Goal: Information Seeking & Learning: Learn about a topic

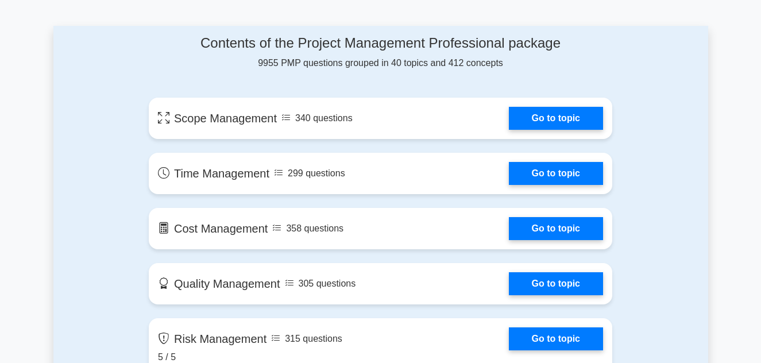
scroll to position [750, 0]
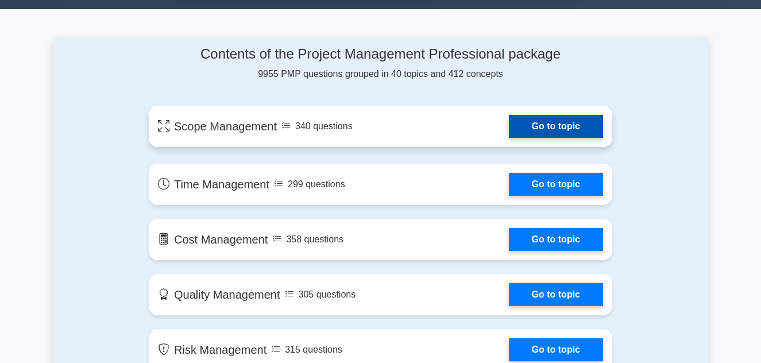
click at [558, 126] on link "Go to topic" at bounding box center [556, 126] width 94 height 23
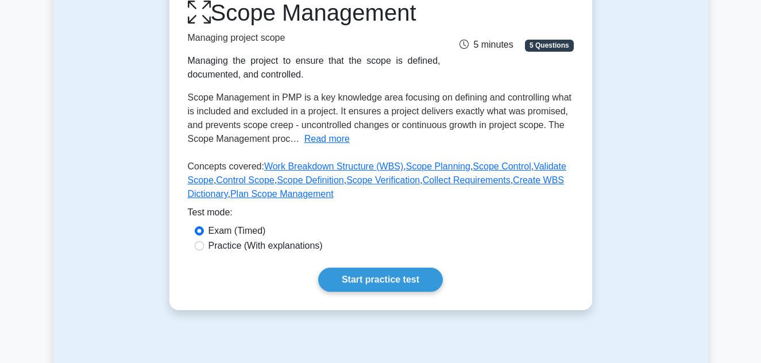
scroll to position [188, 0]
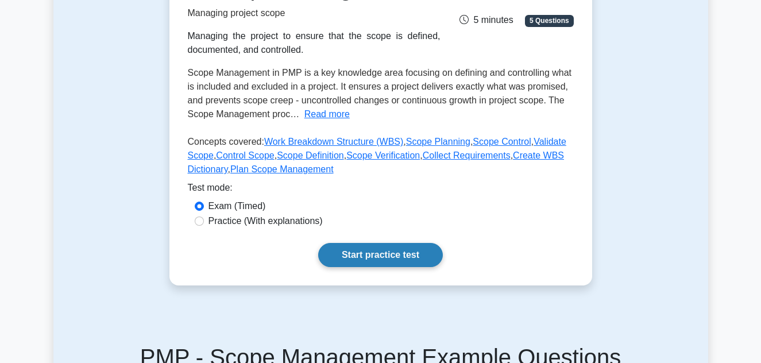
click at [386, 258] on link "Start practice test" at bounding box center [380, 255] width 125 height 24
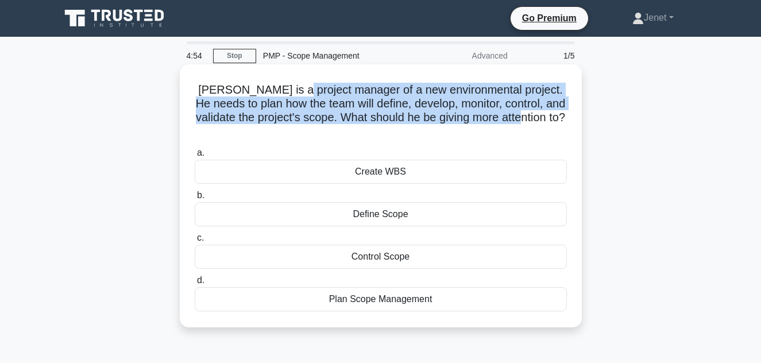
drag, startPoint x: 295, startPoint y: 84, endPoint x: 498, endPoint y: 131, distance: 208.8
click at [498, 127] on div "[PERSON_NAME] is a project manager of a new environmental project. He needs to …" at bounding box center [380, 196] width 393 height 254
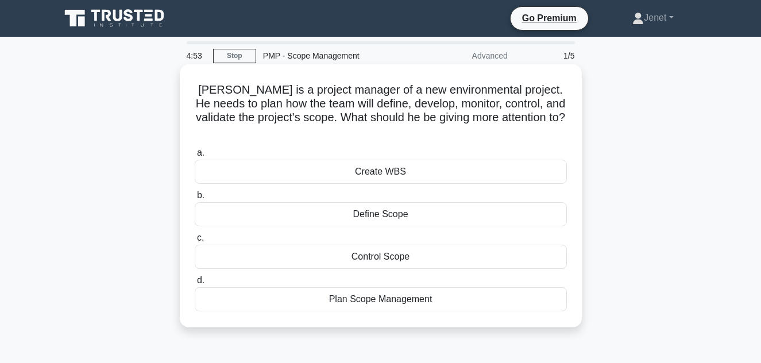
click at [498, 144] on div "a. Create WBS b. Define Scope c. d." at bounding box center [381, 229] width 386 height 170
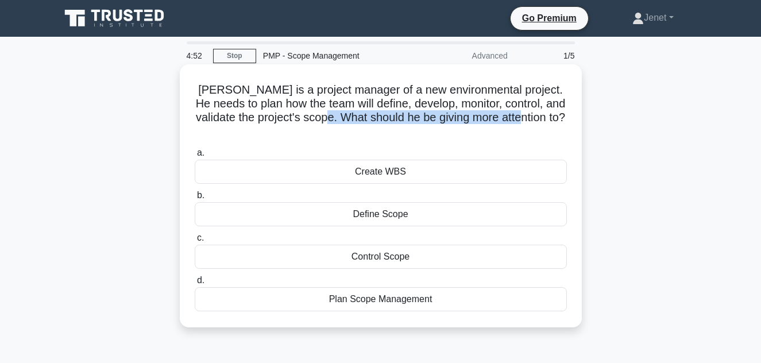
drag, startPoint x: 344, startPoint y: 120, endPoint x: 531, endPoint y: 117, distance: 187.2
click at [532, 117] on h5 "Tom is a project manager of a new environmental project. He needs to plan how t…" at bounding box center [380, 111] width 374 height 56
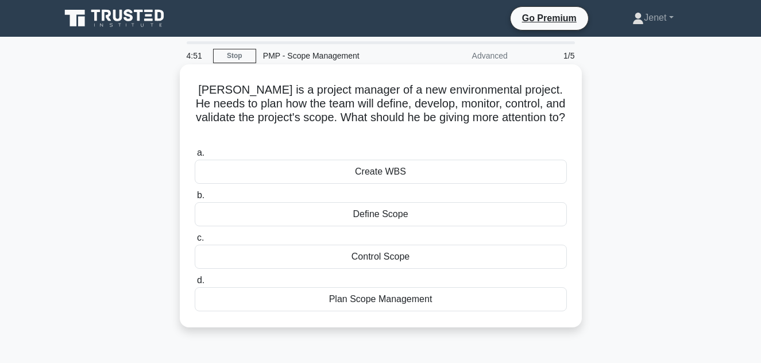
click at [388, 125] on icon ".spinner_0XTQ{transform-origin:center;animation:spinner_y6GP .75s linear infini…" at bounding box center [381, 132] width 14 height 14
drag, startPoint x: 297, startPoint y: 99, endPoint x: 520, endPoint y: 108, distance: 223.0
click at [522, 105] on h5 "Tom is a project manager of a new environmental project. He needs to plan how t…" at bounding box center [380, 111] width 374 height 56
click at [520, 106] on h5 "Tom is a project manager of a new environmental project. He needs to plan how t…" at bounding box center [380, 111] width 374 height 56
click at [400, 162] on div "Create WBS" at bounding box center [381, 172] width 372 height 24
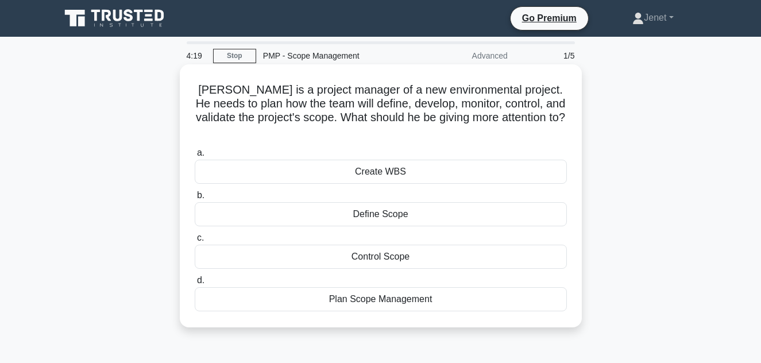
click at [195, 157] on input "a. Create WBS" at bounding box center [195, 152] width 0 height 7
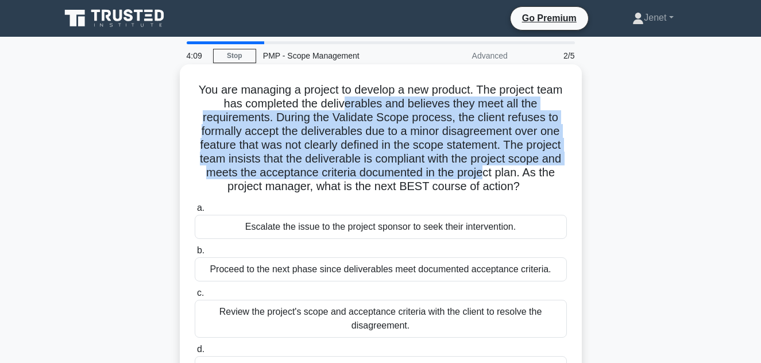
drag, startPoint x: 347, startPoint y: 110, endPoint x: 482, endPoint y: 168, distance: 147.1
click at [482, 168] on h5 "You are managing a project to develop a new product. The project team has compl…" at bounding box center [380, 138] width 374 height 111
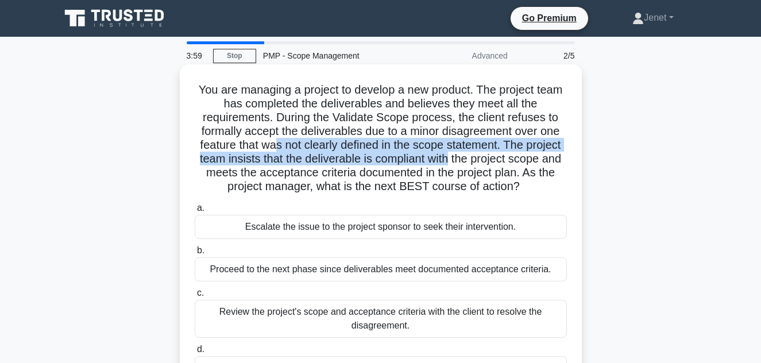
drag, startPoint x: 273, startPoint y: 148, endPoint x: 436, endPoint y: 153, distance: 163.7
click at [444, 153] on h5 "You are managing a project to develop a new product. The project team has compl…" at bounding box center [380, 138] width 374 height 111
click at [436, 153] on h5 "You are managing a project to develop a new product. The project team has compl…" at bounding box center [380, 138] width 374 height 111
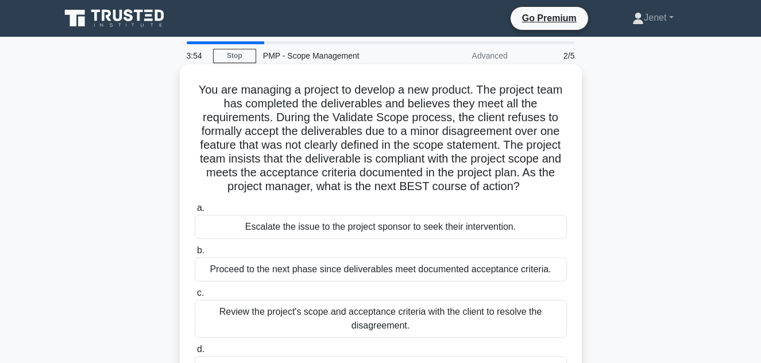
drag, startPoint x: 198, startPoint y: 154, endPoint x: 554, endPoint y: 180, distance: 357.5
click at [554, 180] on h5 "You are managing a project to develop a new product. The project team has compl…" at bounding box center [380, 138] width 374 height 111
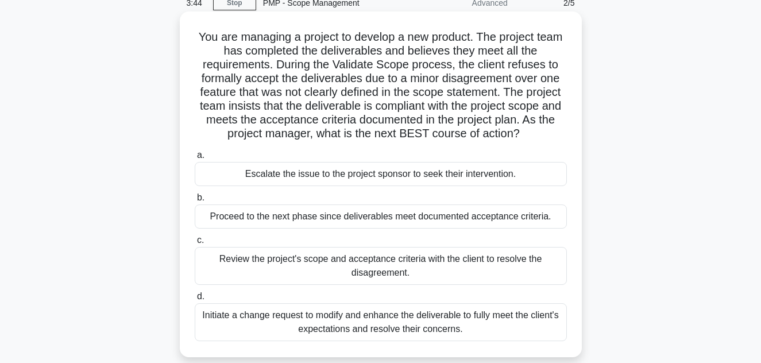
scroll to position [56, 0]
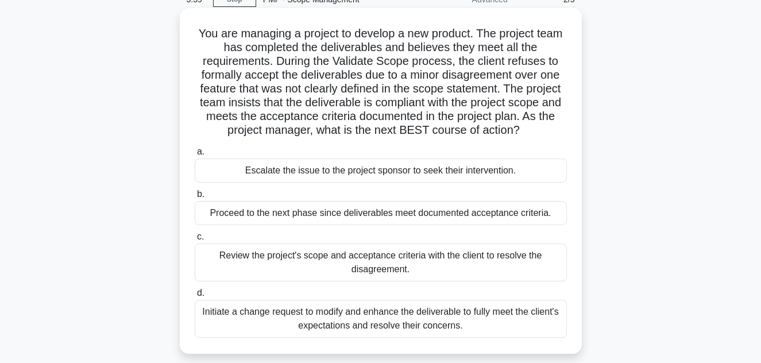
click at [382, 262] on div "Review the project's scope and acceptance criteria with the client to resolve t…" at bounding box center [381, 262] width 372 height 38
click at [195, 241] on input "c. Review the project's scope and acceptance criteria with the client to resolv…" at bounding box center [195, 236] width 0 height 7
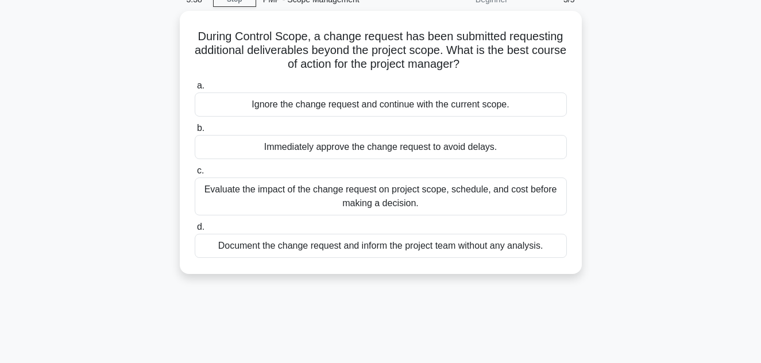
scroll to position [0, 0]
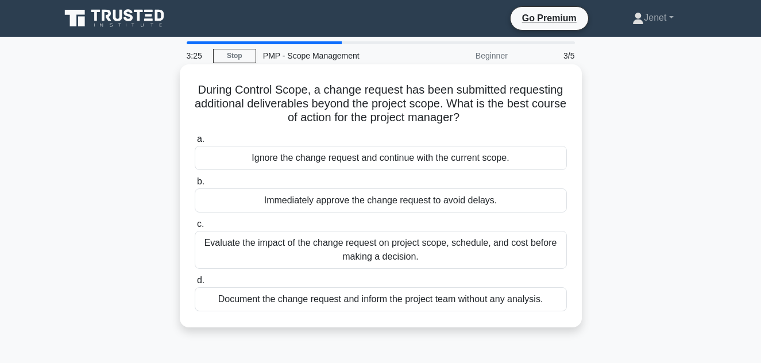
click at [385, 256] on div "Evaluate the impact of the change request on project scope, schedule, and cost …" at bounding box center [381, 250] width 372 height 38
click at [195, 228] on input "c. Evaluate the impact of the change request on project scope, schedule, and co…" at bounding box center [195, 223] width 0 height 7
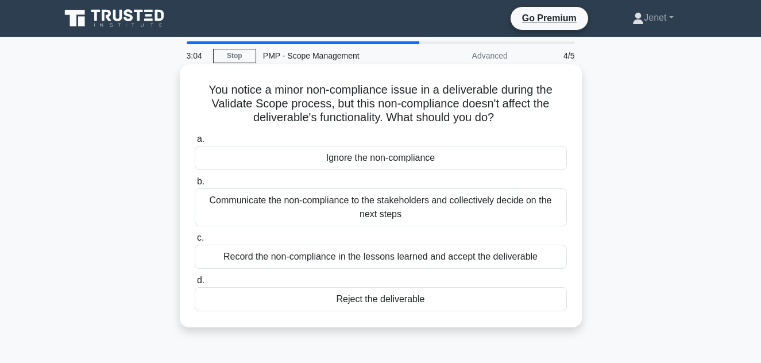
drag, startPoint x: 412, startPoint y: 93, endPoint x: 501, endPoint y: 121, distance: 92.8
click at [501, 121] on h5 "You notice a minor non-compliance issue in a deliverable during the Validate Sc…" at bounding box center [380, 104] width 374 height 42
click at [501, 121] on icon ".spinner_0XTQ{transform-origin:center;animation:spinner_y6GP .75s linear infini…" at bounding box center [501, 118] width 14 height 14
click at [424, 258] on div "Record the non-compliance in the lessons learned and accept the deliverable" at bounding box center [381, 257] width 372 height 24
click at [195, 242] on input "c. Record the non-compliance in the lessons learned and accept the deliverable" at bounding box center [195, 237] width 0 height 7
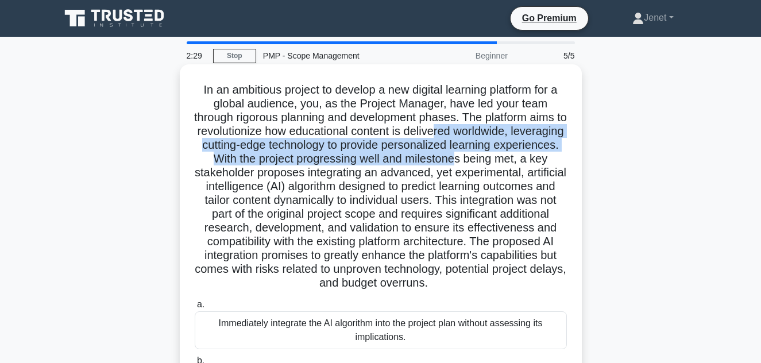
drag, startPoint x: 433, startPoint y: 131, endPoint x: 452, endPoint y: 164, distance: 37.8
click at [452, 164] on h5 ".spinner_0XTQ{transform-origin:center;animation:spinner_y6GP .75s linear infini…" at bounding box center [380, 187] width 374 height 208
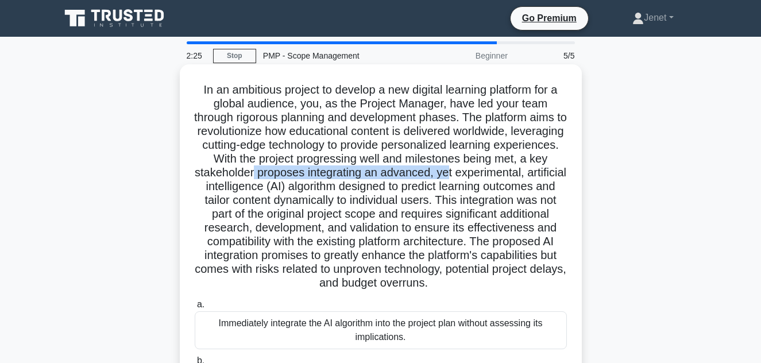
drag, startPoint x: 254, startPoint y: 171, endPoint x: 443, endPoint y: 176, distance: 188.4
click at [444, 176] on h5 ".spinner_0XTQ{transform-origin:center;animation:spinner_y6GP .75s linear infini…" at bounding box center [380, 187] width 374 height 208
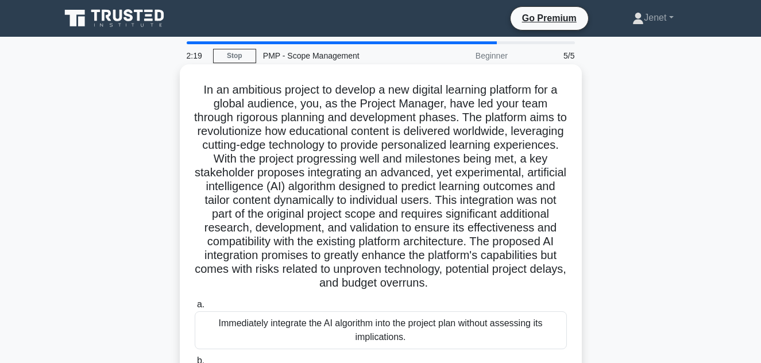
click at [365, 223] on h5 ".spinner_0XTQ{transform-origin:center;animation:spinner_y6GP .75s linear infini…" at bounding box center [380, 187] width 374 height 208
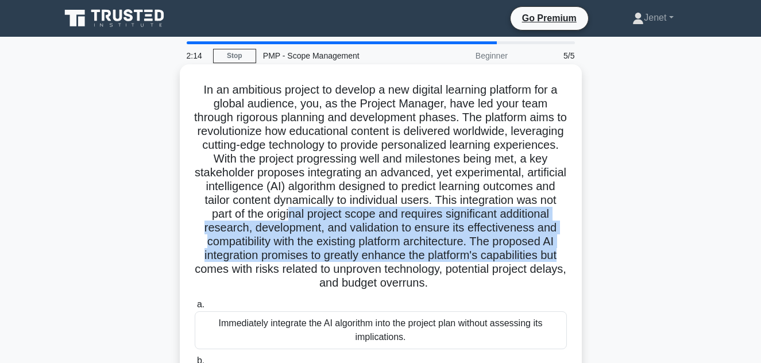
drag, startPoint x: 291, startPoint y: 215, endPoint x: 552, endPoint y: 254, distance: 264.2
click at [555, 254] on h5 ".spinner_0XTQ{transform-origin:center;animation:spinner_y6GP .75s linear infini…" at bounding box center [380, 187] width 374 height 208
click at [548, 234] on h5 ".spinner_0XTQ{transform-origin:center;animation:spinner_y6GP .75s linear infini…" at bounding box center [380, 187] width 374 height 208
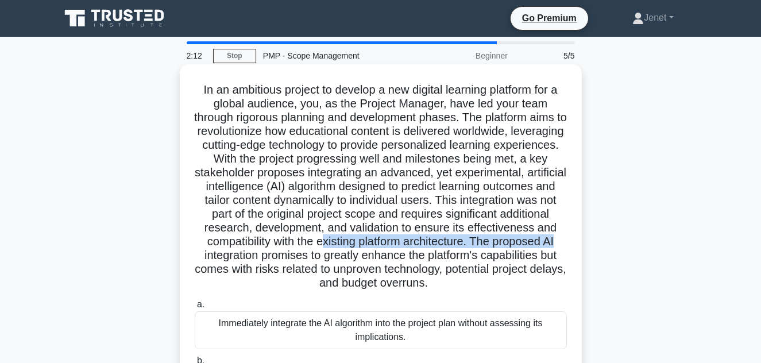
drag, startPoint x: 324, startPoint y: 242, endPoint x: 565, endPoint y: 246, distance: 241.2
click at [565, 246] on h5 ".spinner_0XTQ{transform-origin:center;animation:spinner_y6GP .75s linear infini…" at bounding box center [380, 187] width 374 height 208
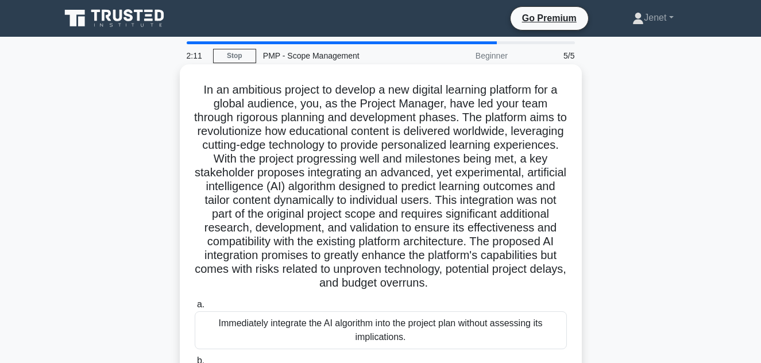
click at [554, 249] on h5 ".spinner_0XTQ{transform-origin:center;animation:spinner_y6GP .75s linear infini…" at bounding box center [380, 187] width 374 height 208
drag, startPoint x: 291, startPoint y: 256, endPoint x: 505, endPoint y: 280, distance: 216.2
click at [505, 280] on h5 ".spinner_0XTQ{transform-origin:center;animation:spinner_y6GP .75s linear infini…" at bounding box center [380, 187] width 374 height 208
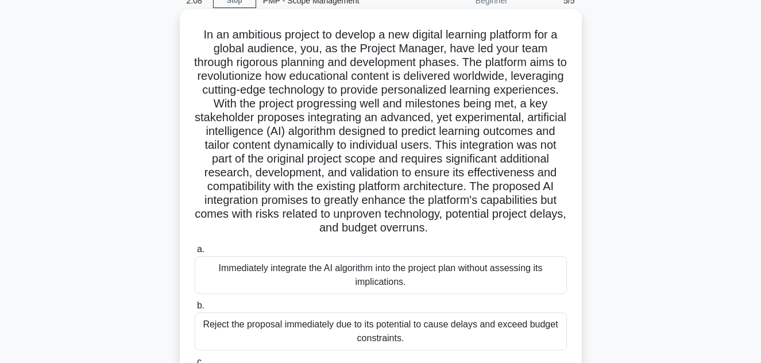
scroll to position [54, 0]
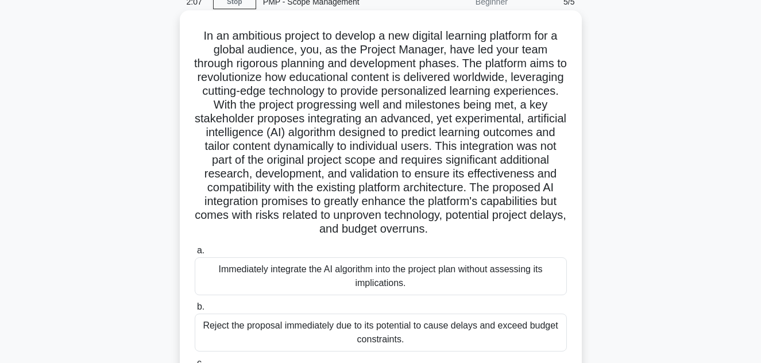
drag, startPoint x: 444, startPoint y: 210, endPoint x: 467, endPoint y: 235, distance: 33.7
click at [467, 235] on h5 ".spinner_0XTQ{transform-origin:center;animation:spinner_y6GP .75s linear infini…" at bounding box center [380, 133] width 374 height 208
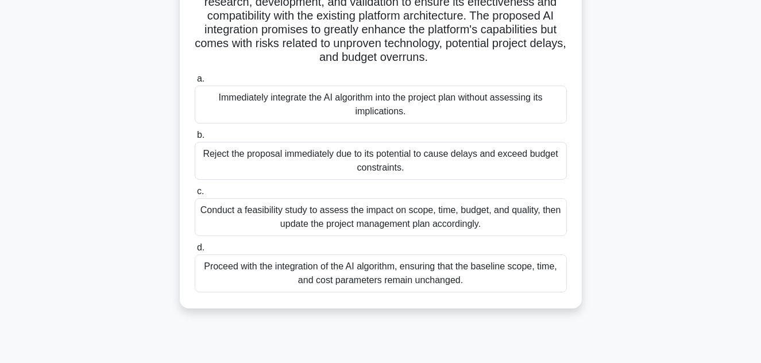
scroll to position [224, 0]
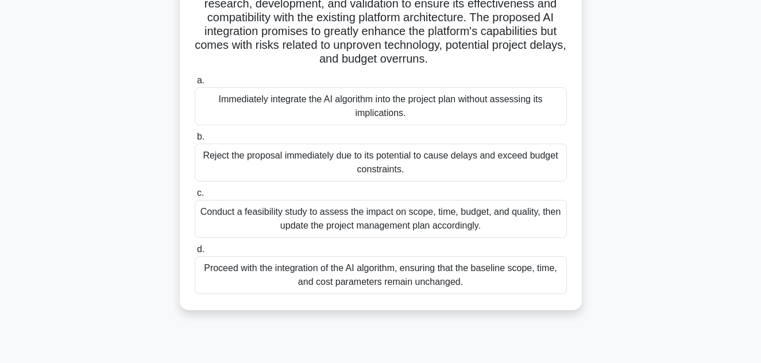
click at [407, 223] on div "Conduct a feasibility study to assess the impact on scope, time, budget, and qu…" at bounding box center [381, 219] width 372 height 38
click at [195, 197] on input "c. Conduct a feasibility study to assess the impact on scope, time, budget, and…" at bounding box center [195, 192] width 0 height 7
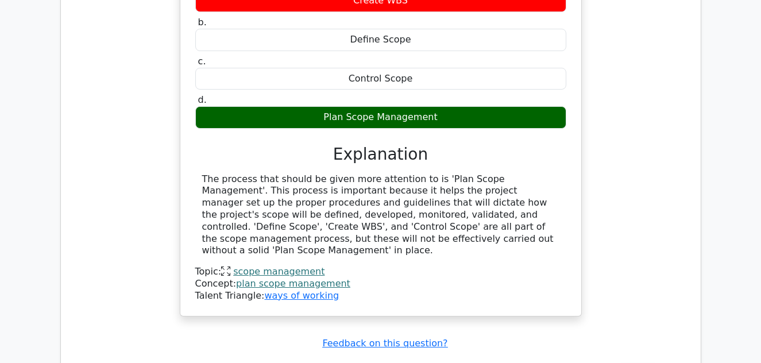
scroll to position [1079, 0]
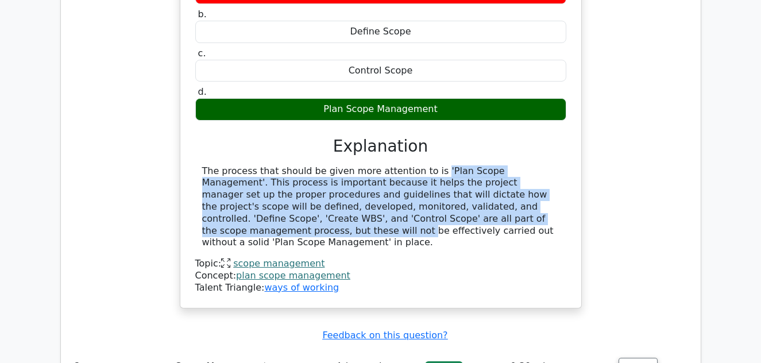
drag, startPoint x: 364, startPoint y: 115, endPoint x: 474, endPoint y: 161, distance: 119.1
click at [474, 165] on div "The process that should be given more attention to is 'Plan Scope Management'. …" at bounding box center [380, 207] width 357 height 84
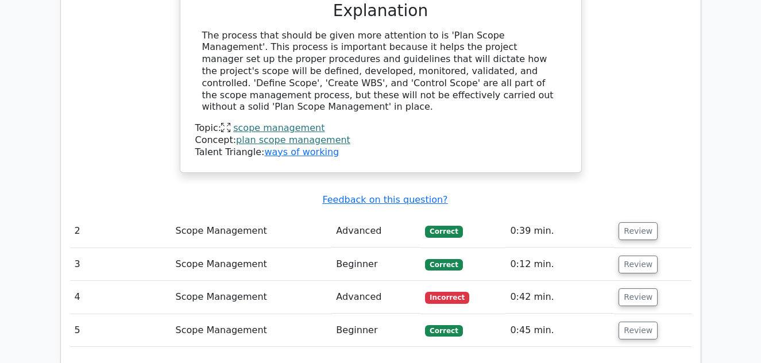
scroll to position [1225, 0]
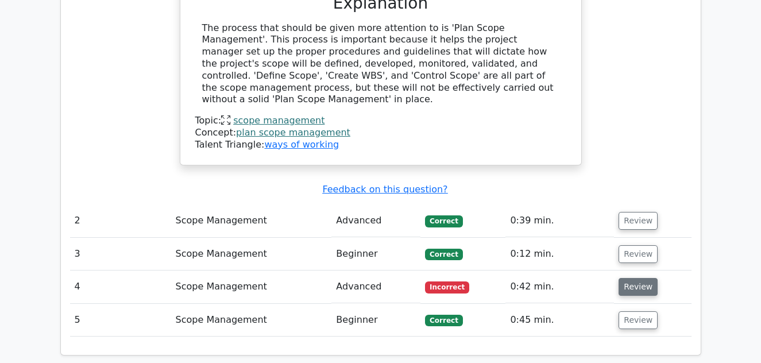
click at [625, 278] on button "Review" at bounding box center [637, 287] width 39 height 18
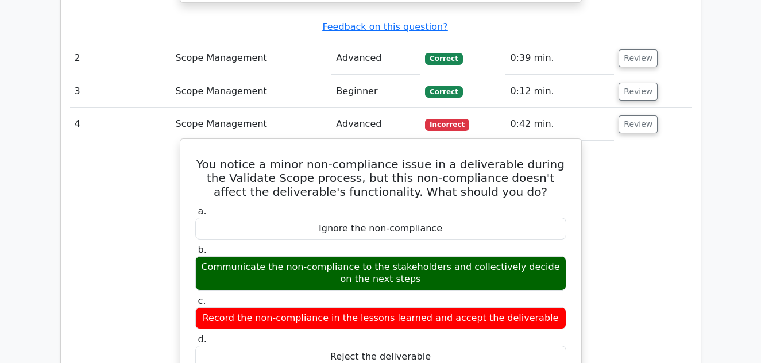
scroll to position [1387, 0]
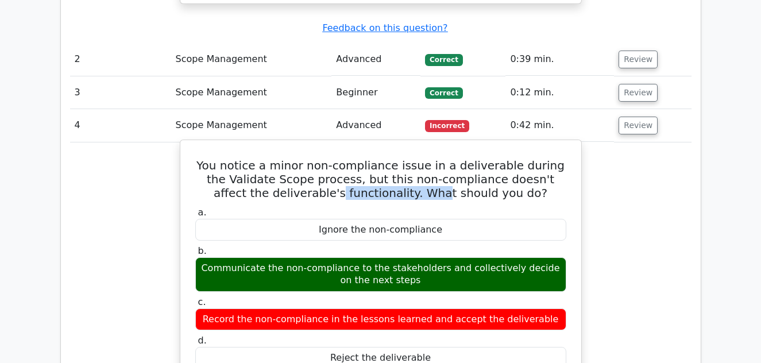
drag, startPoint x: 322, startPoint y: 127, endPoint x: 416, endPoint y: 127, distance: 94.7
click at [416, 158] on h5 "You notice a minor non-compliance issue in a deliverable during the Validate Sc…" at bounding box center [380, 178] width 373 height 41
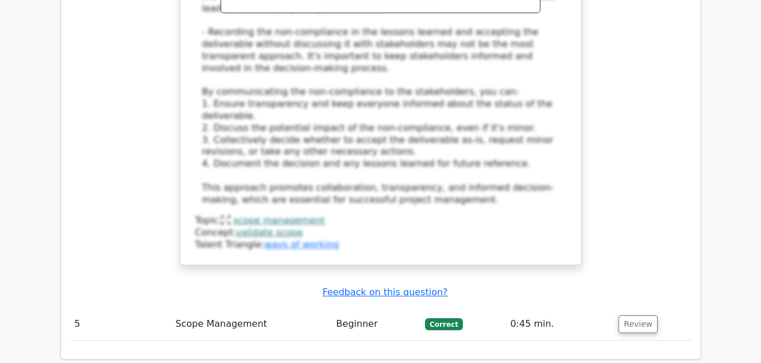
scroll to position [1942, 0]
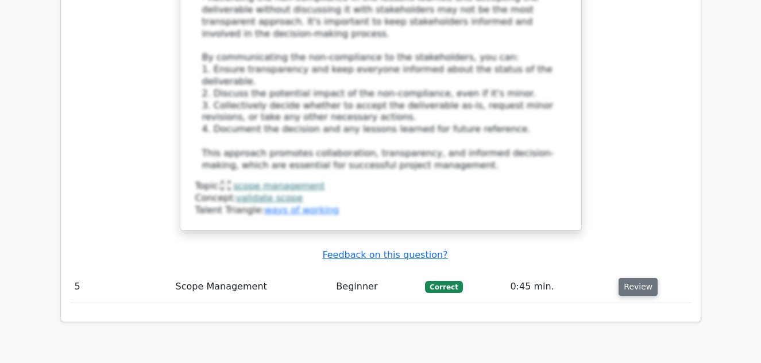
click at [636, 278] on button "Review" at bounding box center [637, 287] width 39 height 18
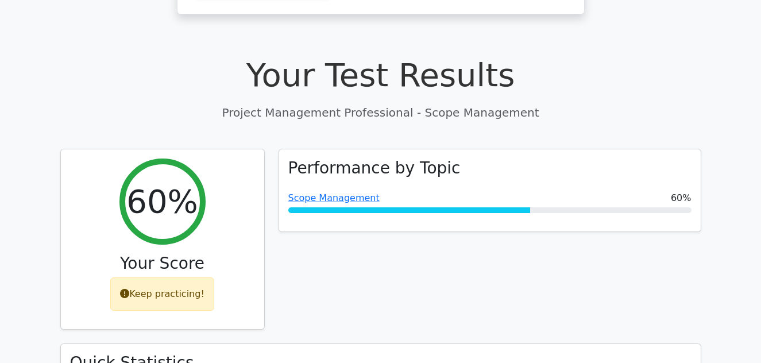
scroll to position [0, 0]
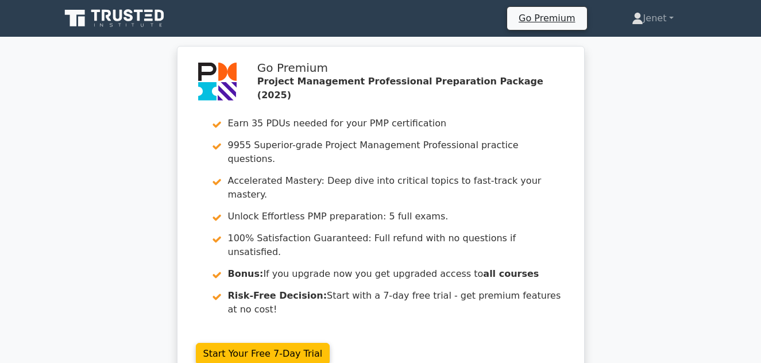
click at [118, 21] on icon at bounding box center [117, 15] width 9 height 11
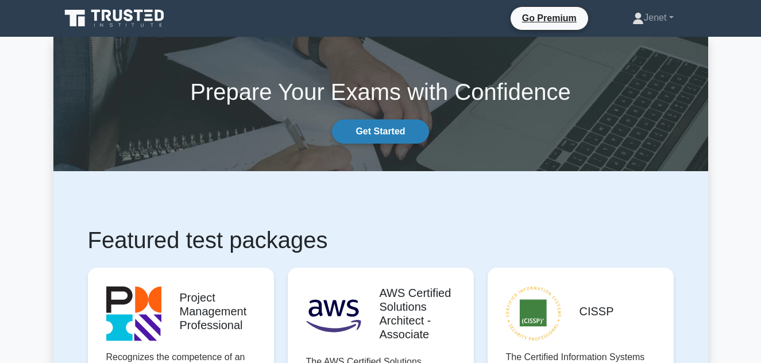
click at [384, 131] on link "Get Started" at bounding box center [380, 131] width 96 height 24
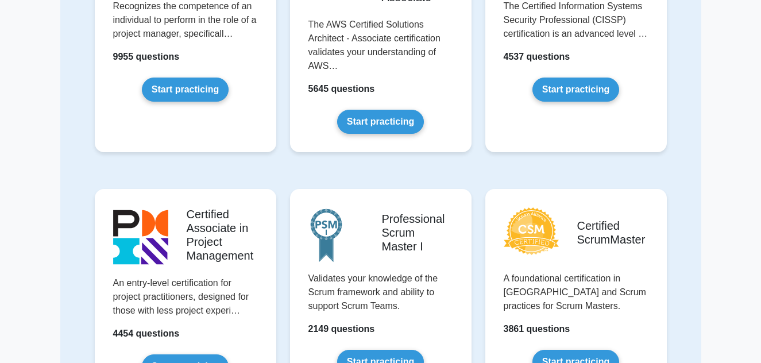
scroll to position [22, 0]
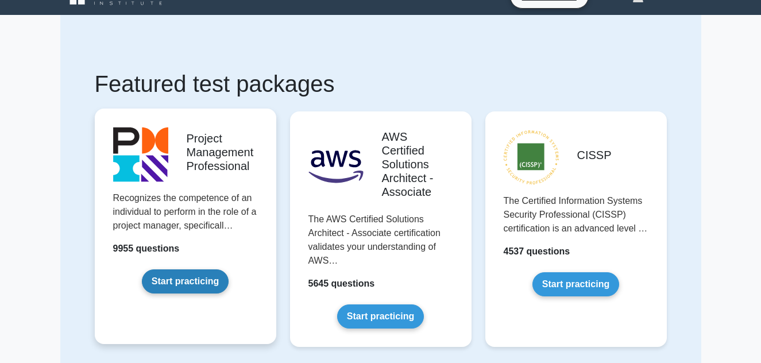
click at [181, 280] on link "Start practicing" at bounding box center [185, 281] width 87 height 24
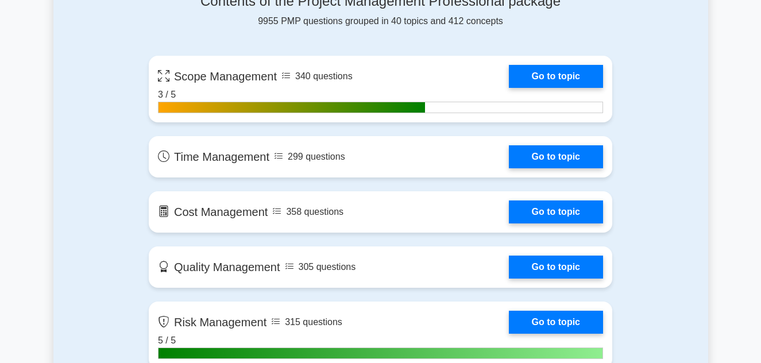
scroll to position [796, 0]
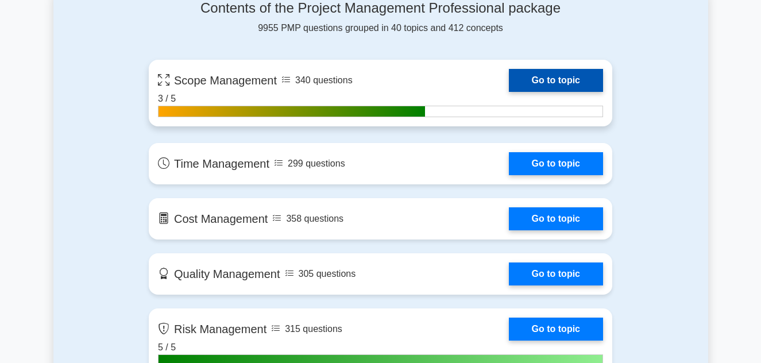
click at [556, 79] on link "Go to topic" at bounding box center [556, 80] width 94 height 23
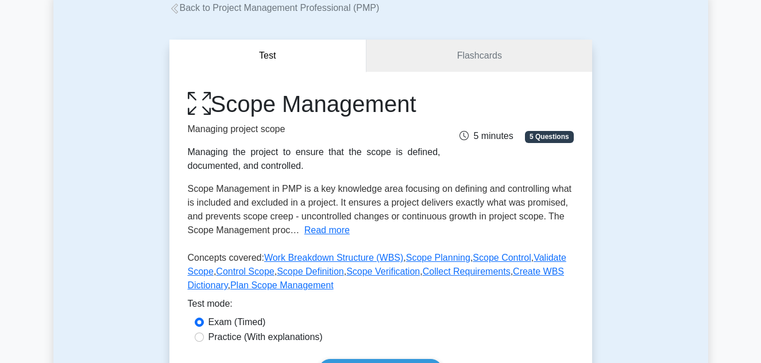
scroll to position [235, 0]
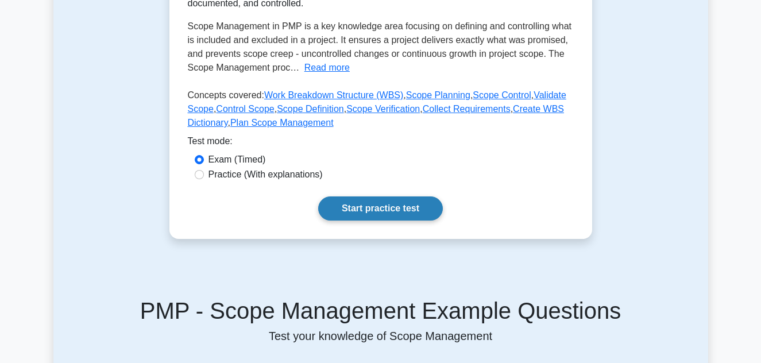
click at [385, 208] on link "Start practice test" at bounding box center [380, 208] width 125 height 24
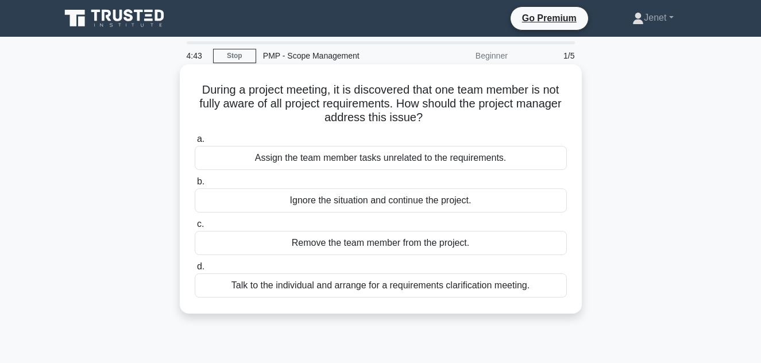
click at [417, 288] on div "Talk to the individual and arrange for a requirements clarification meeting." at bounding box center [381, 285] width 372 height 24
click at [195, 270] on input "d. Talk to the individual and arrange for a requirements clarification meeting." at bounding box center [195, 266] width 0 height 7
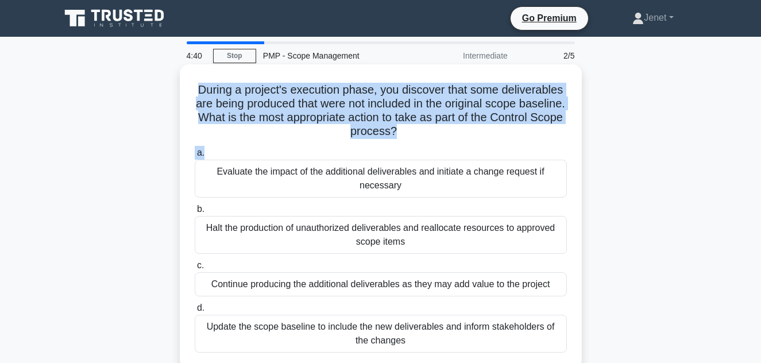
drag, startPoint x: 202, startPoint y: 88, endPoint x: 424, endPoint y: 146, distance: 229.8
click at [424, 146] on div "During a project's execution phase, you discover that some deliverables are bei…" at bounding box center [380, 216] width 393 height 295
click at [422, 140] on div "During a project's execution phase, you discover that some deliverables are bei…" at bounding box center [380, 216] width 393 height 295
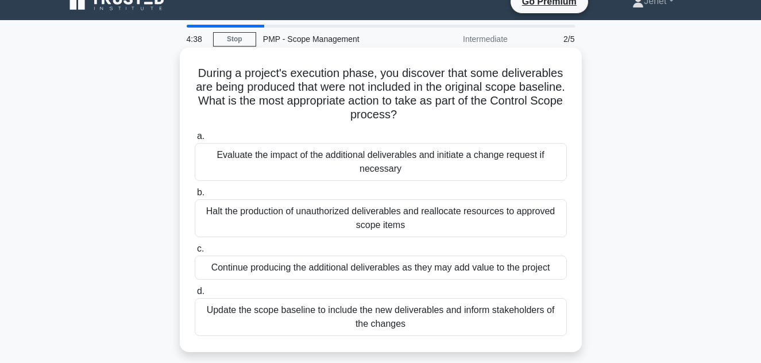
scroll to position [14, 0]
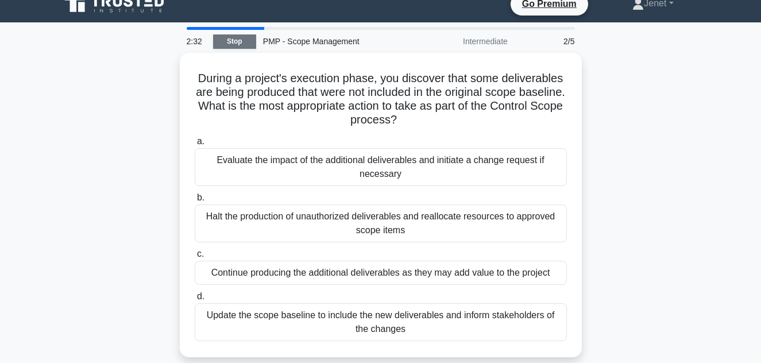
click at [238, 43] on link "Stop" at bounding box center [234, 41] width 43 height 14
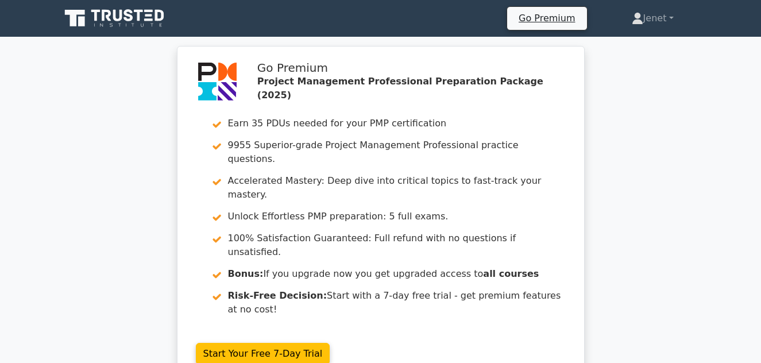
click at [141, 18] on icon at bounding box center [115, 18] width 110 height 22
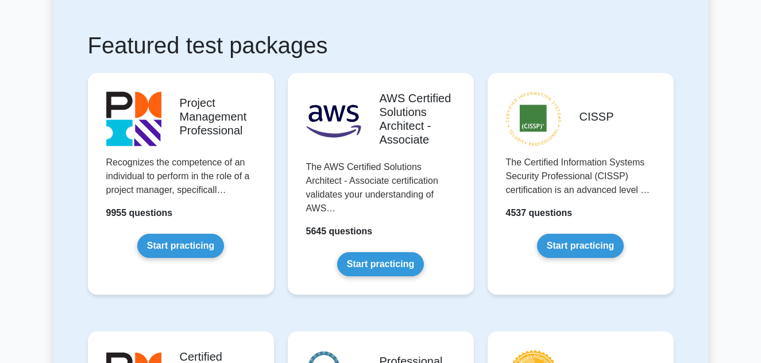
scroll to position [196, 0]
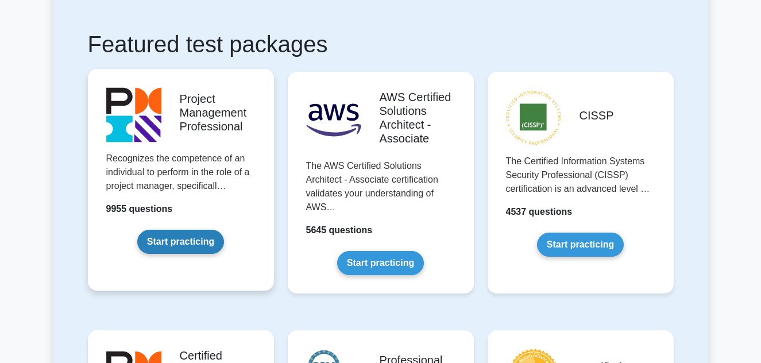
click at [175, 240] on link "Start practicing" at bounding box center [180, 242] width 87 height 24
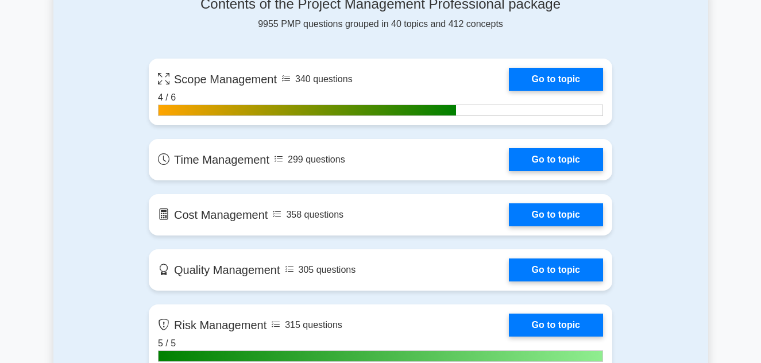
scroll to position [799, 0]
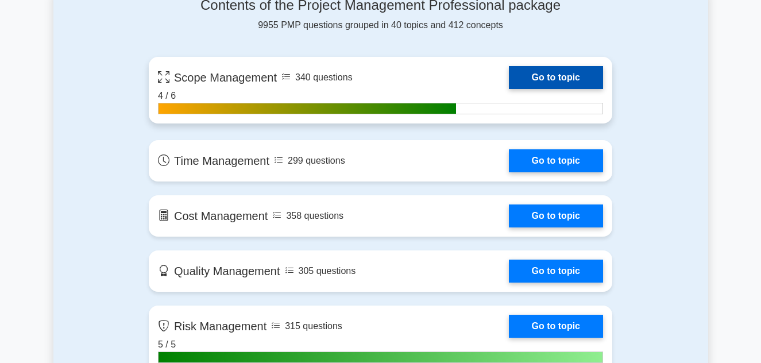
click at [539, 78] on link "Go to topic" at bounding box center [556, 77] width 94 height 23
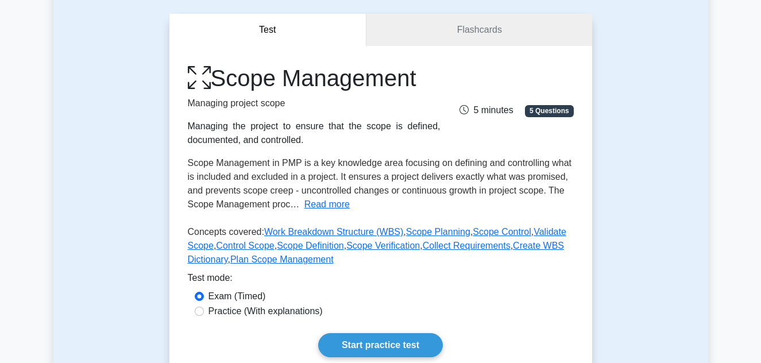
scroll to position [99, 0]
click at [353, 347] on link "Start practice test" at bounding box center [380, 344] width 125 height 24
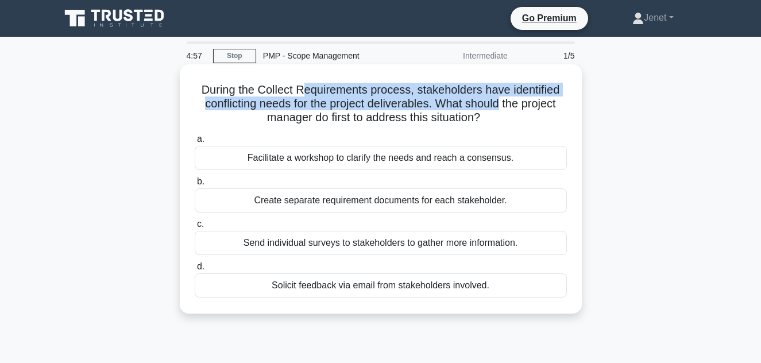
drag, startPoint x: 305, startPoint y: 88, endPoint x: 498, endPoint y: 103, distance: 194.1
click at [498, 103] on h5 "During the Collect Requirements process, stakeholders have identified conflicti…" at bounding box center [380, 104] width 374 height 42
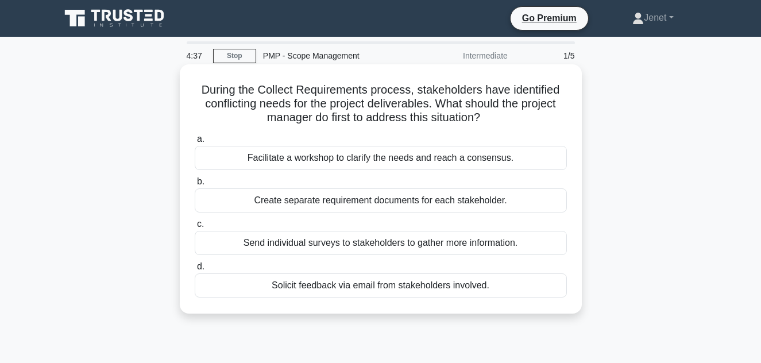
click at [392, 159] on div "Facilitate a workshop to clarify the needs and reach a consensus." at bounding box center [381, 158] width 372 height 24
click at [195, 143] on input "a. Facilitate a workshop to clarify the needs and reach a consensus." at bounding box center [195, 139] width 0 height 7
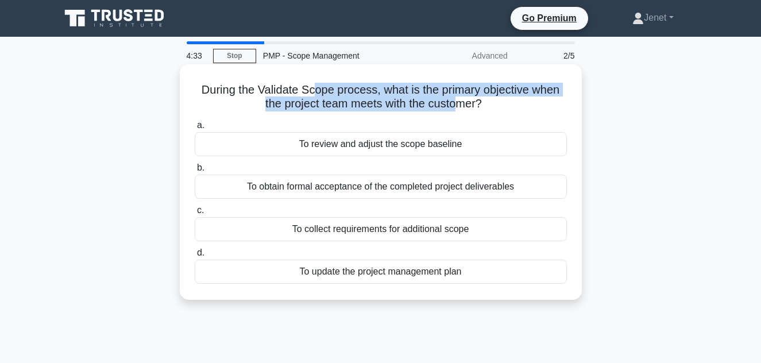
drag, startPoint x: 312, startPoint y: 91, endPoint x: 459, endPoint y: 109, distance: 148.0
click at [459, 109] on h5 "During the Validate Scope process, what is the primary objective when the proje…" at bounding box center [380, 97] width 374 height 29
click at [457, 109] on h5 "During the Validate Scope process, what is the primary objective when the proje…" at bounding box center [380, 97] width 374 height 29
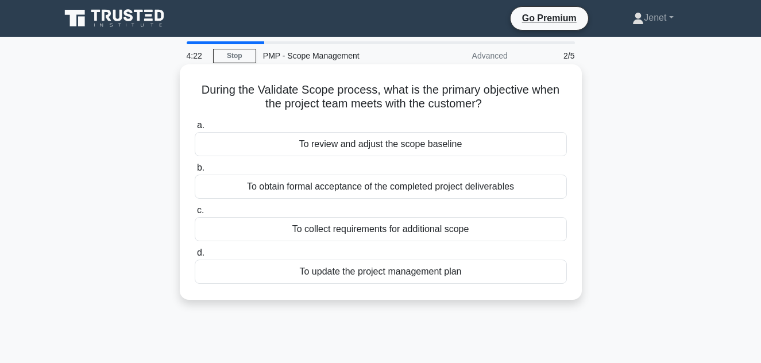
click at [392, 191] on div "To obtain formal acceptance of the completed project deliverables" at bounding box center [381, 187] width 372 height 24
click at [195, 172] on input "b. To obtain formal acceptance of the completed project deliverables" at bounding box center [195, 167] width 0 height 7
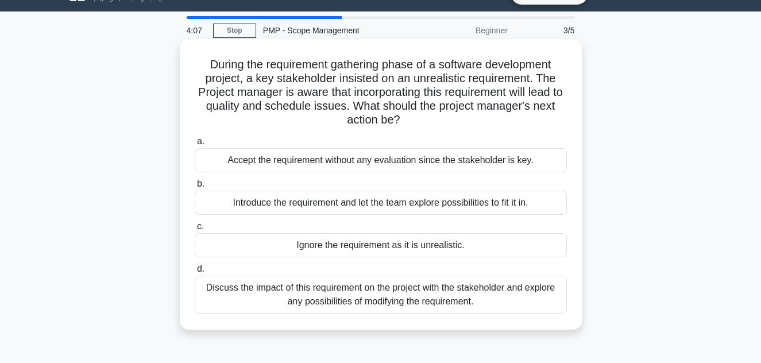
scroll to position [32, 0]
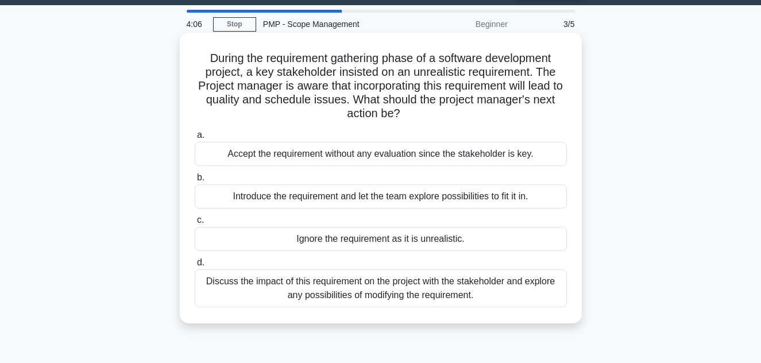
click at [367, 287] on div "Discuss the impact of this requirement on the project with the stakeholder and …" at bounding box center [381, 288] width 372 height 38
click at [195, 266] on input "d. Discuss the impact of this requirement on the project with the stakeholder a…" at bounding box center [195, 262] width 0 height 7
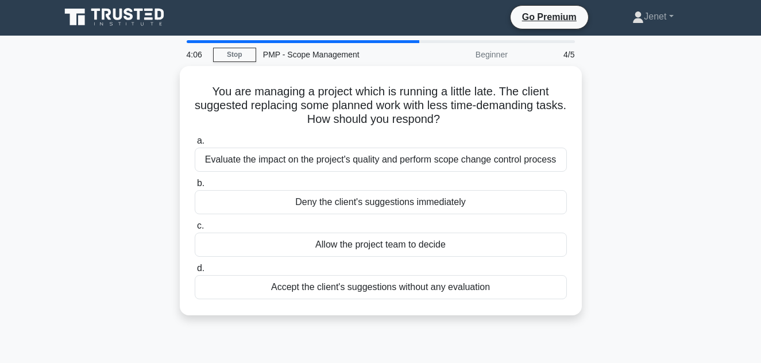
scroll to position [0, 0]
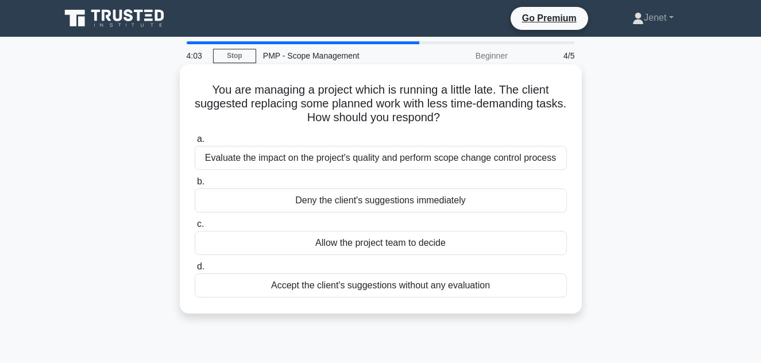
drag, startPoint x: 211, startPoint y: 88, endPoint x: 468, endPoint y: 122, distance: 258.9
click at [472, 121] on h5 "You are managing a project which is running a little late. The client suggested…" at bounding box center [380, 104] width 374 height 42
click at [468, 122] on h5 "You are managing a project which is running a little late. The client suggested…" at bounding box center [380, 104] width 374 height 42
click at [413, 159] on div "Evaluate the impact on the project's quality and perform scope change control p…" at bounding box center [381, 158] width 372 height 24
click at [195, 143] on input "a. Evaluate the impact on the project's quality and perform scope change contro…" at bounding box center [195, 139] width 0 height 7
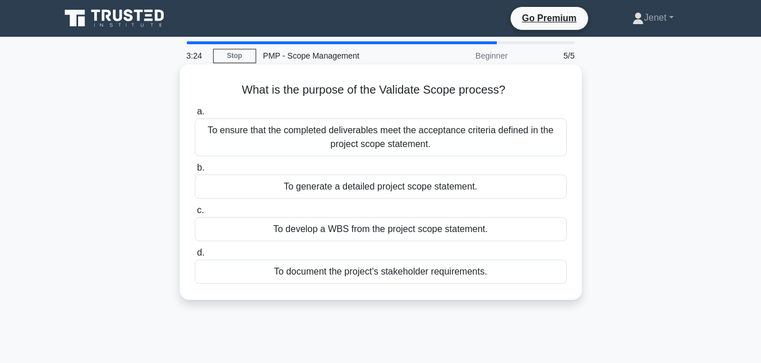
click at [416, 144] on div "To ensure that the completed deliverables meet the acceptance criteria defined …" at bounding box center [381, 137] width 372 height 38
click at [195, 115] on input "a. To ensure that the completed deliverables meet the acceptance criteria defin…" at bounding box center [195, 111] width 0 height 7
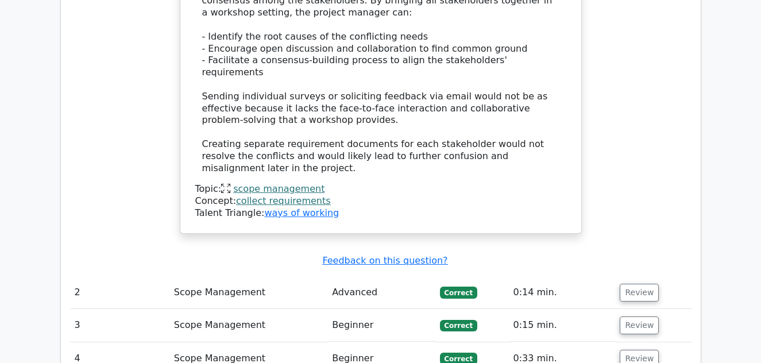
scroll to position [1399, 0]
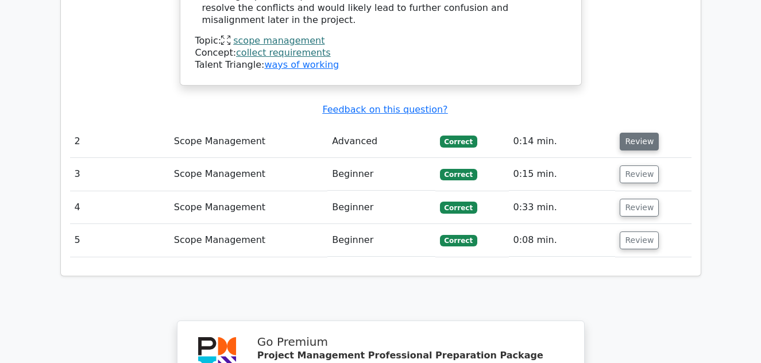
click at [626, 133] on button "Review" at bounding box center [639, 142] width 39 height 18
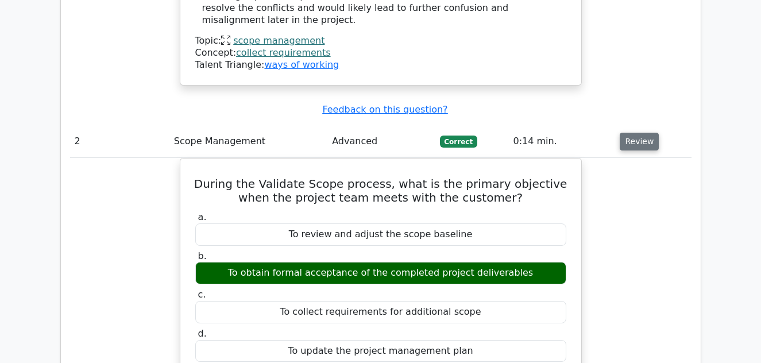
click at [630, 133] on button "Review" at bounding box center [639, 142] width 39 height 18
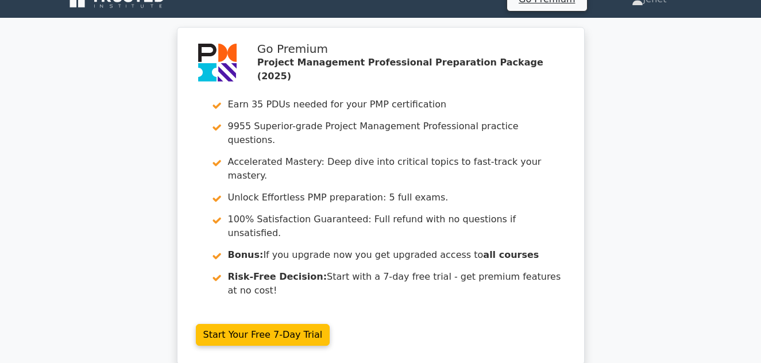
scroll to position [0, 0]
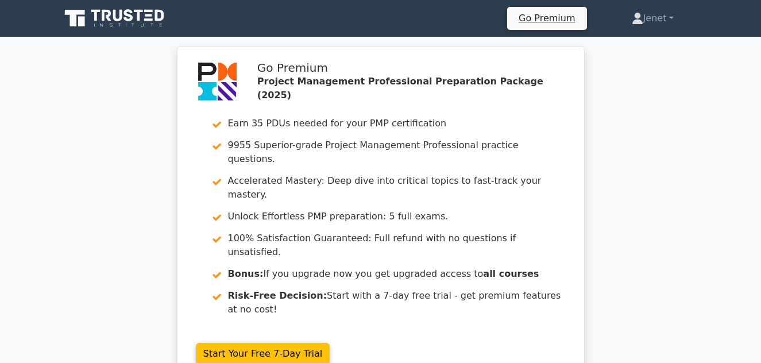
click at [110, 18] on icon at bounding box center [115, 18] width 110 height 22
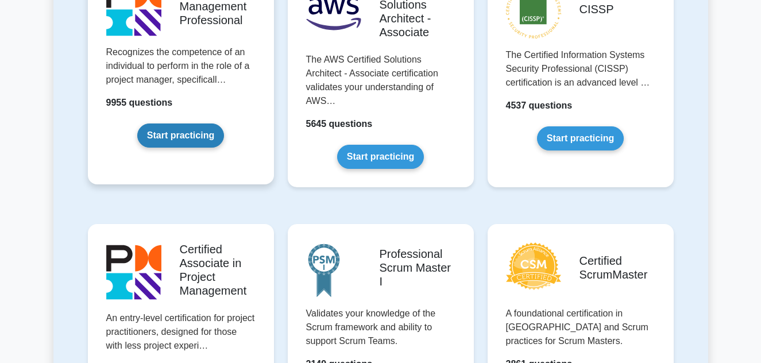
scroll to position [344, 0]
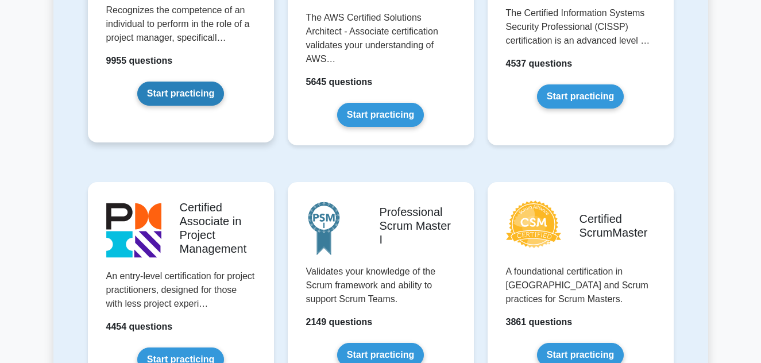
click at [196, 101] on link "Start practicing" at bounding box center [180, 94] width 87 height 24
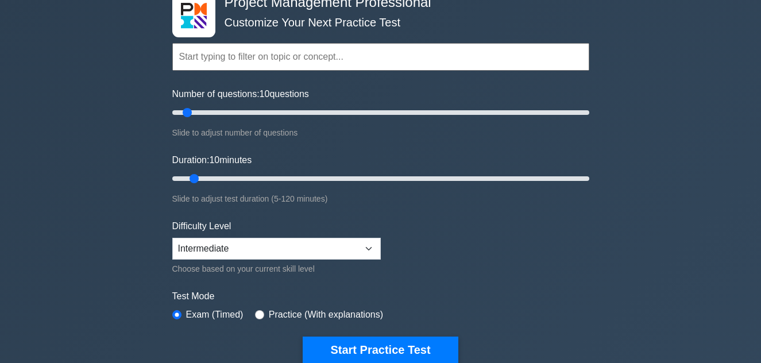
scroll to position [213, 0]
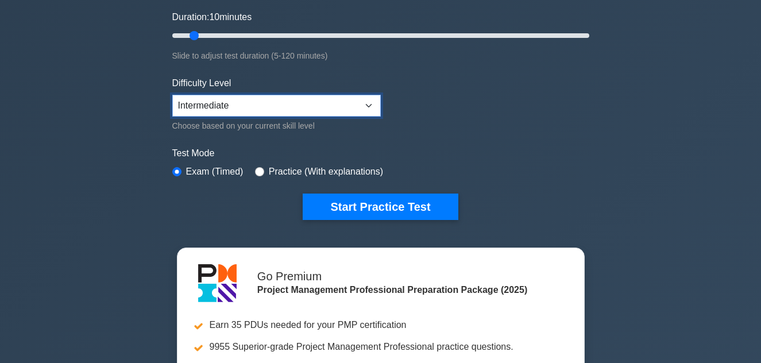
click at [242, 107] on select "Beginner Intermediate Expert" at bounding box center [276, 106] width 208 height 22
select select "expert"
click at [172, 95] on select "Beginner Intermediate Expert" at bounding box center [276, 106] width 208 height 22
click at [456, 167] on div "Test Mode Exam (Timed) Practice (With explanations)" at bounding box center [380, 162] width 417 height 33
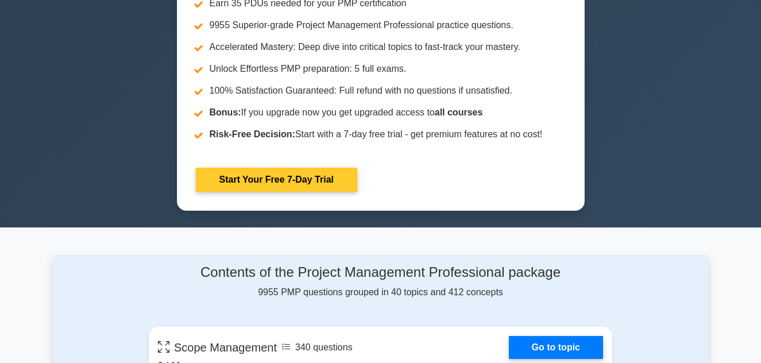
scroll to position [144, 0]
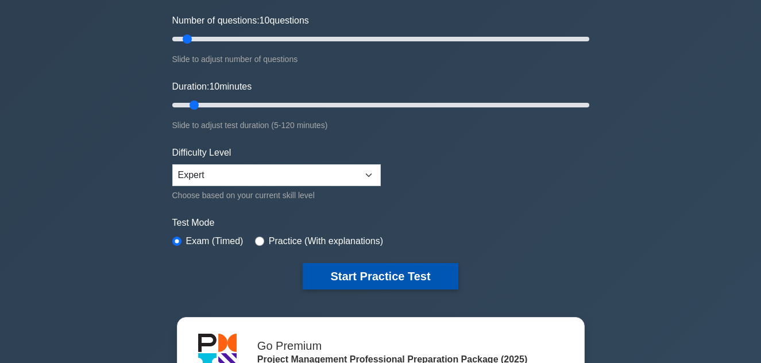
click at [397, 275] on button "Start Practice Test" at bounding box center [380, 276] width 155 height 26
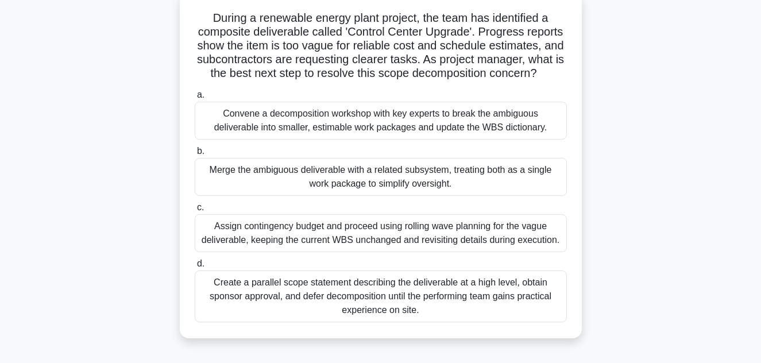
scroll to position [73, 0]
click at [372, 309] on div "Create a parallel scope statement describing the deliverable at a high level, o…" at bounding box center [381, 295] width 372 height 52
click at [195, 266] on input "d. Create a parallel scope statement describing the deliverable at a high level…" at bounding box center [195, 262] width 0 height 7
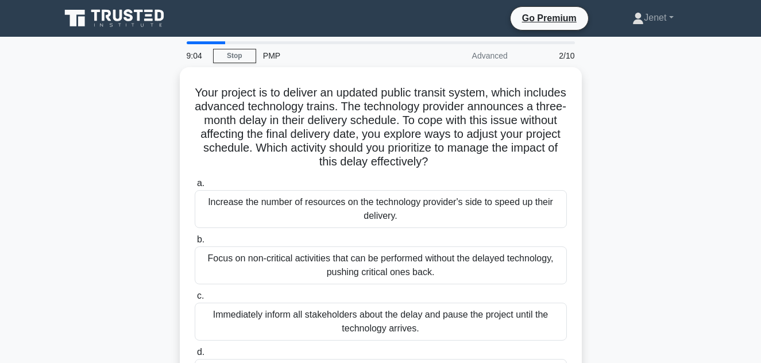
scroll to position [13, 0]
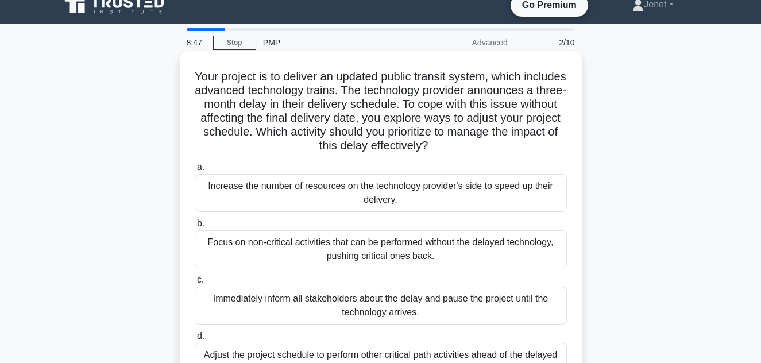
drag, startPoint x: 266, startPoint y: 119, endPoint x: 573, endPoint y: 140, distance: 307.9
click at [573, 140] on div "Your project is to deliver an updated public transit system, which includes adv…" at bounding box center [380, 224] width 393 height 336
click at [298, 115] on h5 "Your project is to deliver an updated public transit system, which includes adv…" at bounding box center [380, 111] width 374 height 84
drag, startPoint x: 252, startPoint y: 136, endPoint x: 439, endPoint y: 141, distance: 186.7
click at [439, 141] on h5 "Your project is to deliver an updated public transit system, which includes adv…" at bounding box center [380, 111] width 374 height 84
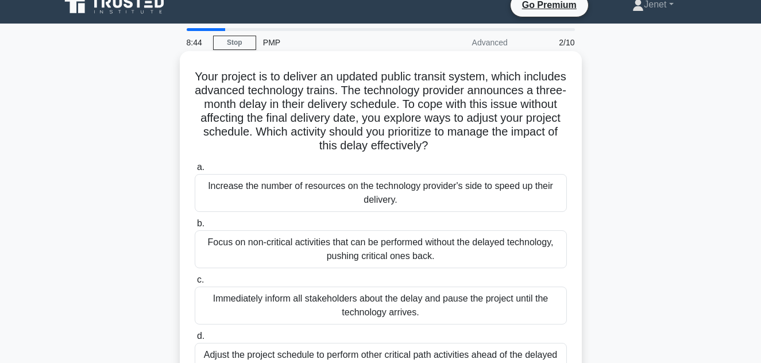
click at [439, 142] on icon ".spinner_0XTQ{transform-origin:center;animation:spinner_y6GP .75s linear infini…" at bounding box center [435, 147] width 14 height 14
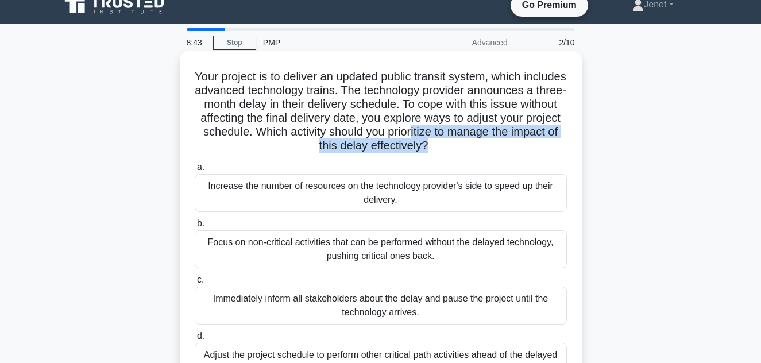
drag, startPoint x: 409, startPoint y: 137, endPoint x: 482, endPoint y: 156, distance: 74.9
click at [482, 156] on div "Your project is to deliver an updated public transit system, which includes adv…" at bounding box center [380, 224] width 393 height 336
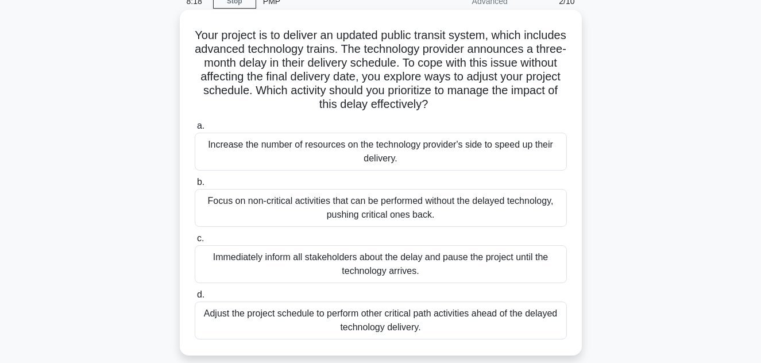
scroll to position [60, 0]
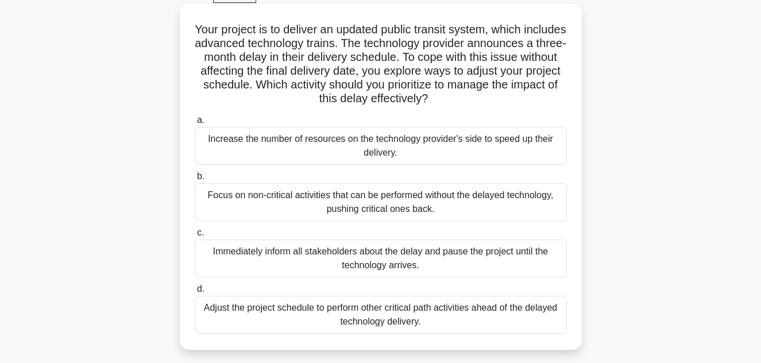
click at [388, 321] on div "Adjust the project schedule to perform other critical path activities ahead of …" at bounding box center [381, 315] width 372 height 38
click at [195, 293] on input "d. Adjust the project schedule to perform other critical path activities ahead …" at bounding box center [195, 288] width 0 height 7
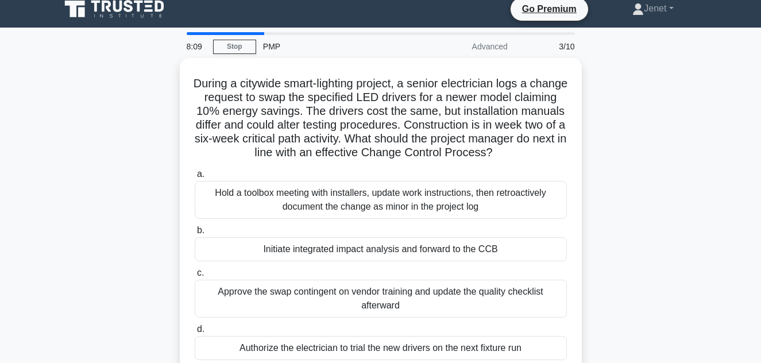
scroll to position [0, 0]
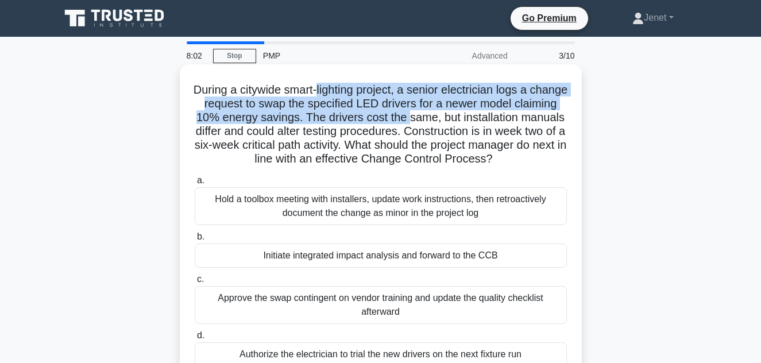
drag, startPoint x: 336, startPoint y: 91, endPoint x: 452, endPoint y: 116, distance: 118.6
click at [454, 116] on h5 "During a citywide smart-lighting project, a senior electrician logs a change re…" at bounding box center [380, 125] width 374 height 84
click at [452, 116] on h5 "During a citywide smart-lighting project, a senior electrician logs a change re…" at bounding box center [380, 125] width 374 height 84
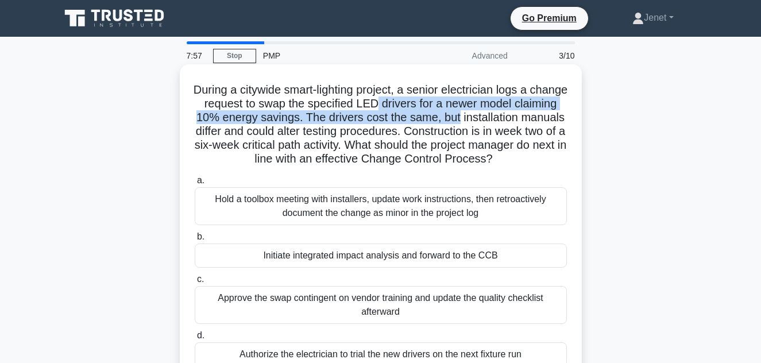
drag, startPoint x: 420, startPoint y: 103, endPoint x: 506, endPoint y: 111, distance: 85.9
click at [506, 111] on h5 "During a citywide smart-lighting project, a senior electrician logs a change re…" at bounding box center [380, 125] width 374 height 84
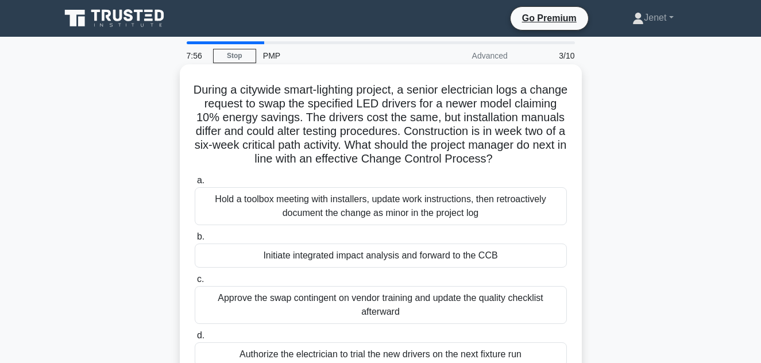
click at [393, 126] on h5 "During a citywide smart-lighting project, a senior electrician logs a change re…" at bounding box center [380, 125] width 374 height 84
drag, startPoint x: 349, startPoint y: 121, endPoint x: 537, endPoint y: 163, distance: 193.1
click at [537, 163] on h5 "During a citywide smart-lighting project, a senior electrician logs a change re…" at bounding box center [380, 125] width 374 height 84
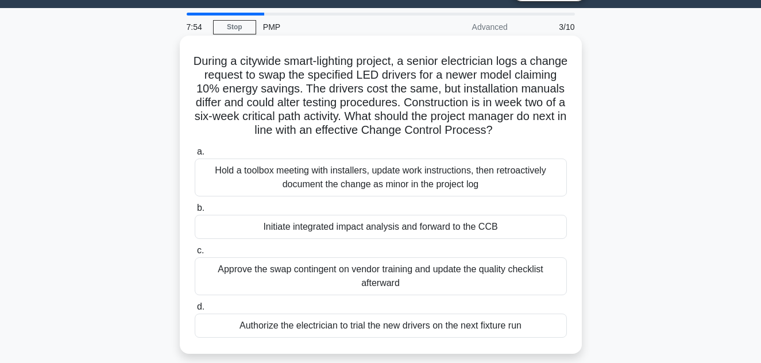
scroll to position [29, 0]
click at [484, 121] on h5 "During a citywide smart-lighting project, a senior electrician logs a change re…" at bounding box center [380, 95] width 374 height 84
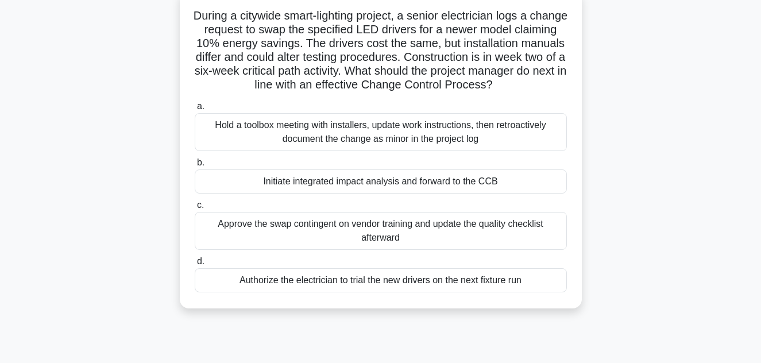
scroll to position [73, 0]
click at [392, 182] on div "Initiate integrated impact analysis and forward to the CCB" at bounding box center [381, 182] width 372 height 24
click at [195, 167] on input "b. Initiate integrated impact analysis and forward to the CCB" at bounding box center [195, 163] width 0 height 7
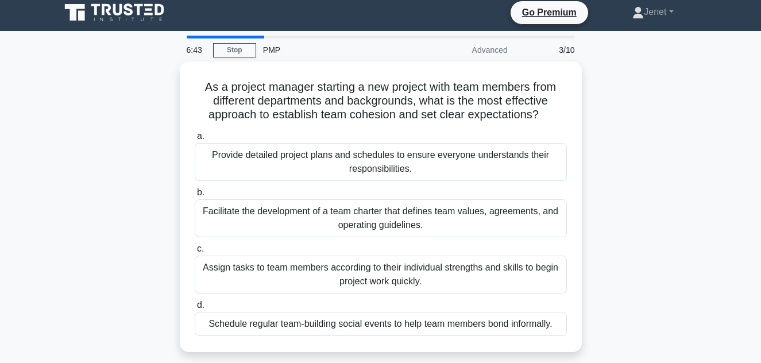
scroll to position [0, 0]
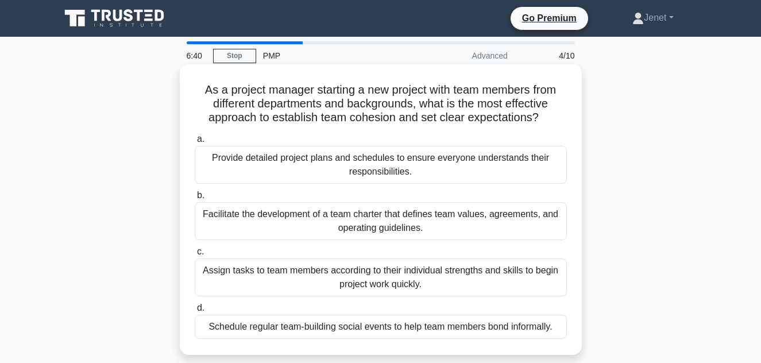
drag, startPoint x: 205, startPoint y: 89, endPoint x: 549, endPoint y: 118, distance: 345.1
click at [549, 118] on h5 "As a project manager starting a new project with team members from different de…" at bounding box center [380, 104] width 374 height 42
click at [549, 118] on icon ".spinner_0XTQ{transform-origin:center;animation:spinner_y6GP .75s linear infini…" at bounding box center [546, 118] width 14 height 14
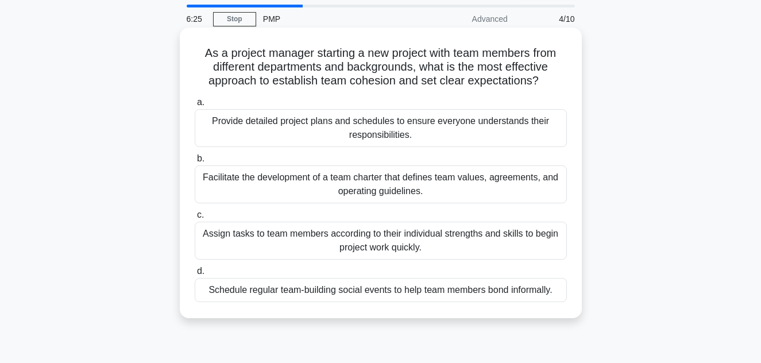
click at [342, 123] on div "Provide detailed project plans and schedules to ensure everyone understands the…" at bounding box center [381, 128] width 372 height 38
click at [195, 106] on input "a. Provide detailed project plans and schedules to ensure everyone understands …" at bounding box center [195, 102] width 0 height 7
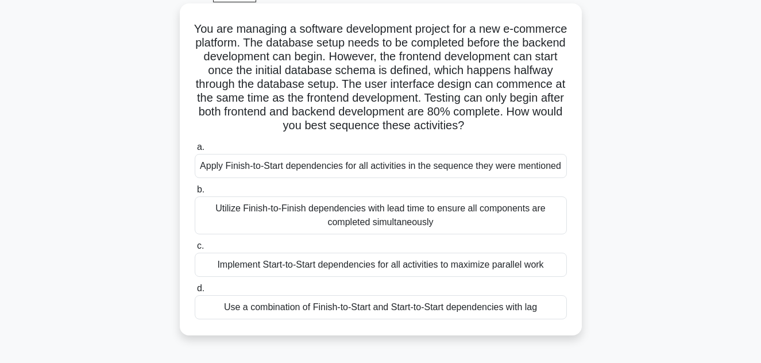
scroll to position [61, 0]
click at [388, 162] on div "Apply Finish-to-Start dependencies for all activities in the sequence they were…" at bounding box center [381, 165] width 372 height 24
click at [195, 150] on input "a. Apply Finish-to-Start dependencies for all activities in the sequence they w…" at bounding box center [195, 146] width 0 height 7
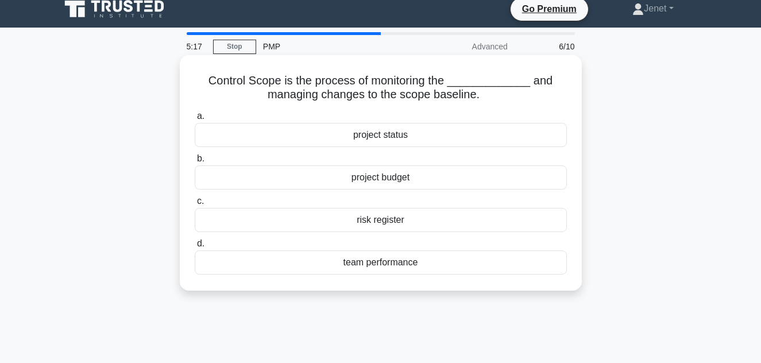
scroll to position [0, 0]
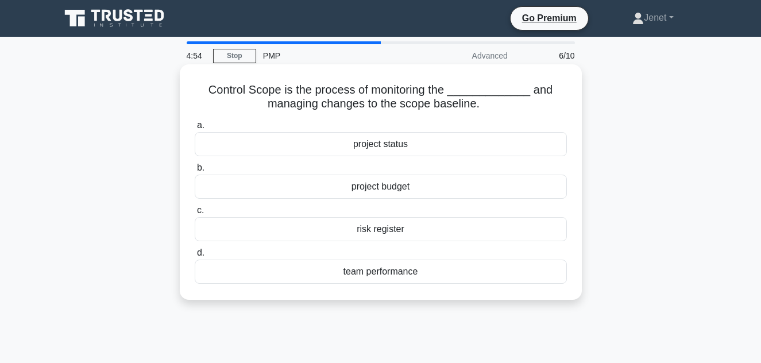
click at [388, 233] on div "risk register" at bounding box center [381, 229] width 372 height 24
click at [195, 214] on input "c. risk register" at bounding box center [195, 210] width 0 height 7
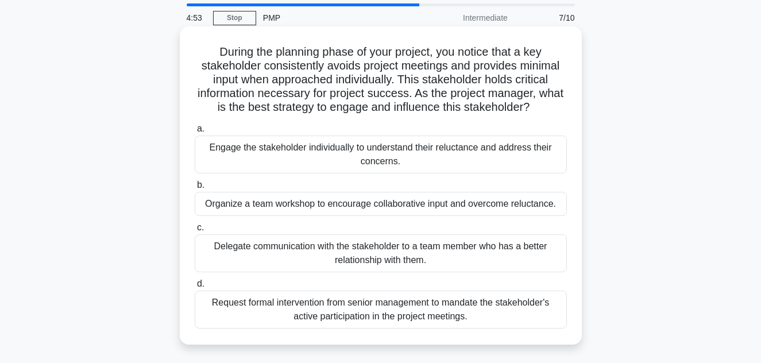
scroll to position [38, 0]
click at [359, 156] on div "Engage the stakeholder individually to understand their reluctance and address …" at bounding box center [381, 154] width 372 height 38
click at [195, 132] on input "a. Engage the stakeholder individually to understand their reluctance and addre…" at bounding box center [195, 128] width 0 height 7
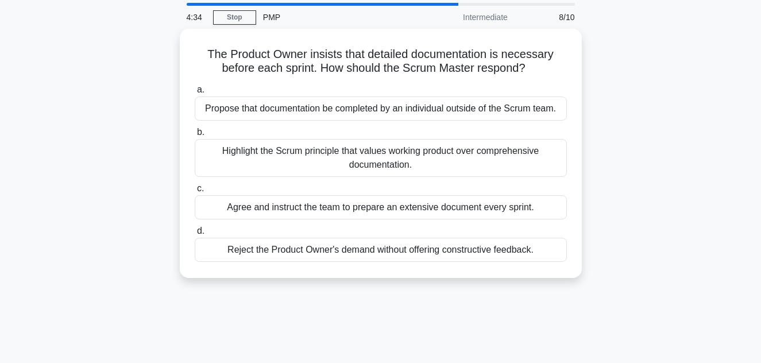
scroll to position [0, 0]
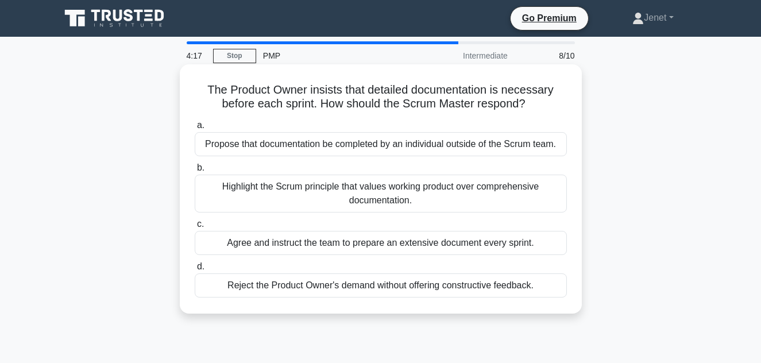
click at [397, 190] on div "Highlight the Scrum principle that values working product over comprehensive do…" at bounding box center [381, 194] width 372 height 38
click at [195, 172] on input "b. Highlight the Scrum principle that values working product over comprehensive…" at bounding box center [195, 167] width 0 height 7
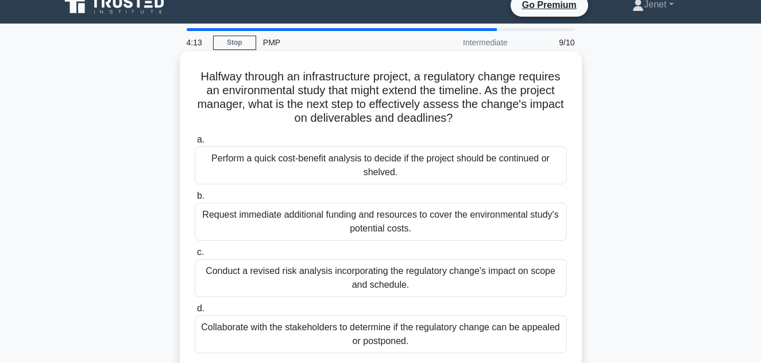
scroll to position [12, 0]
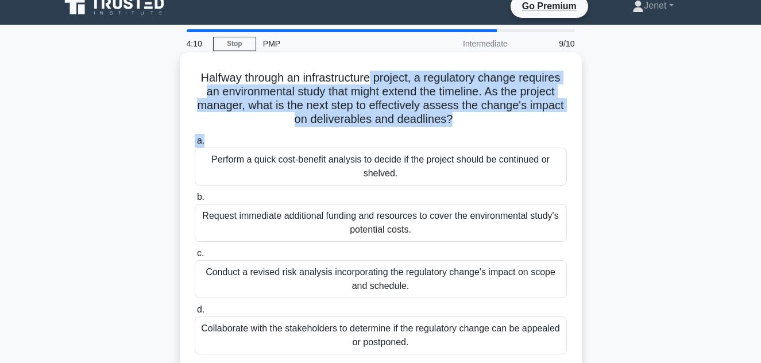
drag, startPoint x: 371, startPoint y: 81, endPoint x: 490, endPoint y: 148, distance: 136.7
click at [491, 147] on div "Halfway through an infrastructure project, a regulatory change requires an envi…" at bounding box center [380, 211] width 393 height 309
click at [474, 122] on h5 "Halfway through an infrastructure project, a regulatory change requires an envi…" at bounding box center [380, 99] width 374 height 56
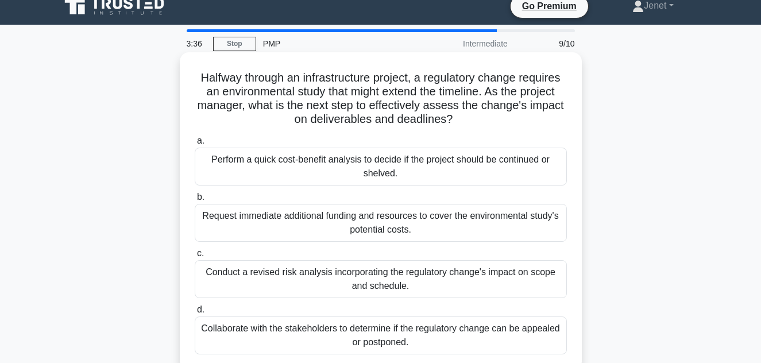
click at [333, 286] on div "Conduct a revised risk analysis incorporating the regulatory change's impact on…" at bounding box center [381, 279] width 372 height 38
click at [195, 257] on input "c. Conduct a revised risk analysis incorporating the regulatory change's impact…" at bounding box center [195, 253] width 0 height 7
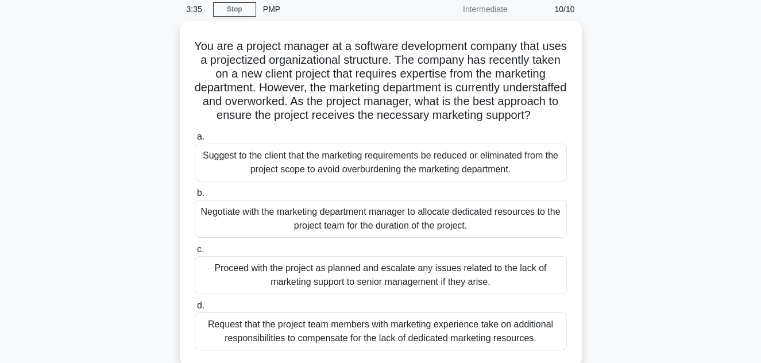
scroll to position [47, 0]
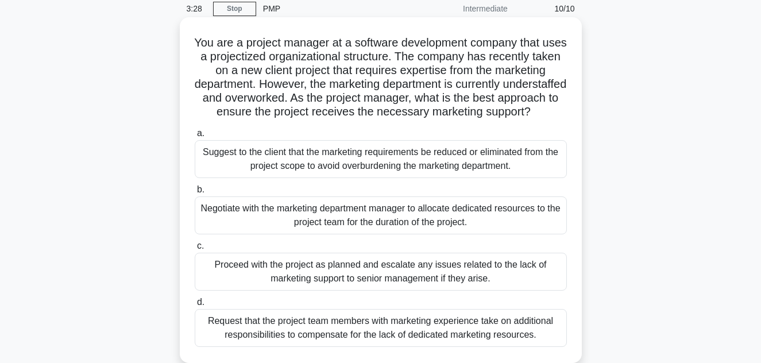
drag, startPoint x: 208, startPoint y: 44, endPoint x: 516, endPoint y: 137, distance: 321.0
click at [528, 119] on h5 "You are a project manager at a software development company that uses a project…" at bounding box center [380, 78] width 374 height 84
click at [490, 102] on h5 "You are a project manager at a software development company that uses a project…" at bounding box center [380, 78] width 374 height 84
drag, startPoint x: 210, startPoint y: 71, endPoint x: 545, endPoint y: 123, distance: 339.3
click at [549, 119] on h5 "You are a project manager at a software development company that uses a project…" at bounding box center [380, 78] width 374 height 84
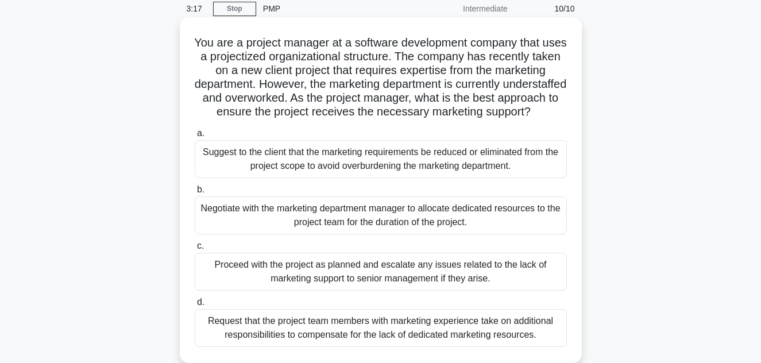
click at [531, 119] on h5 "You are a project manager at a software development company that uses a project…" at bounding box center [380, 78] width 374 height 84
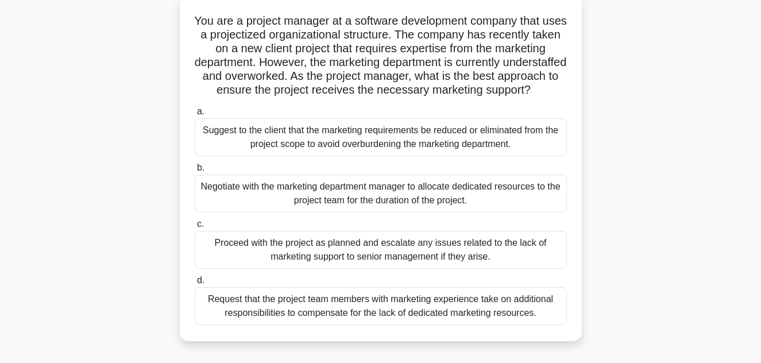
scroll to position [68, 0]
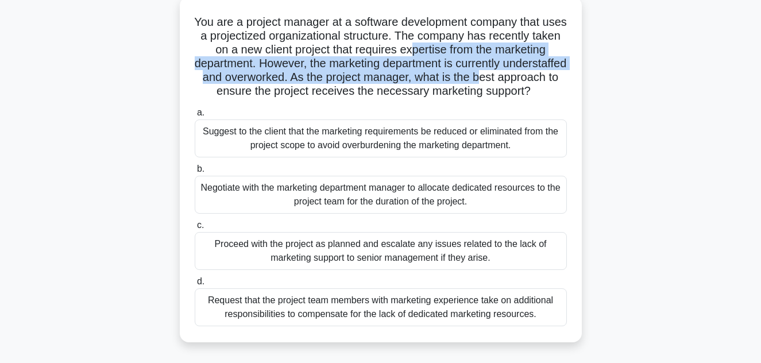
drag, startPoint x: 411, startPoint y: 53, endPoint x: 544, endPoint y: 78, distance: 135.6
click at [544, 78] on h5 "You are a project manager at a software development company that uses a project…" at bounding box center [380, 57] width 374 height 84
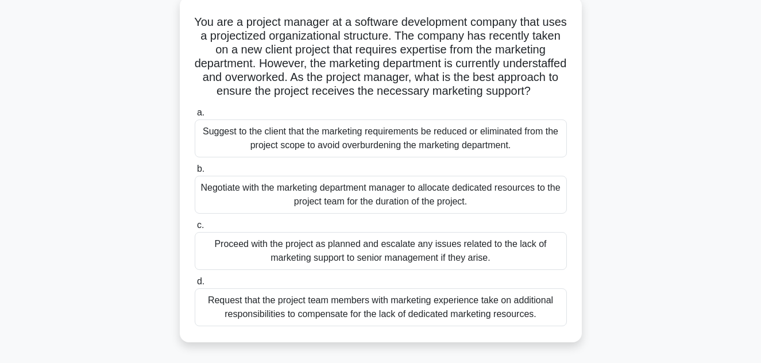
click at [378, 211] on div "Negotiate with the marketing department manager to allocate dedicated resources…" at bounding box center [381, 195] width 372 height 38
click at [195, 173] on input "b. Negotiate with the marketing department manager to allocate dedicated resour…" at bounding box center [195, 168] width 0 height 7
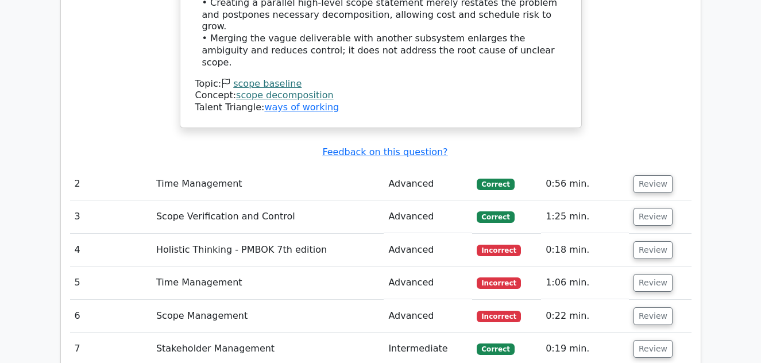
scroll to position [1649, 0]
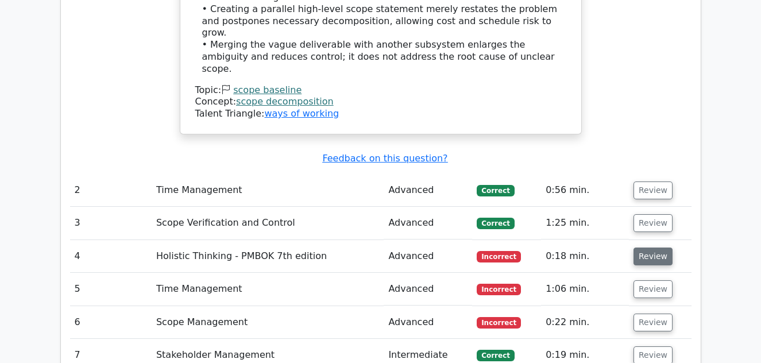
click at [655, 247] on button "Review" at bounding box center [652, 256] width 39 height 18
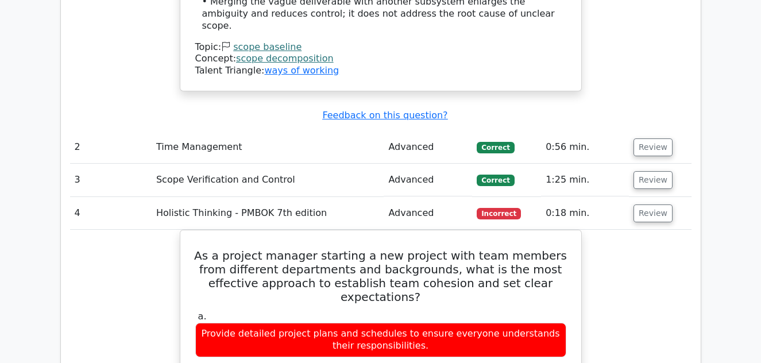
scroll to position [1692, 0]
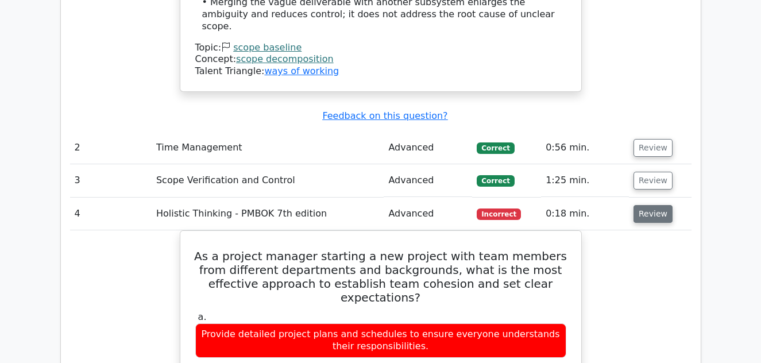
click at [651, 205] on button "Review" at bounding box center [652, 214] width 39 height 18
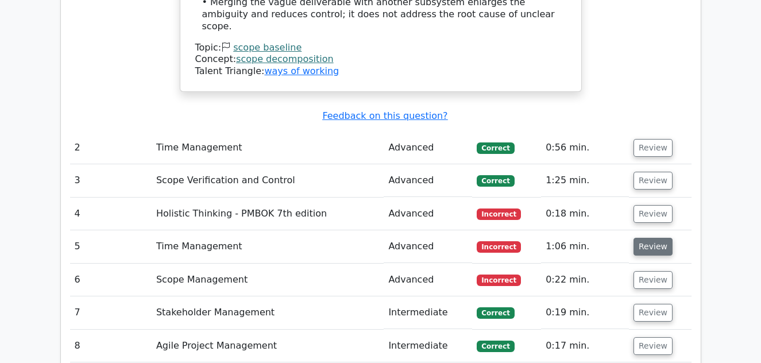
click at [655, 238] on button "Review" at bounding box center [652, 247] width 39 height 18
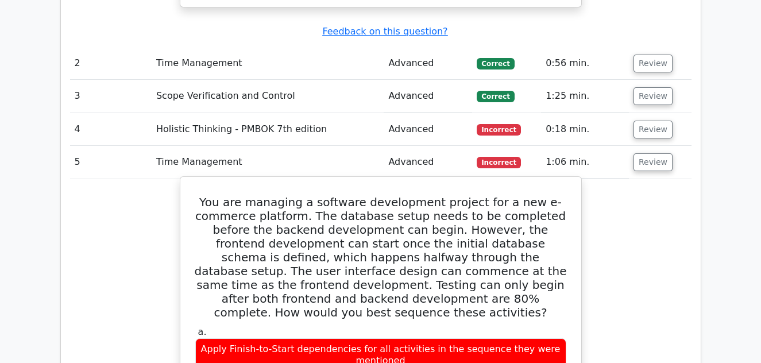
scroll to position [1770, 0]
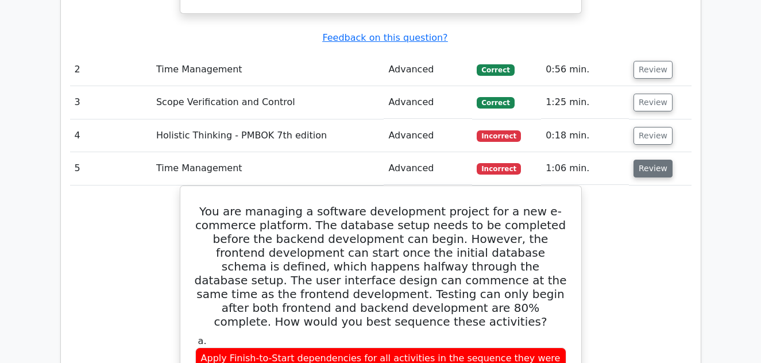
click at [644, 160] on button "Review" at bounding box center [652, 169] width 39 height 18
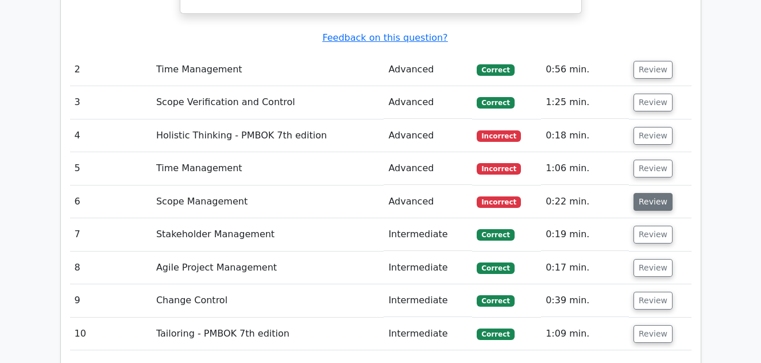
click at [640, 193] on button "Review" at bounding box center [652, 202] width 39 height 18
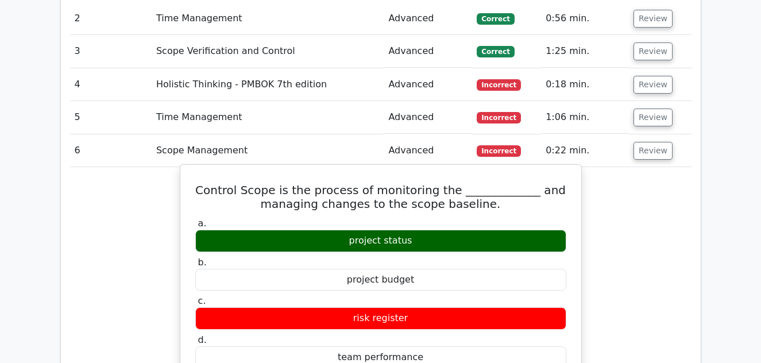
scroll to position [1822, 0]
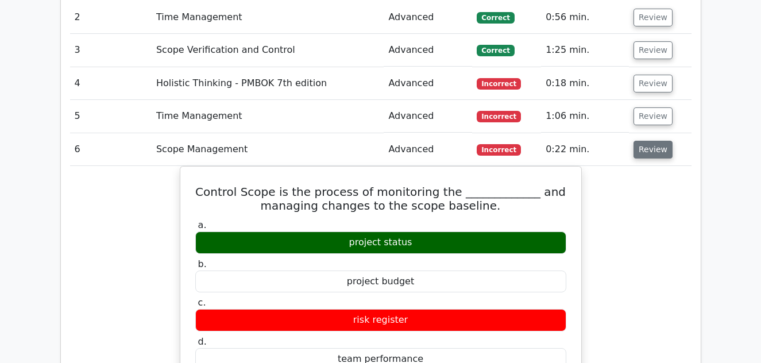
click at [644, 141] on button "Review" at bounding box center [652, 150] width 39 height 18
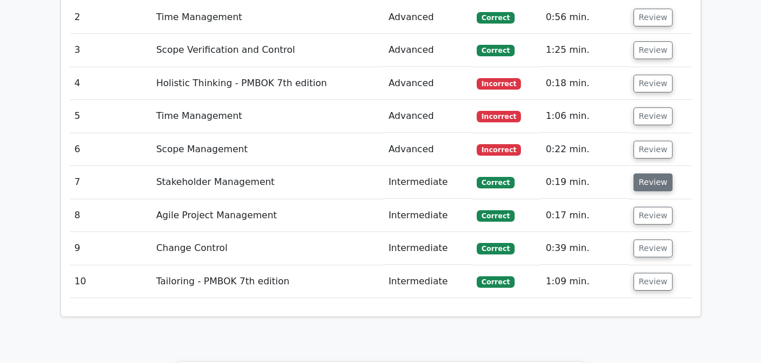
click at [635, 173] on button "Review" at bounding box center [652, 182] width 39 height 18
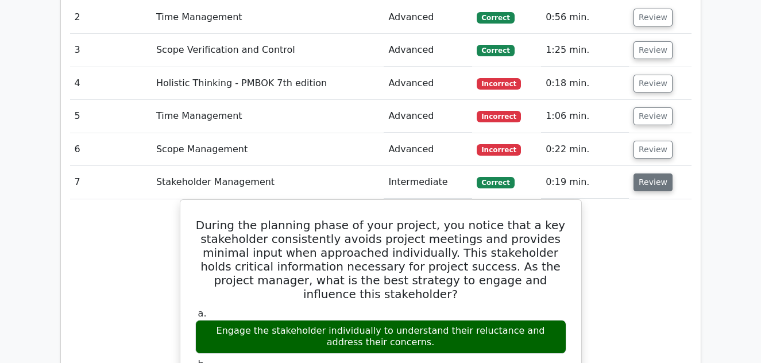
click at [635, 173] on button "Review" at bounding box center [652, 182] width 39 height 18
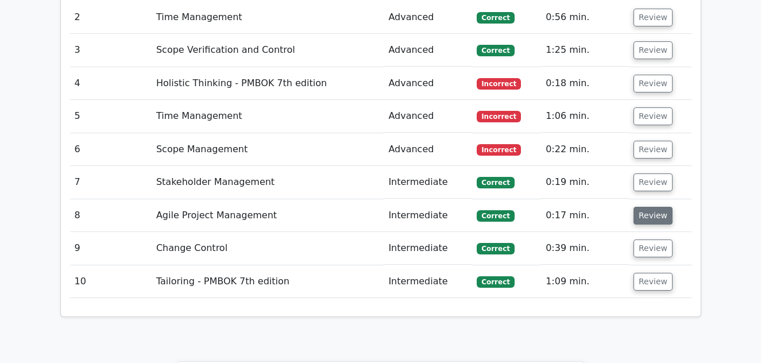
click at [644, 207] on button "Review" at bounding box center [652, 216] width 39 height 18
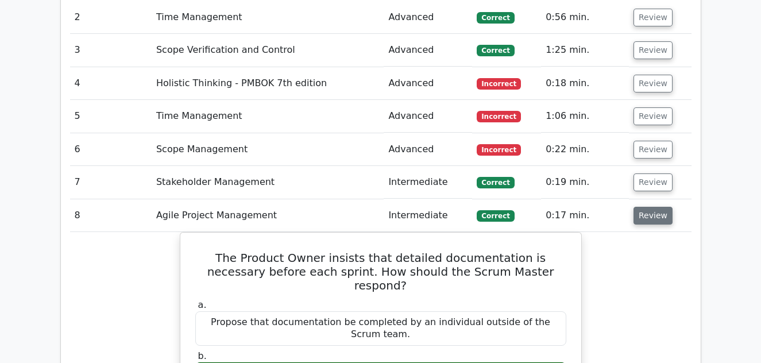
click at [644, 207] on button "Review" at bounding box center [652, 216] width 39 height 18
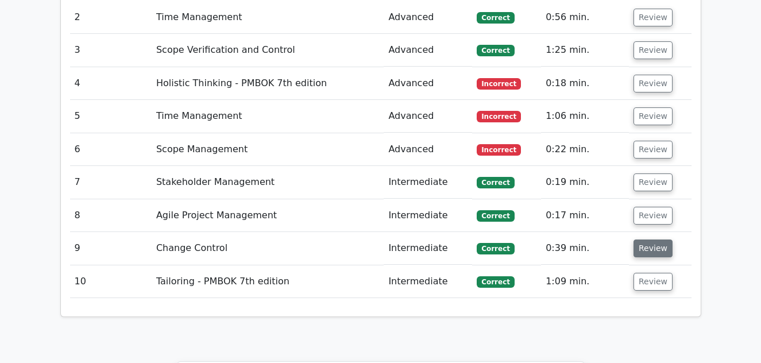
click at [641, 239] on button "Review" at bounding box center [652, 248] width 39 height 18
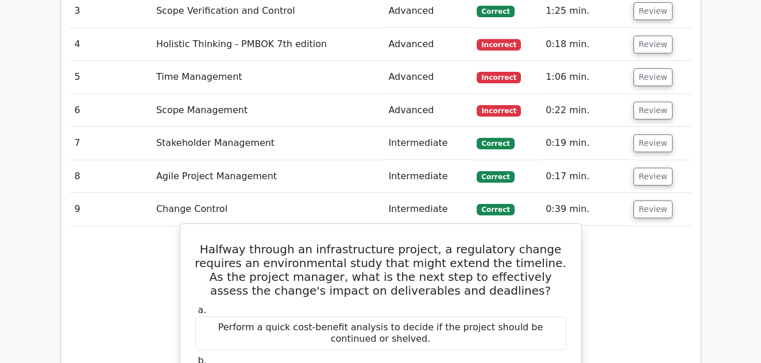
scroll to position [1860, 0]
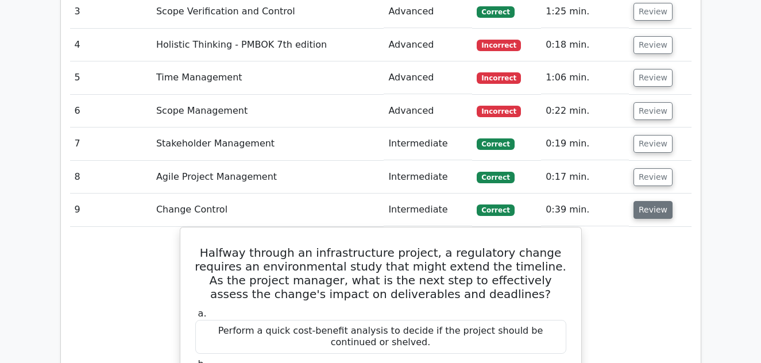
click at [646, 201] on button "Review" at bounding box center [652, 210] width 39 height 18
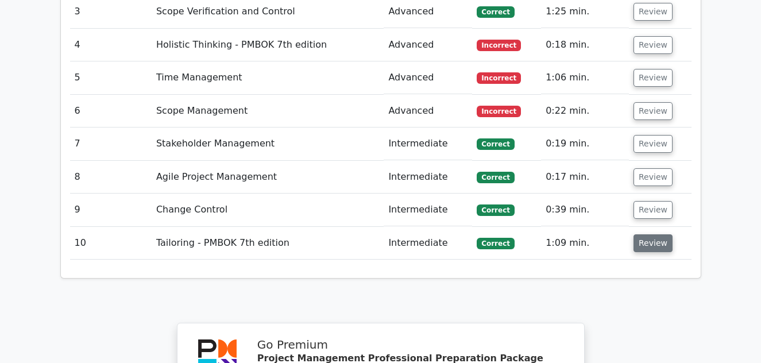
click at [646, 234] on button "Review" at bounding box center [652, 243] width 39 height 18
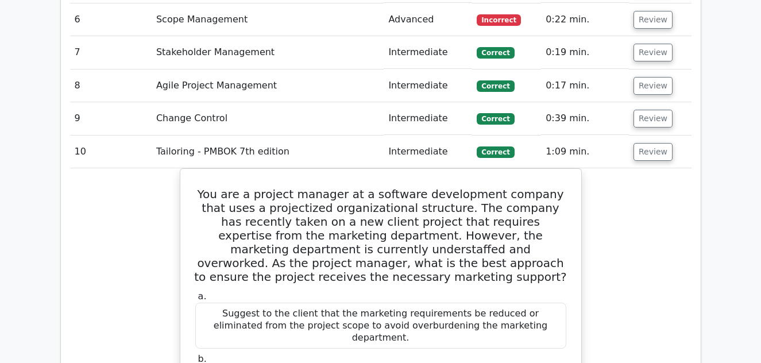
scroll to position [1926, 0]
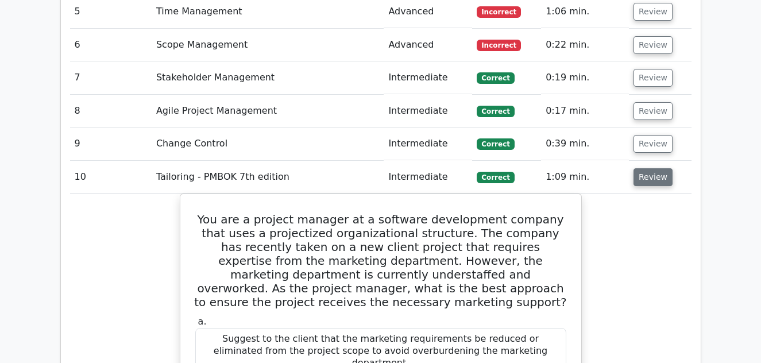
click at [646, 168] on button "Review" at bounding box center [652, 177] width 39 height 18
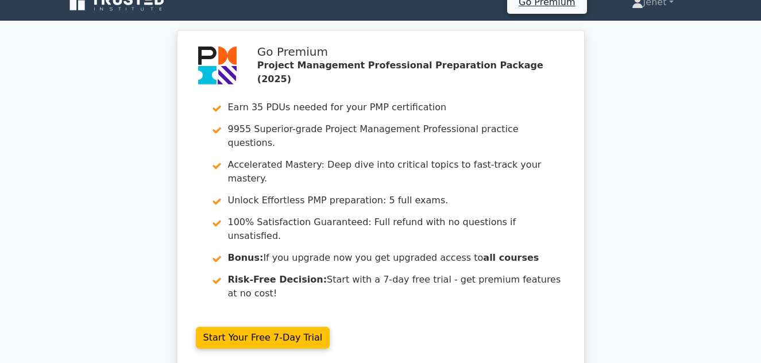
scroll to position [0, 0]
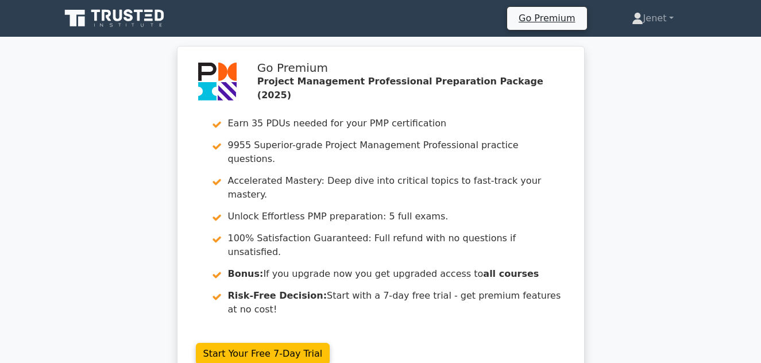
click at [103, 12] on icon at bounding box center [106, 15] width 9 height 11
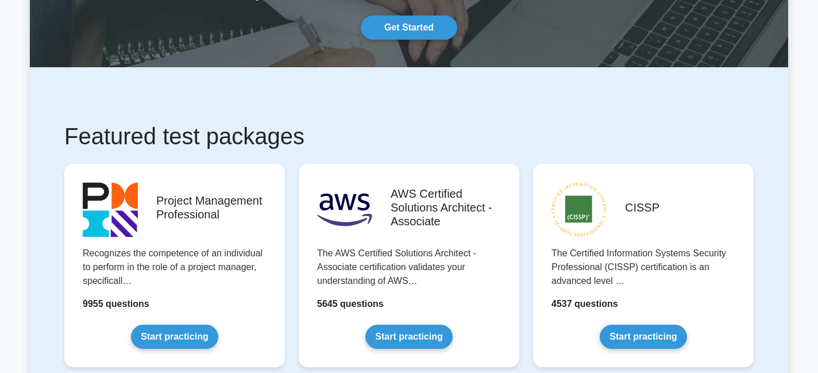
scroll to position [122, 0]
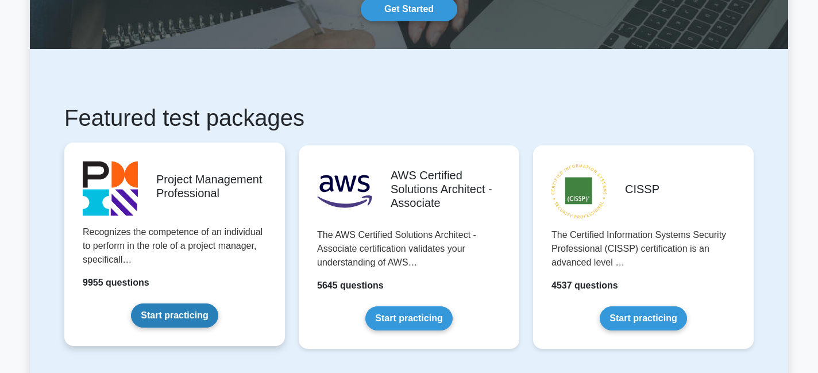
click at [156, 316] on link "Start practicing" at bounding box center [174, 315] width 87 height 24
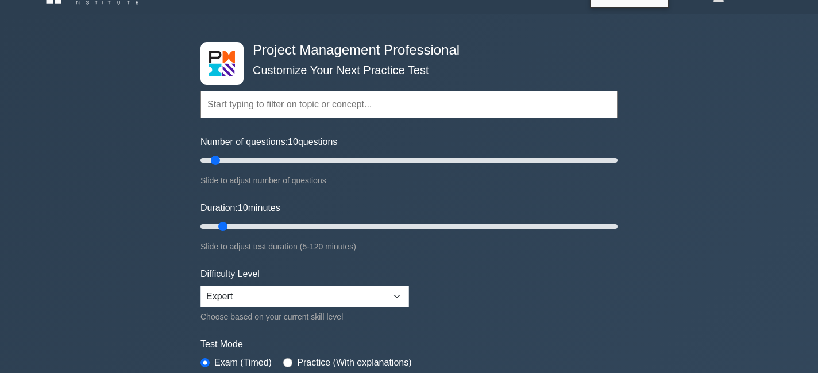
scroll to position [24, 0]
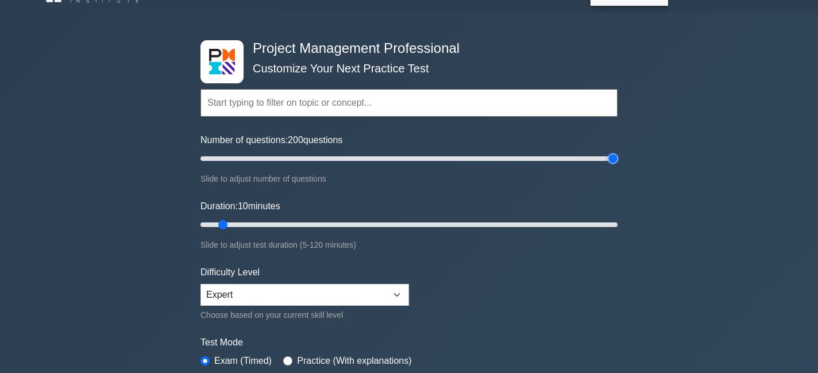
drag, startPoint x: 215, startPoint y: 162, endPoint x: 649, endPoint y: 173, distance: 434.2
type input "200"
click at [617, 165] on input "Number of questions: 200 questions" at bounding box center [408, 159] width 417 height 14
click at [356, 298] on select "Beginner Intermediate Expert" at bounding box center [304, 295] width 208 height 22
select select "intermediate"
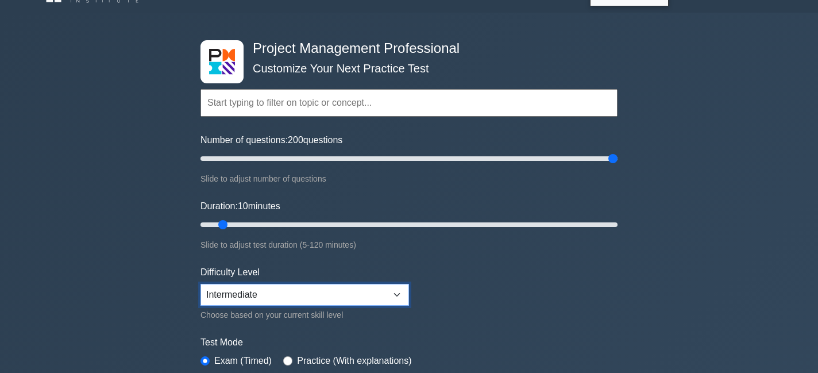
click at [200, 284] on select "Beginner Intermediate Expert" at bounding box center [304, 295] width 208 height 22
drag, startPoint x: 611, startPoint y: 159, endPoint x: 259, endPoint y: 165, distance: 352.6
type input "30"
click at [259, 165] on input "Number of questions: 30 questions" at bounding box center [408, 159] width 417 height 14
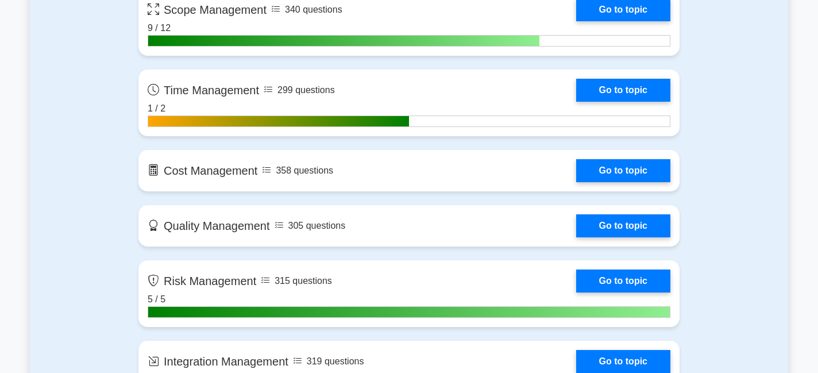
scroll to position [939, 0]
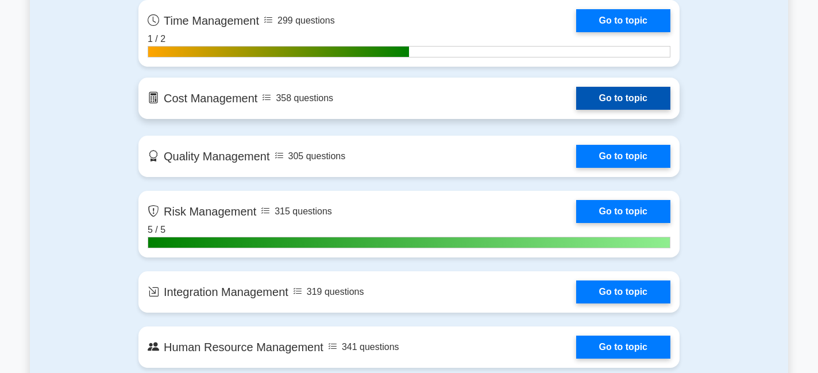
click at [610, 102] on link "Go to topic" at bounding box center [623, 98] width 94 height 23
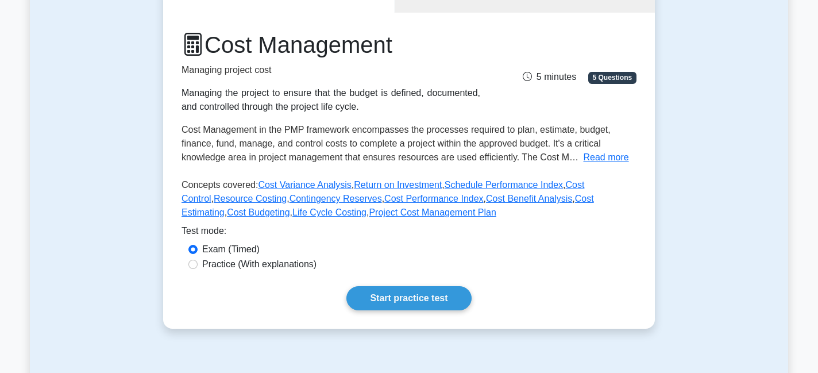
scroll to position [132, 0]
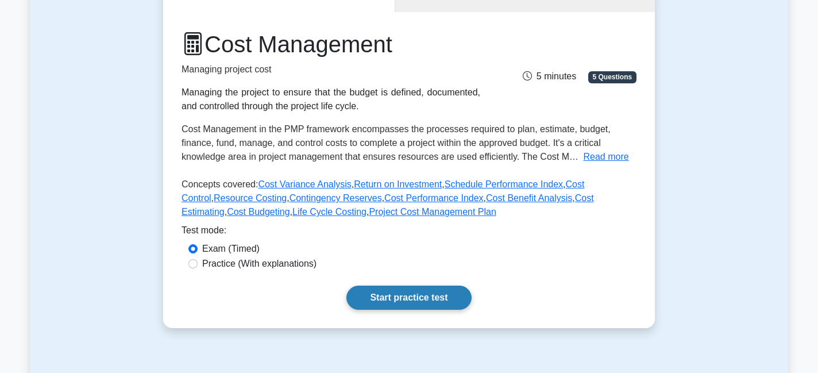
click at [401, 304] on link "Start practice test" at bounding box center [408, 297] width 125 height 24
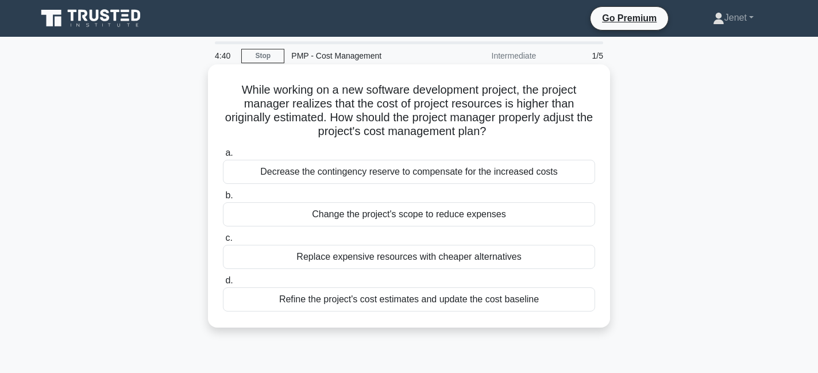
click at [416, 299] on div "Refine the project's cost estimates and update the cost baseline" at bounding box center [409, 299] width 372 height 24
click at [223, 284] on input "d. Refine the project's cost estimates and update the cost baseline" at bounding box center [223, 280] width 0 height 7
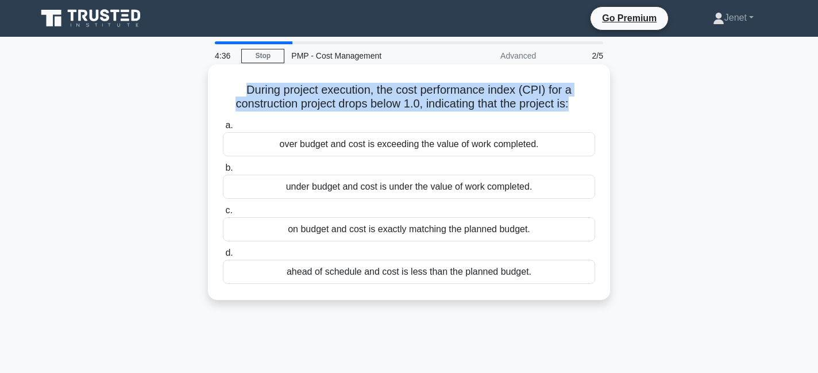
drag, startPoint x: 246, startPoint y: 89, endPoint x: 494, endPoint y: 117, distance: 250.2
click at [494, 117] on div "During project execution, the cost performance index (CPI) for a construction p…" at bounding box center [408, 182] width 393 height 226
click at [511, 100] on h5 "During project execution, the cost performance index (CPI) for a construction p…" at bounding box center [409, 97] width 374 height 29
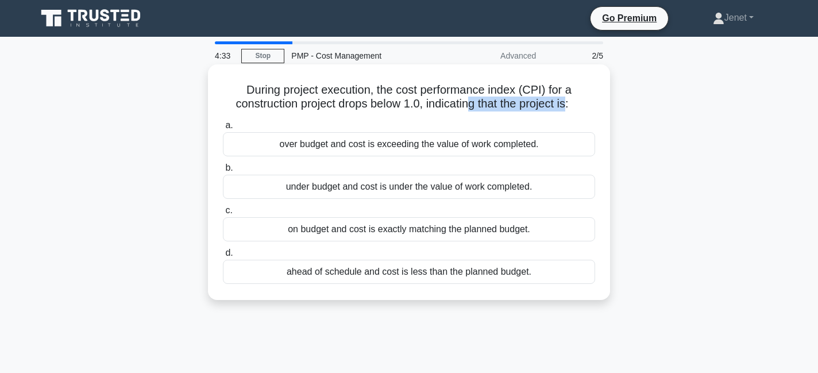
drag, startPoint x: 463, startPoint y: 103, endPoint x: 563, endPoint y: 107, distance: 100.5
click at [563, 107] on h5 "During project execution, the cost performance index (CPI) for a construction p…" at bounding box center [409, 97] width 374 height 29
click at [370, 197] on div "under budget and cost is under the value of work completed." at bounding box center [409, 187] width 372 height 24
click at [223, 172] on input "b. under budget and cost is under the value of work completed." at bounding box center [223, 167] width 0 height 7
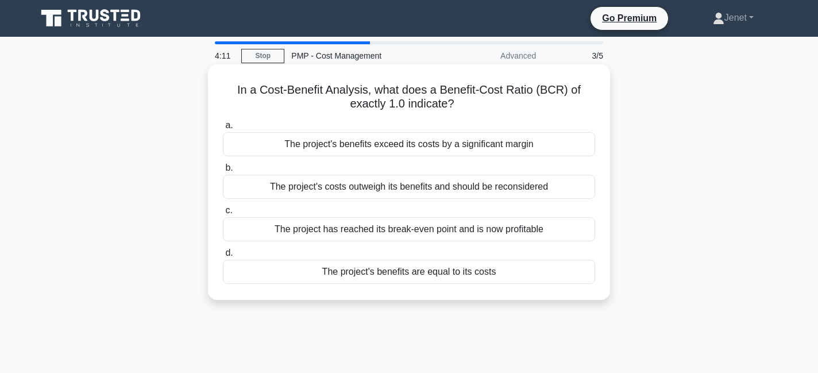
drag, startPoint x: 299, startPoint y: 91, endPoint x: 489, endPoint y: 98, distance: 190.7
click at [489, 98] on h5 "In a Cost-Benefit Analysis, what does a Benefit-Cost Ratio (BCR) of exactly 1.0…" at bounding box center [409, 97] width 374 height 29
click at [455, 272] on div "The project's benefits are equal to its costs" at bounding box center [409, 272] width 372 height 24
click at [223, 257] on input "d. The project's benefits are equal to its costs" at bounding box center [223, 252] width 0 height 7
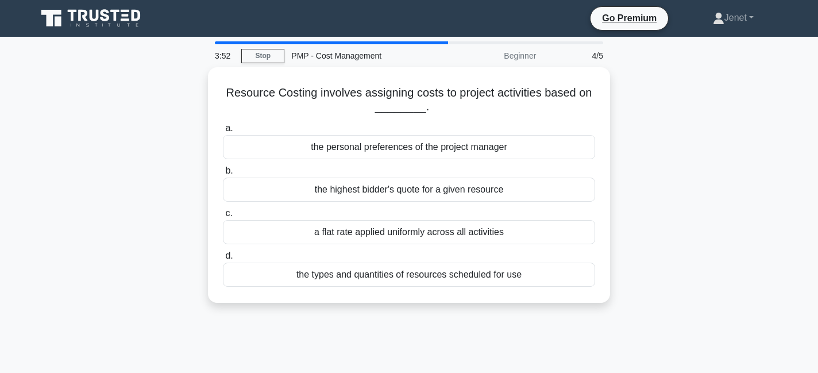
click at [455, 272] on div "the types and quantities of resources scheduled for use" at bounding box center [409, 274] width 372 height 24
click at [223, 260] on input "d. the types and quantities of resources scheduled for use" at bounding box center [223, 255] width 0 height 7
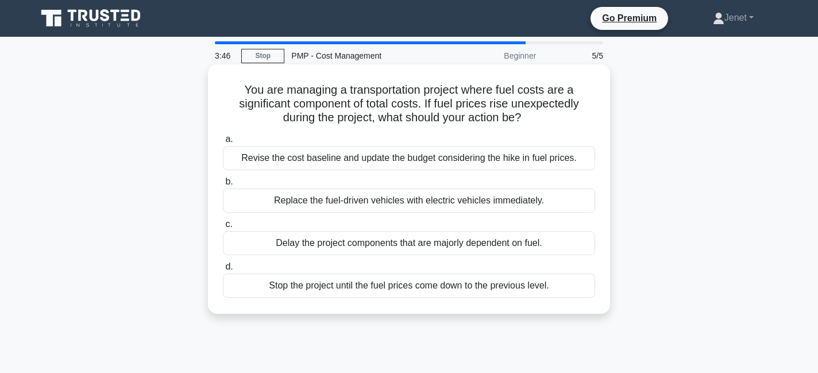
drag, startPoint x: 330, startPoint y: 91, endPoint x: 547, endPoint y: 115, distance: 218.4
click at [547, 115] on h5 "You are managing a transportation project where fuel costs are a significant co…" at bounding box center [409, 104] width 374 height 42
click at [543, 117] on h5 "You are managing a transportation project where fuel costs are a significant co…" at bounding box center [409, 104] width 374 height 42
drag, startPoint x: 423, startPoint y: 102, endPoint x: 506, endPoint y: 105, distance: 83.9
click at [507, 104] on h5 "You are managing a transportation project where fuel costs are a significant co…" at bounding box center [409, 104] width 374 height 42
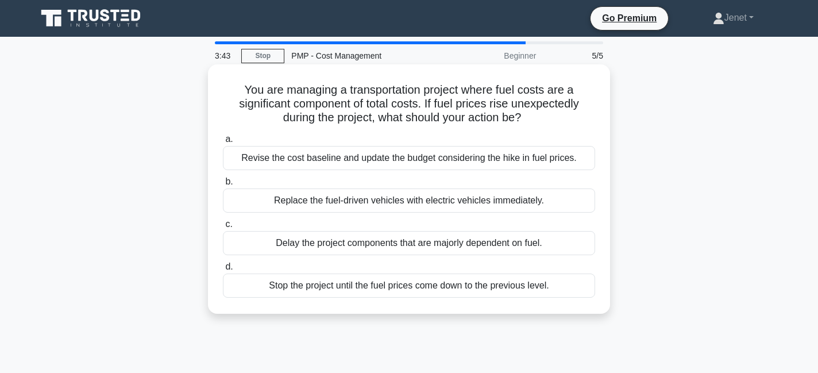
drag, startPoint x: 424, startPoint y: 102, endPoint x: 554, endPoint y: 111, distance: 130.6
click at [555, 111] on h5 "You are managing a transportation project where fuel costs are a significant co…" at bounding box center [409, 104] width 374 height 42
click at [554, 111] on h5 "You are managing a transportation project where fuel costs are a significant co…" at bounding box center [409, 104] width 374 height 42
click at [489, 160] on div "Revise the cost baseline and update the budget considering the hike in fuel pri…" at bounding box center [409, 158] width 372 height 24
click at [223, 143] on input "a. Revise the cost baseline and update the budget considering the hike in fuel …" at bounding box center [223, 139] width 0 height 7
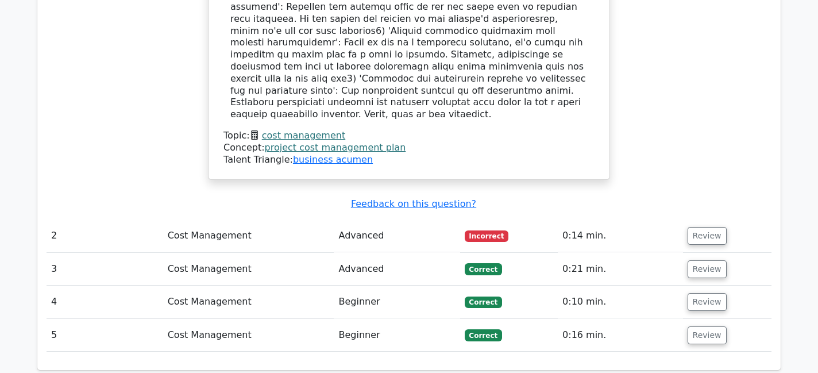
scroll to position [1349, 0]
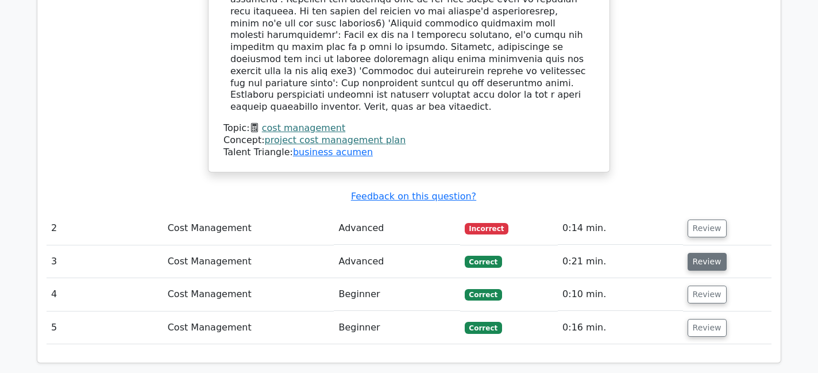
click at [710, 253] on button "Review" at bounding box center [706, 262] width 39 height 18
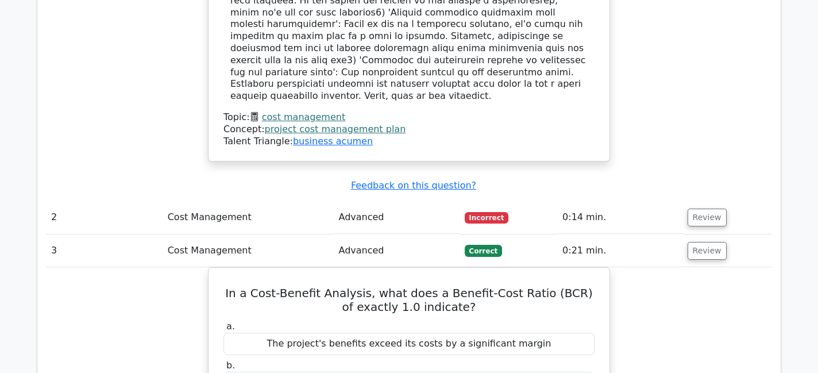
scroll to position [1359, 0]
click at [698, 210] on button "Review" at bounding box center [706, 219] width 39 height 18
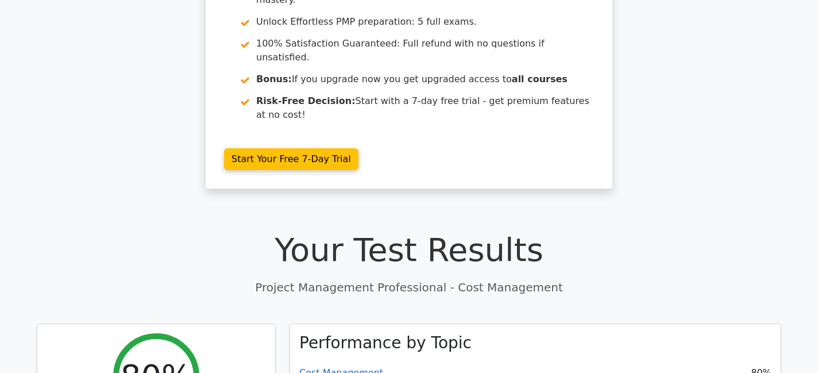
scroll to position [0, 0]
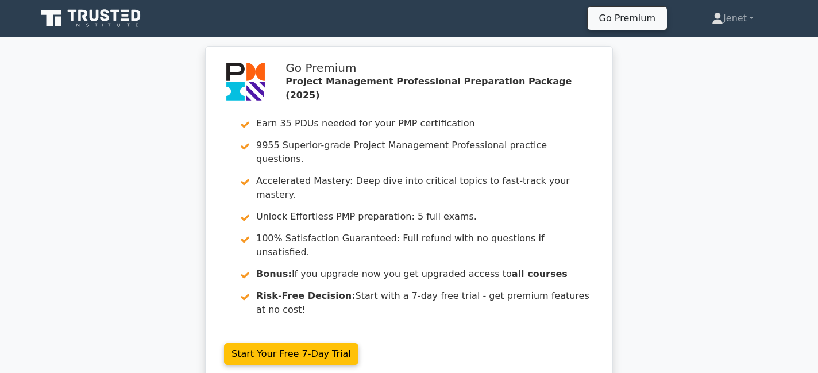
click at [118, 26] on icon at bounding box center [92, 18] width 110 height 22
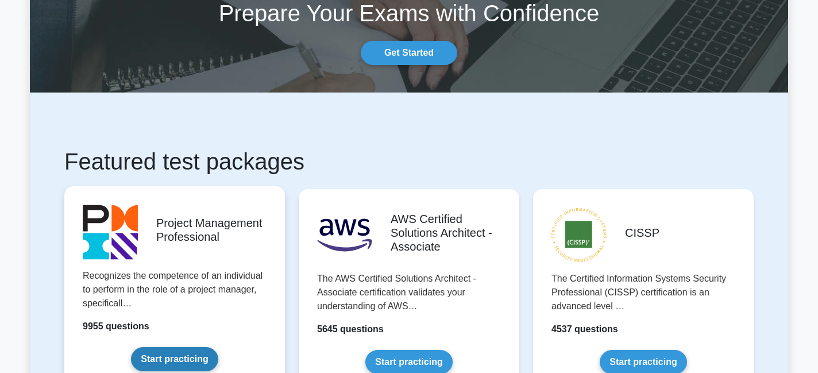
scroll to position [79, 0]
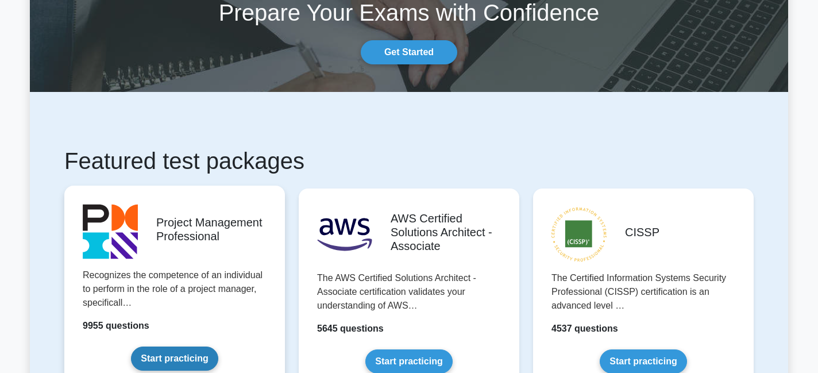
click at [170, 365] on link "Start practicing" at bounding box center [174, 358] width 87 height 24
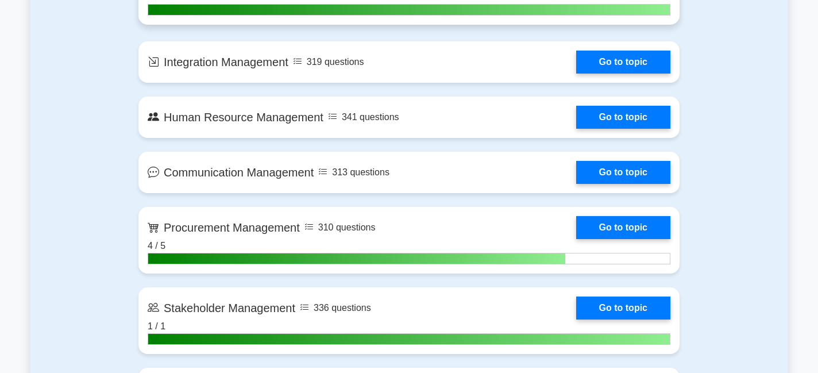
scroll to position [1193, 0]
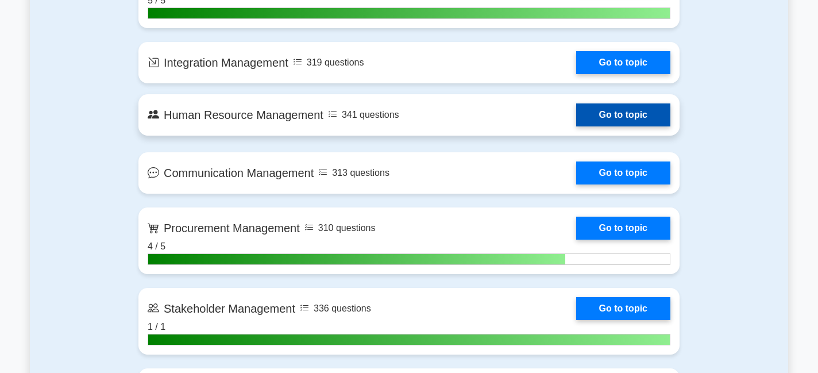
click at [590, 119] on link "Go to topic" at bounding box center [623, 114] width 94 height 23
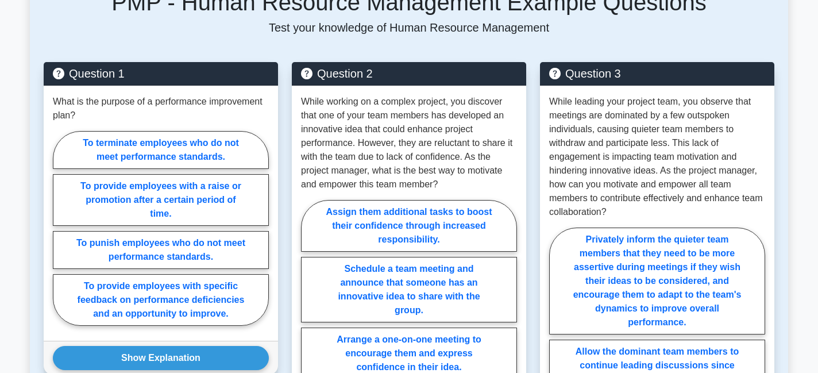
scroll to position [583, 0]
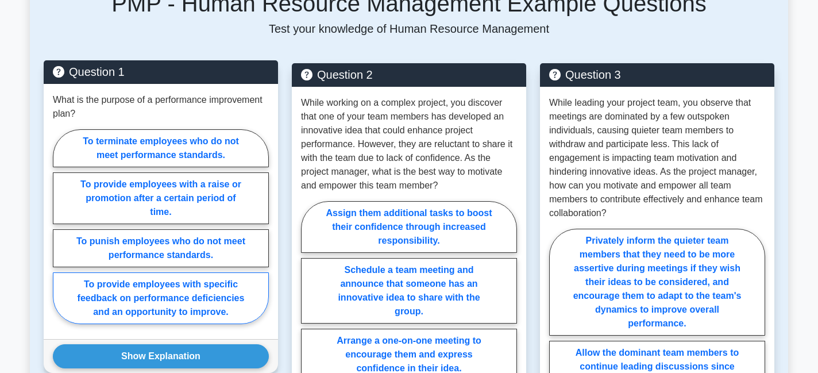
click at [214, 300] on label "To provide employees with specific feedback on performance deficiencies and an …" at bounding box center [161, 298] width 216 height 52
click at [60, 234] on input "To provide employees with specific feedback on performance deficiencies and an …" at bounding box center [56, 229] width 7 height 7
radio input "true"
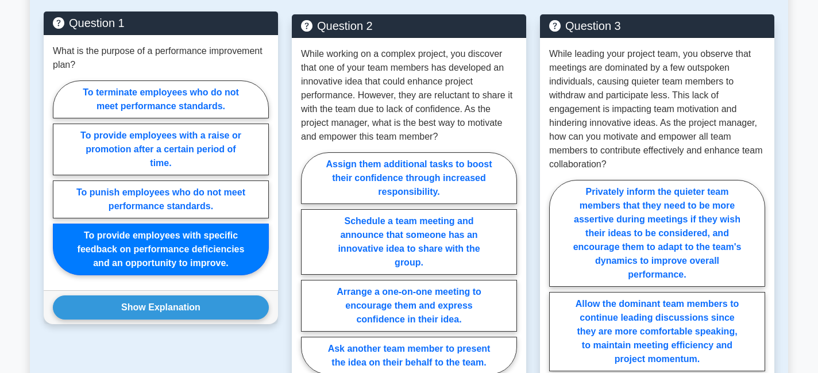
scroll to position [631, 0]
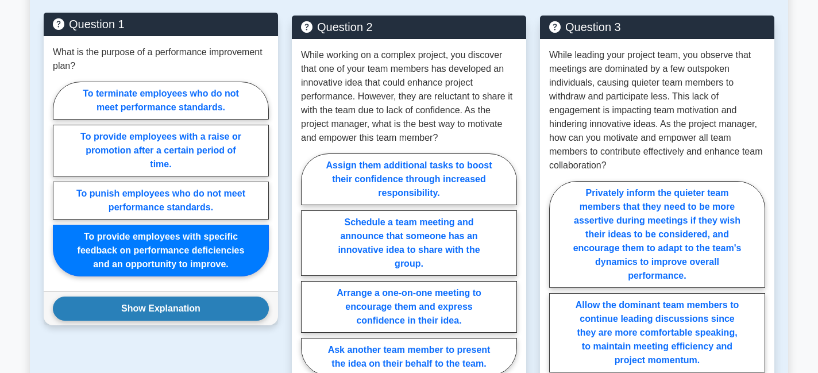
click at [210, 312] on button "Show Explanation" at bounding box center [161, 308] width 216 height 24
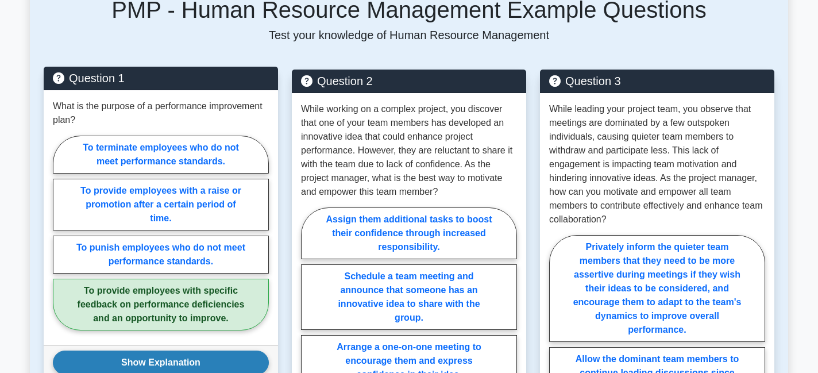
scroll to position [578, 0]
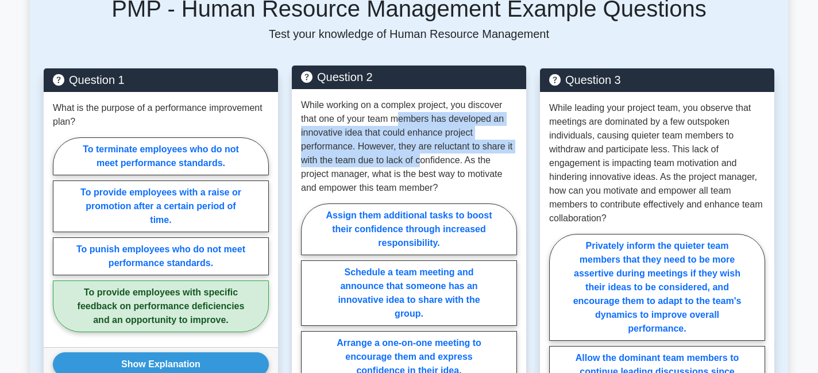
drag, startPoint x: 400, startPoint y: 115, endPoint x: 416, endPoint y: 162, distance: 49.8
click at [424, 163] on p "While working on a complex project, you discover that one of your team members …" at bounding box center [409, 146] width 216 height 96
click at [416, 162] on p "While working on a complex project, you discover that one of your team members …" at bounding box center [409, 146] width 216 height 96
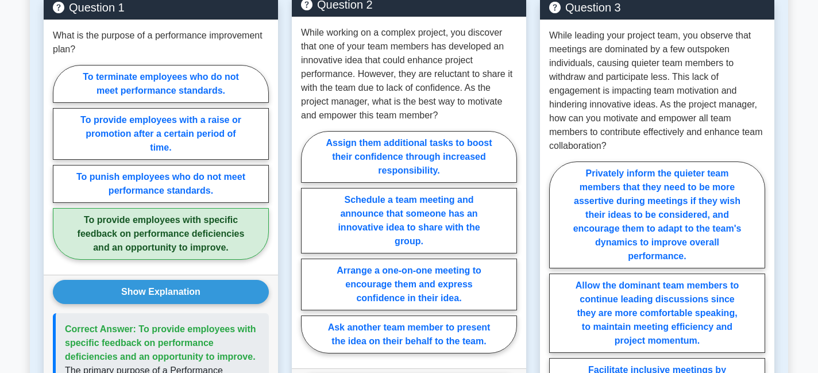
scroll to position [659, 0]
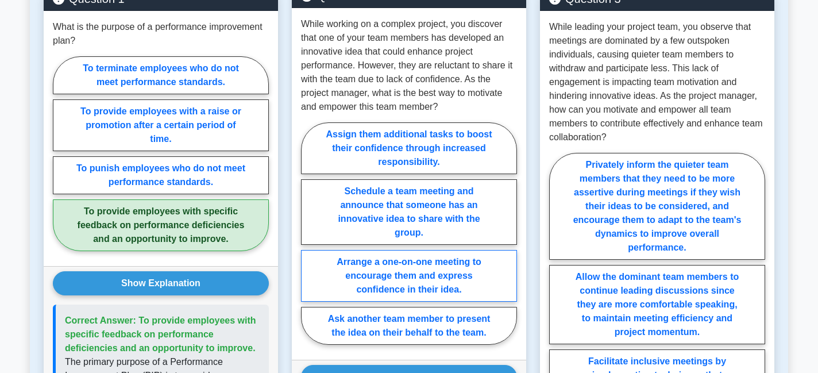
click at [422, 270] on label "Arrange a one-on-one meeting to encourage them and express confidence in their …" at bounding box center [409, 276] width 216 height 52
click at [308, 241] on input "Arrange a one-on-one meeting to encourage them and express confidence in their …" at bounding box center [304, 236] width 7 height 7
radio input "true"
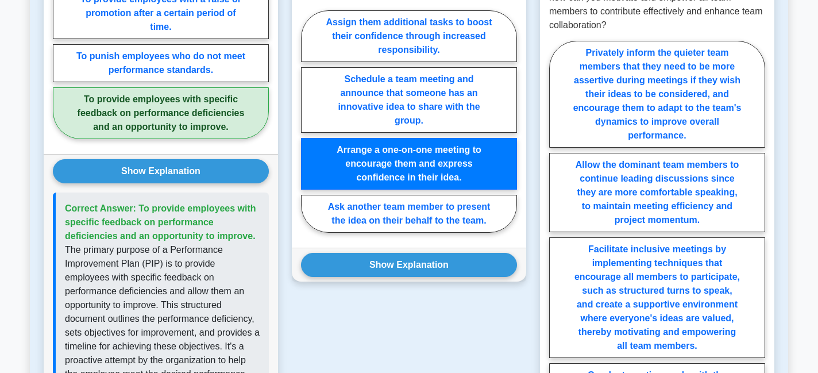
scroll to position [773, 0]
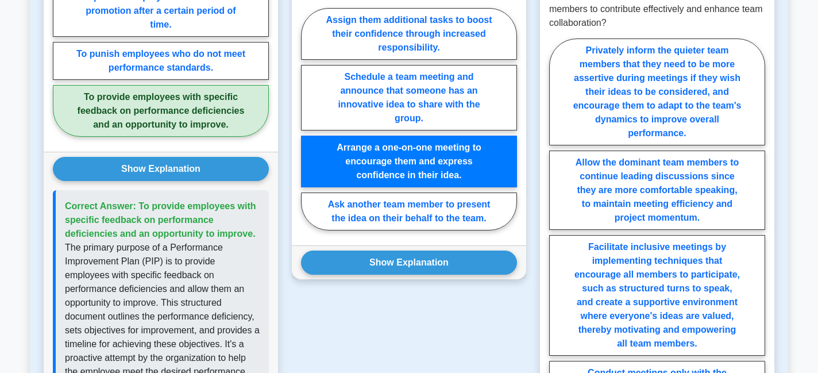
click at [422, 270] on button "Show Explanation" at bounding box center [409, 262] width 216 height 24
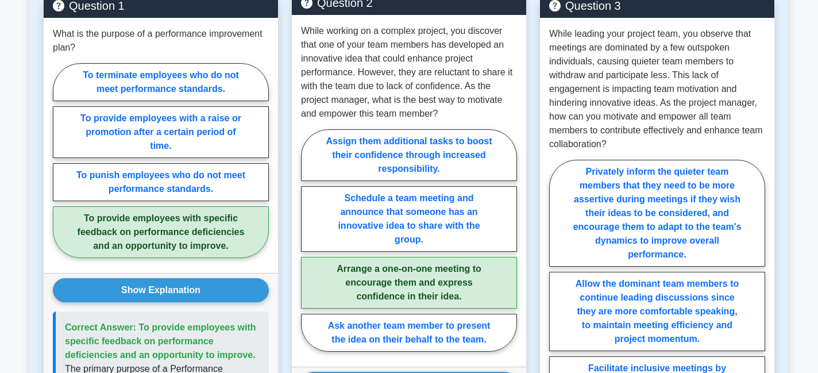
scroll to position [652, 0]
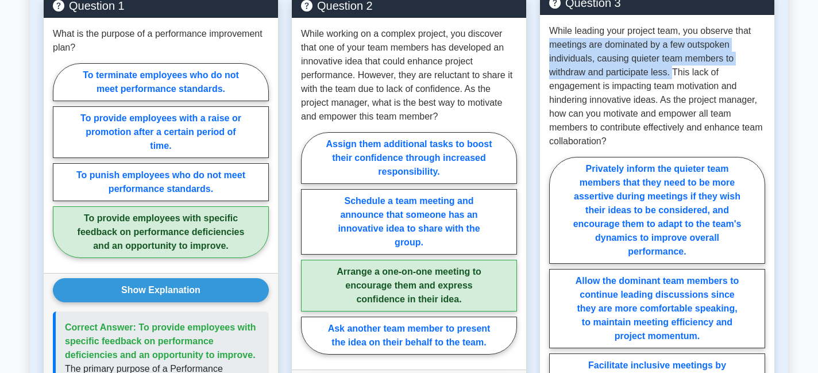
drag, startPoint x: 549, startPoint y: 47, endPoint x: 672, endPoint y: 70, distance: 125.0
click at [672, 70] on p "While leading your project team, you observe that meetings are dominated by a f…" at bounding box center [657, 86] width 216 height 124
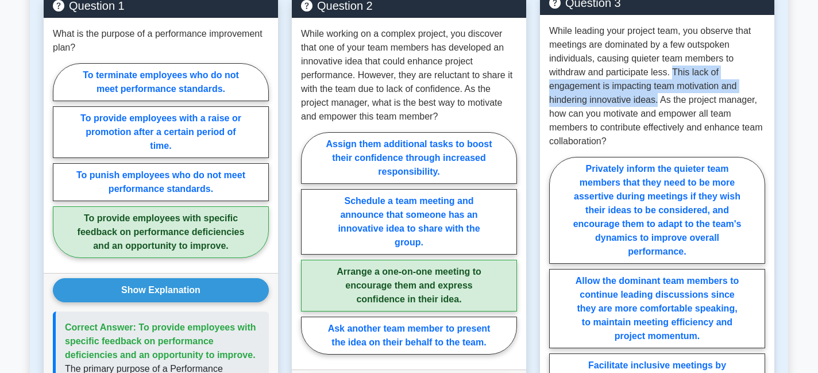
drag, startPoint x: 672, startPoint y: 70, endPoint x: 658, endPoint y: 103, distance: 35.7
click at [658, 103] on p "While leading your project team, you observe that meetings are dominated by a f…" at bounding box center [657, 86] width 216 height 124
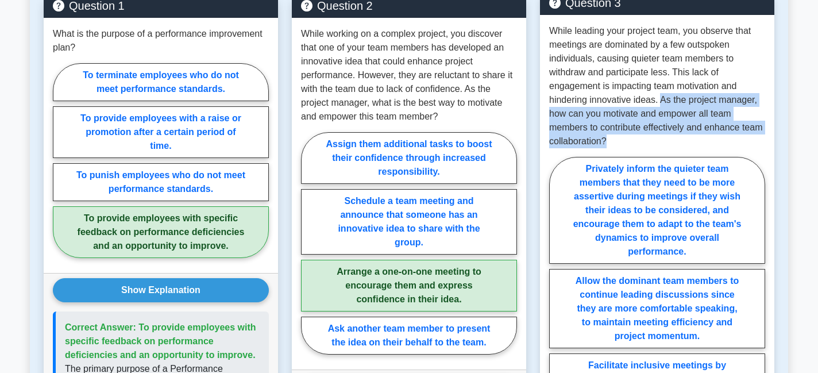
drag, startPoint x: 660, startPoint y: 99, endPoint x: 687, endPoint y: 153, distance: 60.6
click at [690, 152] on div "While leading your project team, you observe that meetings are dominated by a f…" at bounding box center [657, 287] width 234 height 544
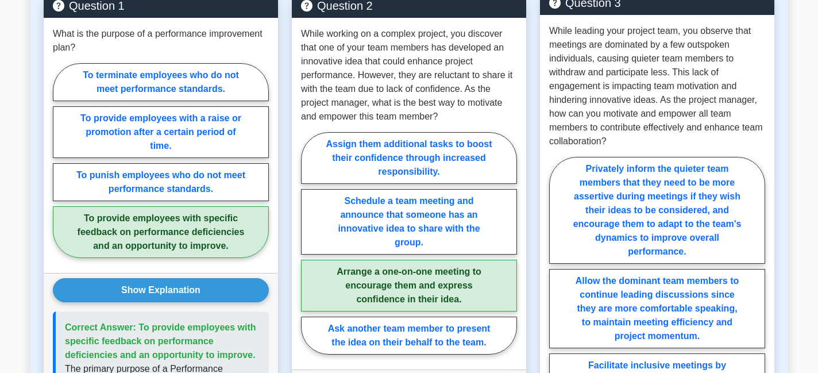
click at [608, 142] on p "While leading your project team, you observe that meetings are dominated by a f…" at bounding box center [657, 86] width 216 height 124
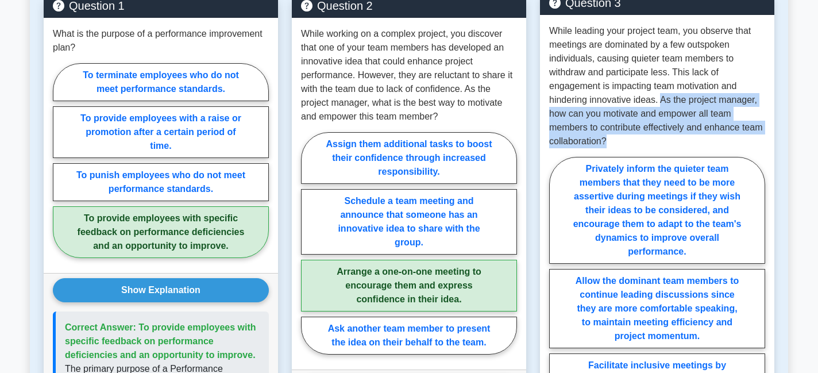
drag, startPoint x: 608, startPoint y: 142, endPoint x: 664, endPoint y: 98, distance: 71.6
click at [664, 98] on p "While leading your project team, you observe that meetings are dominated by a f…" at bounding box center [657, 86] width 216 height 124
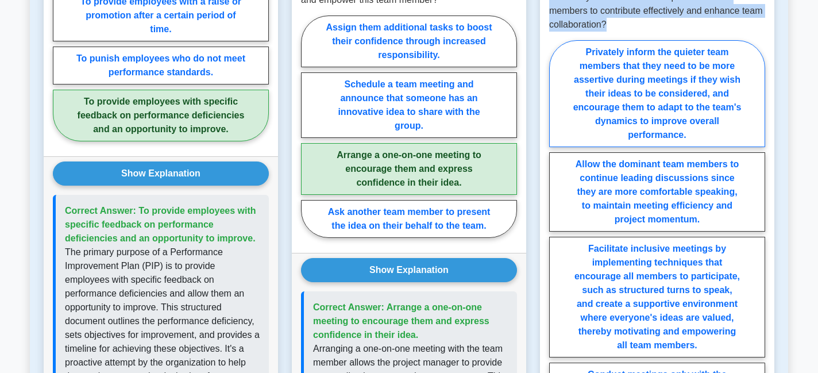
scroll to position [737, 0]
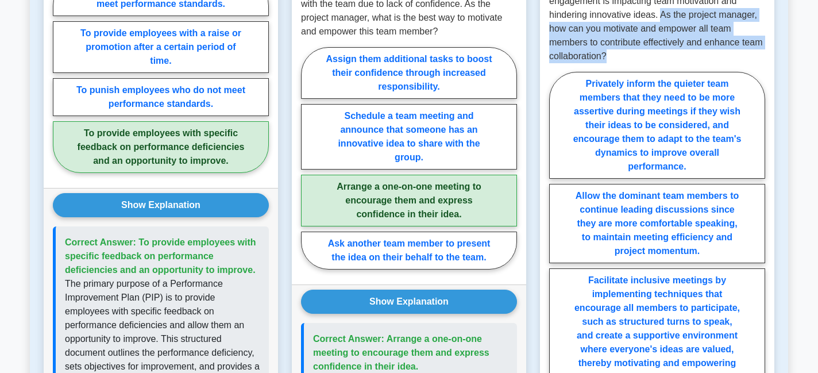
click at [628, 30] on p "While leading your project team, you observe that meetings are dominated by a f…" at bounding box center [657, 1] width 216 height 124
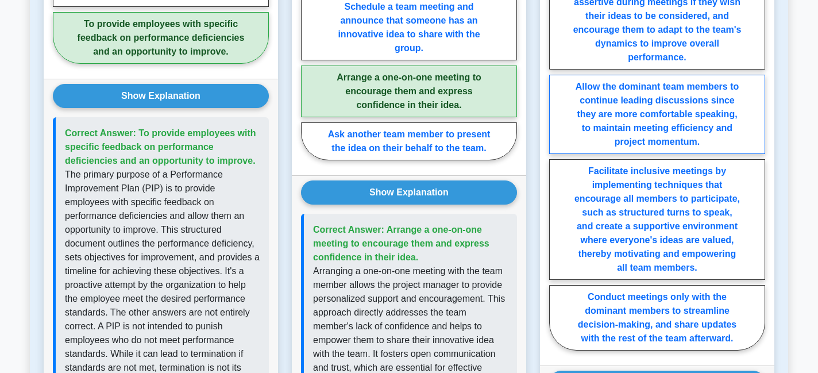
scroll to position [897, 0]
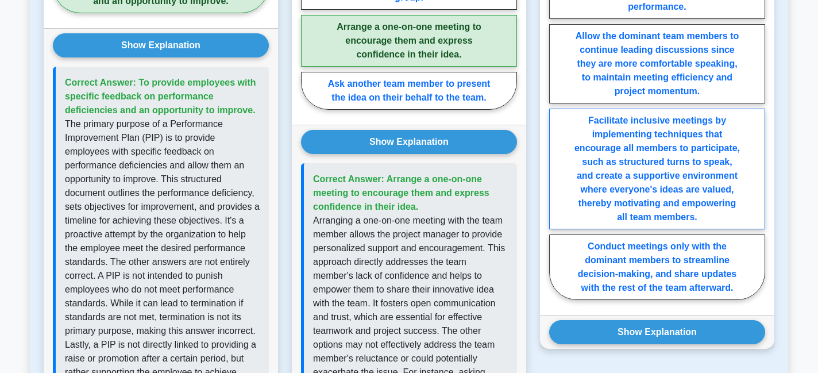
click at [680, 150] on label "Facilitate inclusive meetings by implementing techniques that encourage all mem…" at bounding box center [657, 169] width 216 height 121
click at [556, 113] on input "Facilitate inclusive meetings by implementing techniques that encourage all mem…" at bounding box center [552, 109] width 7 height 7
radio input "true"
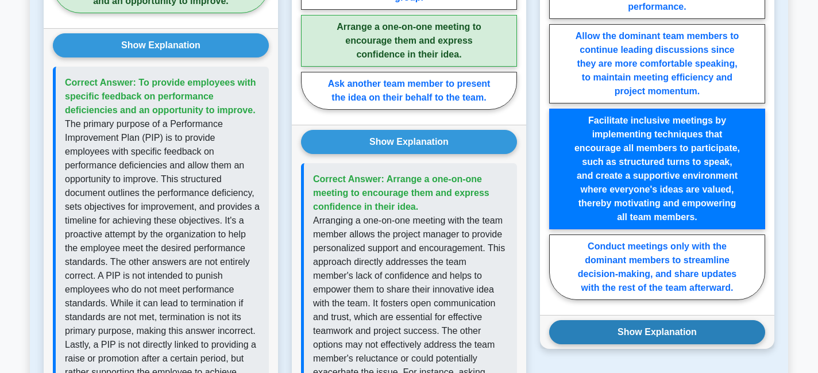
click at [684, 334] on button "Show Explanation" at bounding box center [657, 332] width 216 height 24
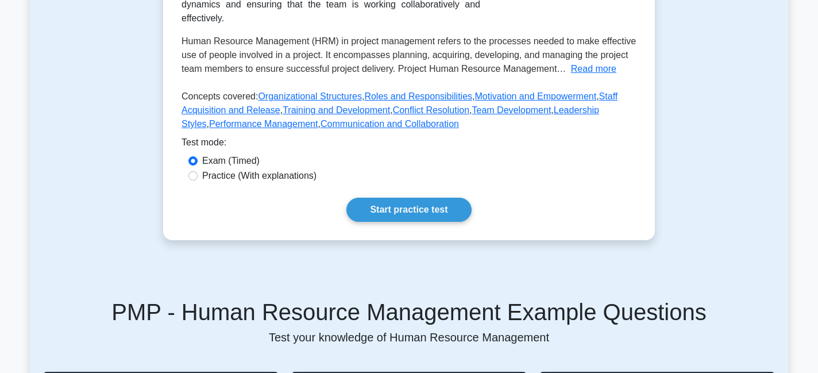
scroll to position [277, 0]
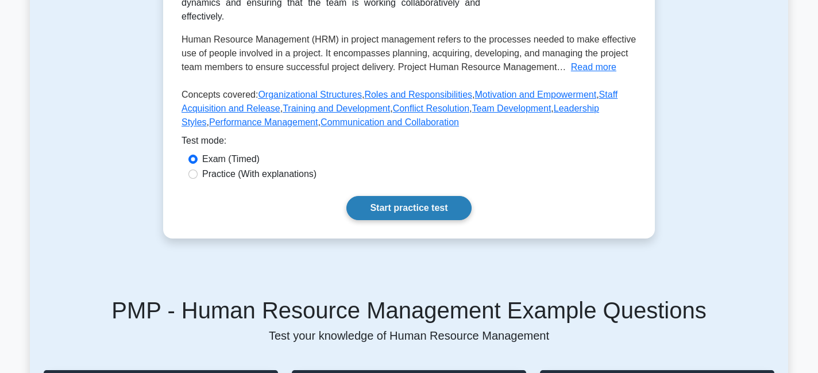
click at [408, 206] on link "Start practice test" at bounding box center [408, 208] width 125 height 24
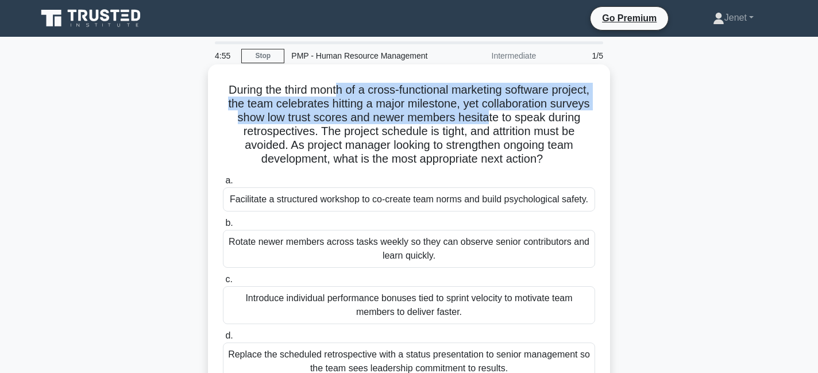
drag, startPoint x: 336, startPoint y: 90, endPoint x: 489, endPoint y: 117, distance: 155.1
click at [489, 117] on h5 "During the third month of a cross-functional marketing software project, the te…" at bounding box center [409, 125] width 374 height 84
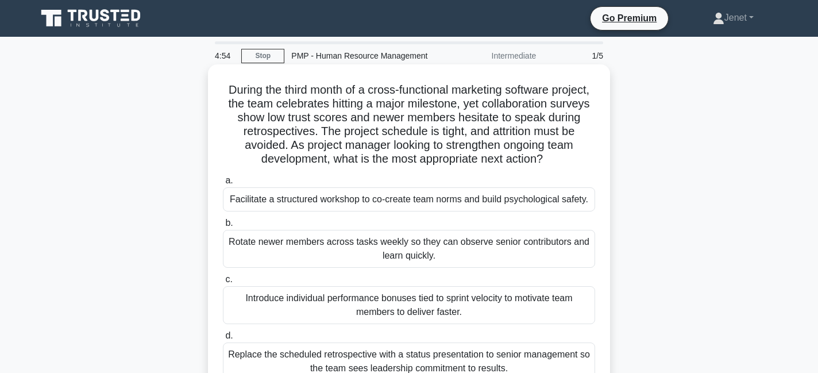
click at [474, 134] on h5 "During the third month of a cross-functional marketing software project, the te…" at bounding box center [409, 125] width 374 height 84
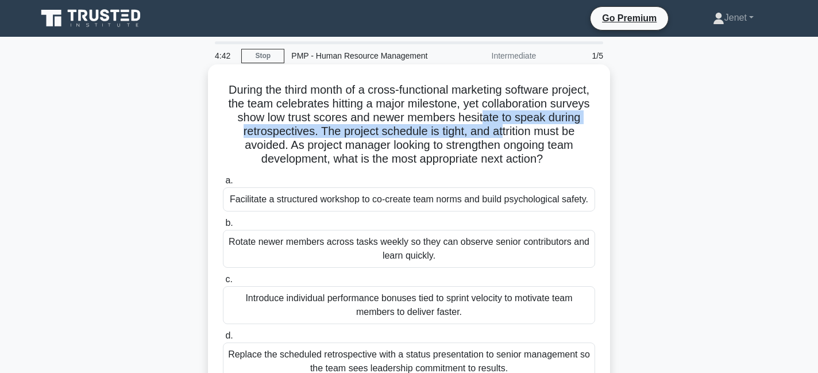
drag, startPoint x: 484, startPoint y: 120, endPoint x: 502, endPoint y: 126, distance: 18.9
click at [502, 126] on h5 "During the third month of a cross-functional marketing software project, the te…" at bounding box center [409, 125] width 374 height 84
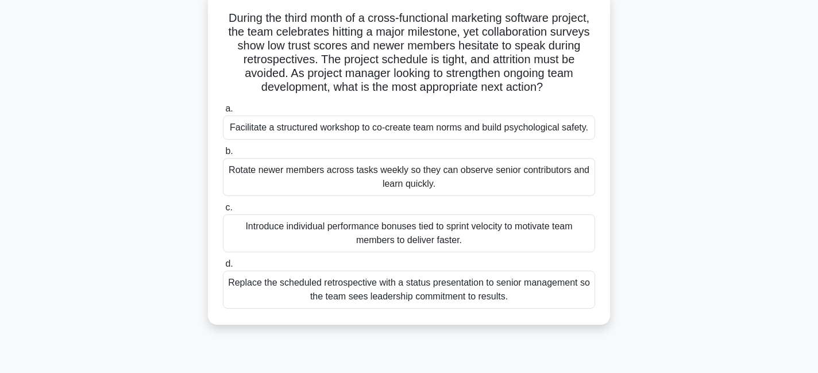
scroll to position [71, 0]
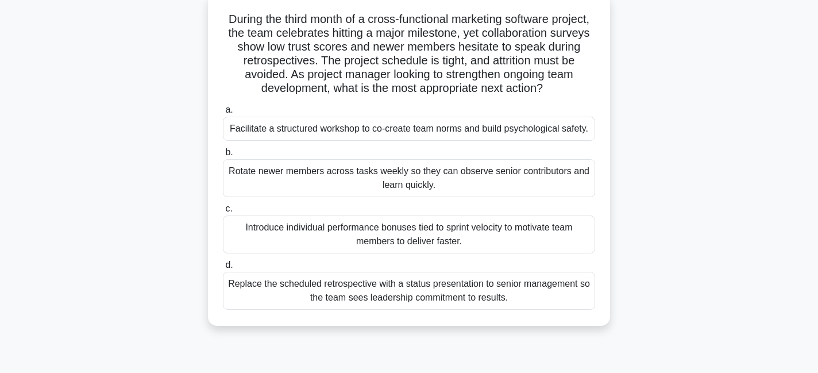
click at [459, 133] on div "Facilitate a structured workshop to co-create team norms and build psychologica…" at bounding box center [409, 129] width 372 height 24
click at [223, 114] on input "a. Facilitate a structured workshop to co-create team norms and build psycholog…" at bounding box center [223, 109] width 0 height 7
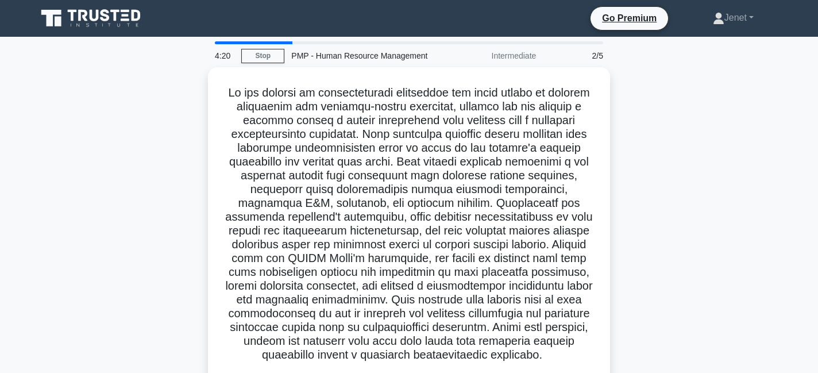
scroll to position [2, 0]
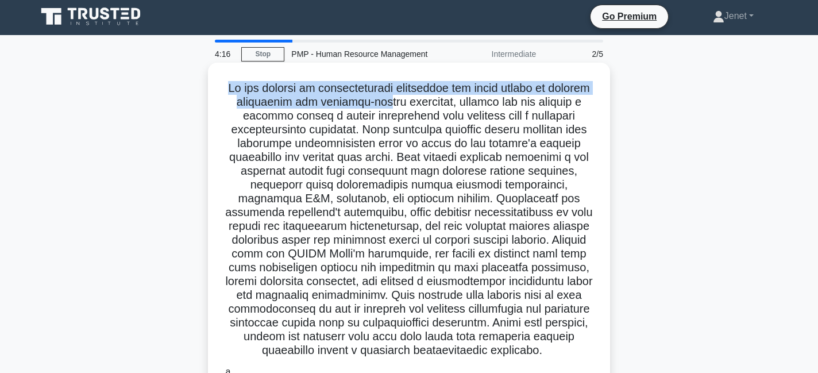
drag, startPoint x: 232, startPoint y: 89, endPoint x: 382, endPoint y: 99, distance: 150.8
click at [385, 100] on h5 ".spinner_0XTQ{transform-origin:center;animation:spinner_y6GP .75s linear infini…" at bounding box center [409, 219] width 374 height 277
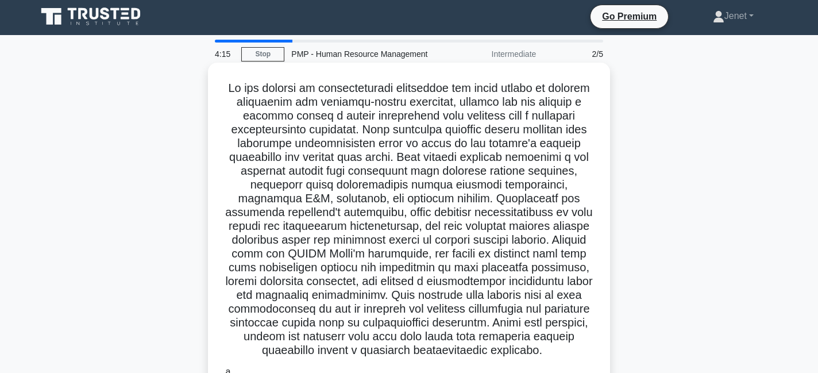
click at [362, 125] on h5 ".spinner_0XTQ{transform-origin:center;animation:spinner_y6GP .75s linear infini…" at bounding box center [409, 219] width 374 height 277
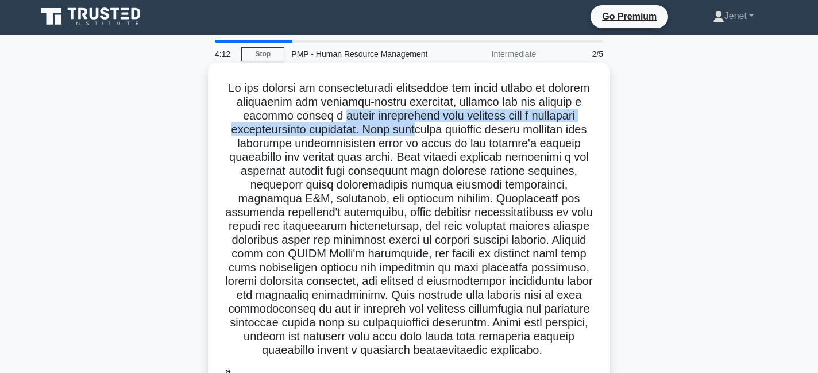
drag, startPoint x: 323, startPoint y: 114, endPoint x: 399, endPoint y: 121, distance: 76.2
click at [399, 122] on h5 ".spinner_0XTQ{transform-origin:center;animation:spinner_y6GP .75s linear infini…" at bounding box center [409, 219] width 374 height 277
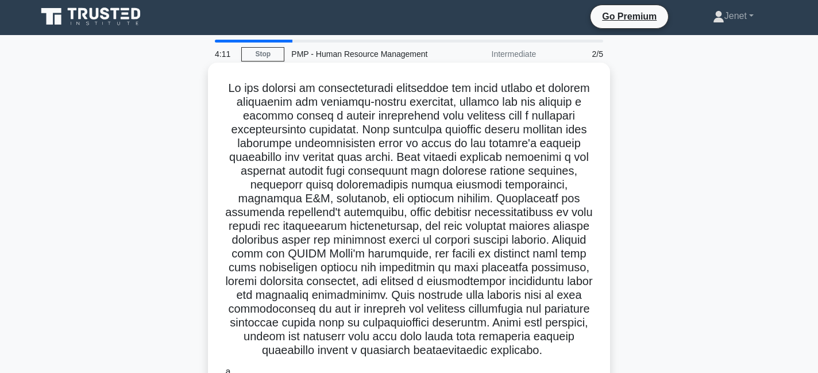
click at [348, 138] on h5 ".spinner_0XTQ{transform-origin:center;animation:spinner_y6GP .75s linear infini…" at bounding box center [409, 219] width 374 height 277
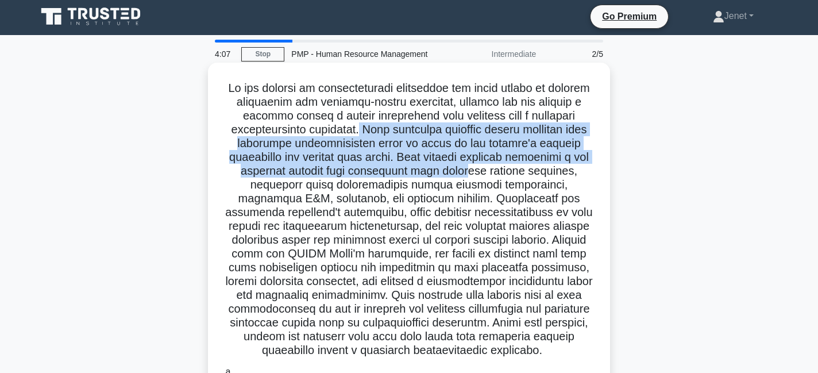
drag, startPoint x: 353, startPoint y: 128, endPoint x: 459, endPoint y: 168, distance: 113.0
click at [460, 169] on h5 ".spinner_0XTQ{transform-origin:center;animation:spinner_y6GP .75s linear infini…" at bounding box center [409, 219] width 374 height 277
click at [459, 168] on h5 ".spinner_0XTQ{transform-origin:center;animation:spinner_y6GP .75s linear infini…" at bounding box center [409, 219] width 374 height 277
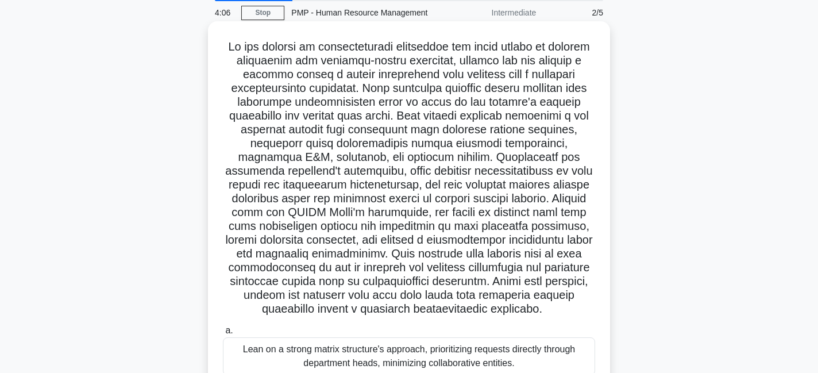
scroll to position [44, 0]
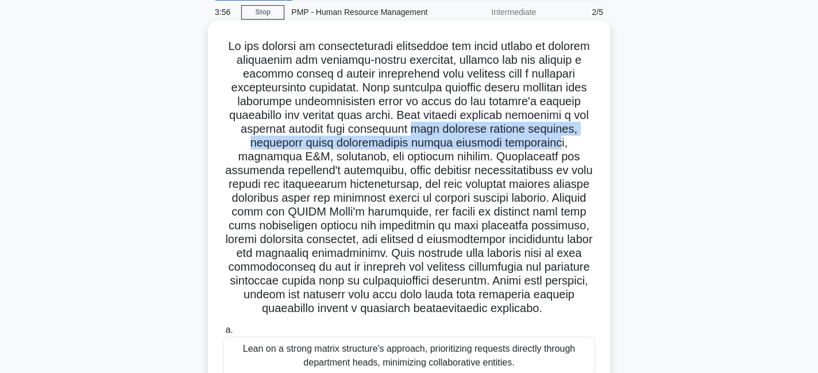
drag, startPoint x: 413, startPoint y: 127, endPoint x: 507, endPoint y: 144, distance: 95.5
click at [507, 144] on h5 ".spinner_0XTQ{transform-origin:center;animation:spinner_y6GP .75s linear infini…" at bounding box center [409, 177] width 374 height 277
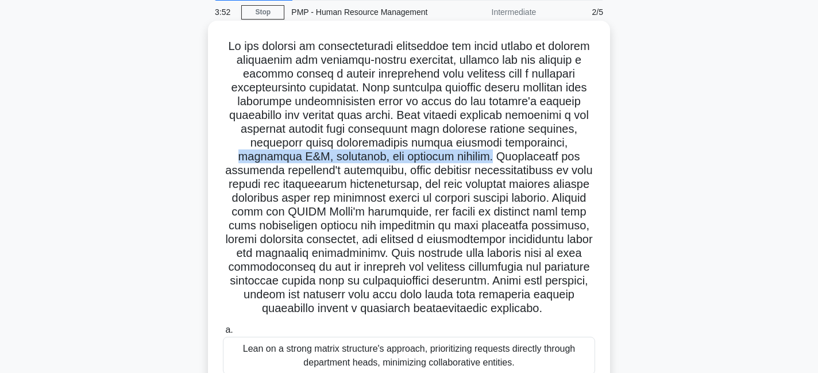
drag, startPoint x: 520, startPoint y: 141, endPoint x: 395, endPoint y: 156, distance: 125.5
click at [395, 156] on h5 ".spinner_0XTQ{transform-origin:center;animation:spinner_y6GP .75s linear infini…" at bounding box center [409, 177] width 374 height 277
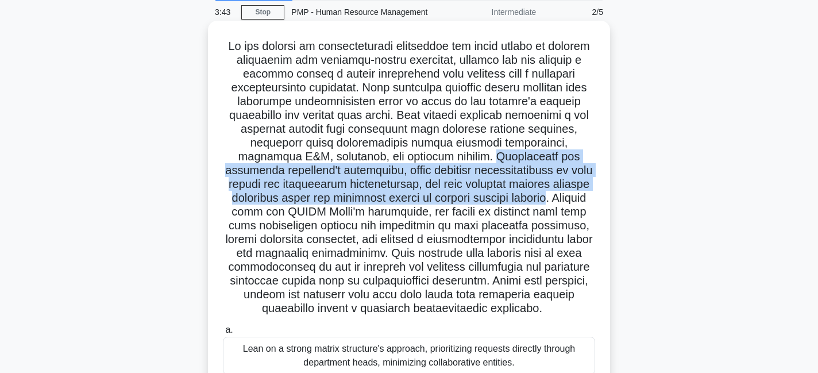
drag, startPoint x: 401, startPoint y: 156, endPoint x: 447, endPoint y: 195, distance: 60.7
click at [447, 195] on h5 ".spinner_0XTQ{transform-origin:center;animation:spinner_y6GP .75s linear infini…" at bounding box center [409, 177] width 374 height 277
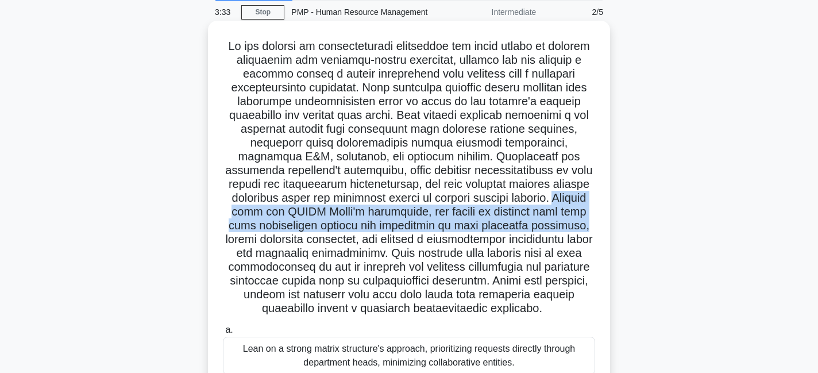
drag, startPoint x: 455, startPoint y: 196, endPoint x: 496, endPoint y: 228, distance: 51.9
click at [496, 228] on h5 ".spinner_0XTQ{transform-origin:center;animation:spinner_y6GP .75s linear infini…" at bounding box center [409, 177] width 374 height 277
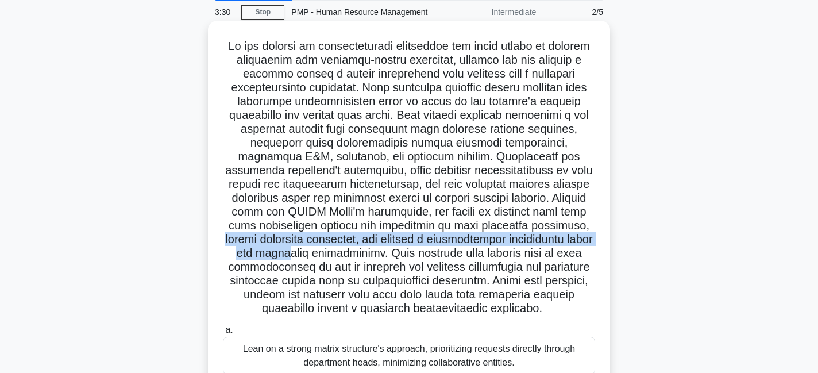
drag, startPoint x: 502, startPoint y: 227, endPoint x: 570, endPoint y: 235, distance: 68.3
click at [570, 235] on h5 ".spinner_0XTQ{transform-origin:center;animation:spinner_y6GP .75s linear infini…" at bounding box center [409, 177] width 374 height 277
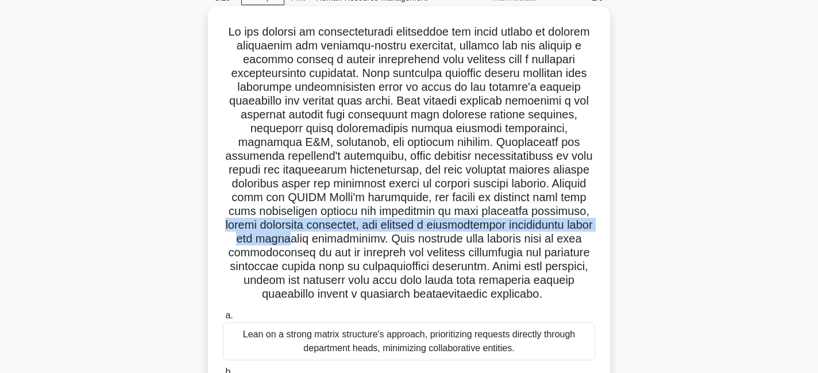
scroll to position [57, 0]
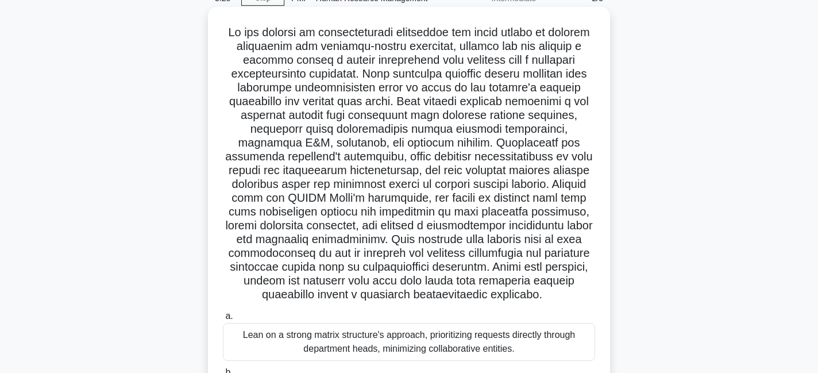
click at [454, 243] on h5 ".spinner_0XTQ{transform-origin:center;animation:spinner_y6GP .75s linear infini…" at bounding box center [409, 163] width 374 height 277
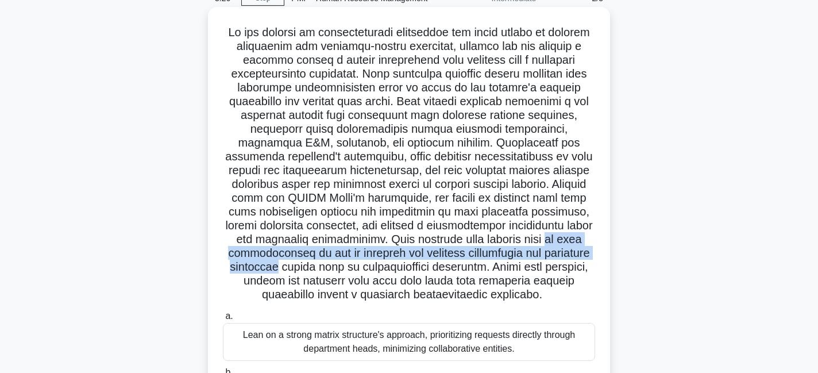
drag, startPoint x: 454, startPoint y: 243, endPoint x: 509, endPoint y: 265, distance: 58.7
click at [509, 262] on h5 ".spinner_0XTQ{transform-origin:center;animation:spinner_y6GP .75s linear infini…" at bounding box center [409, 163] width 374 height 277
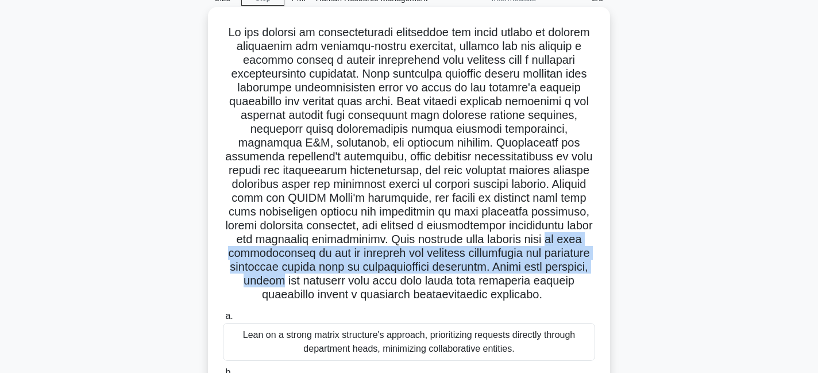
click at [509, 265] on h5 ".spinner_0XTQ{transform-origin:center;animation:spinner_y6GP .75s linear infini…" at bounding box center [409, 163] width 374 height 277
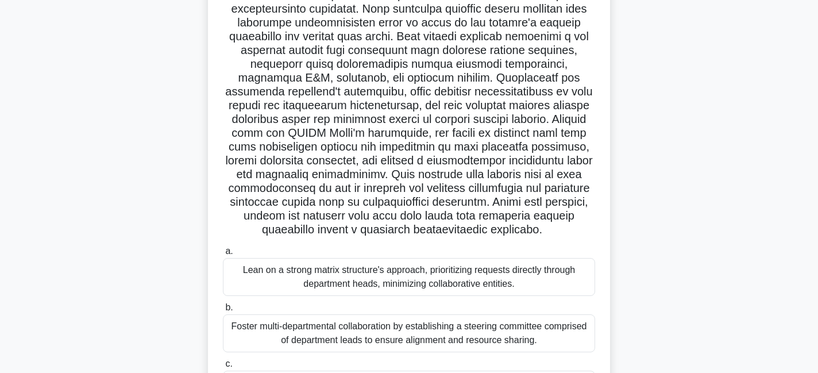
scroll to position [123, 0]
drag, startPoint x: 450, startPoint y: 221, endPoint x: 502, endPoint y: 230, distance: 52.4
click at [502, 230] on h5 ".spinner_0XTQ{transform-origin:center;animation:spinner_y6GP .75s linear infini…" at bounding box center [409, 98] width 374 height 277
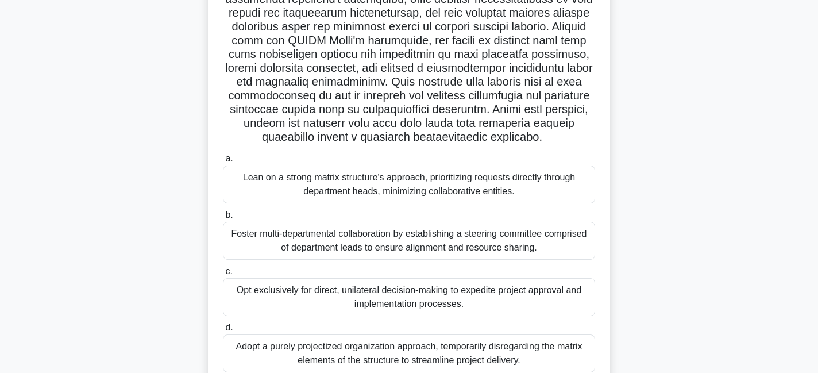
scroll to position [252, 0]
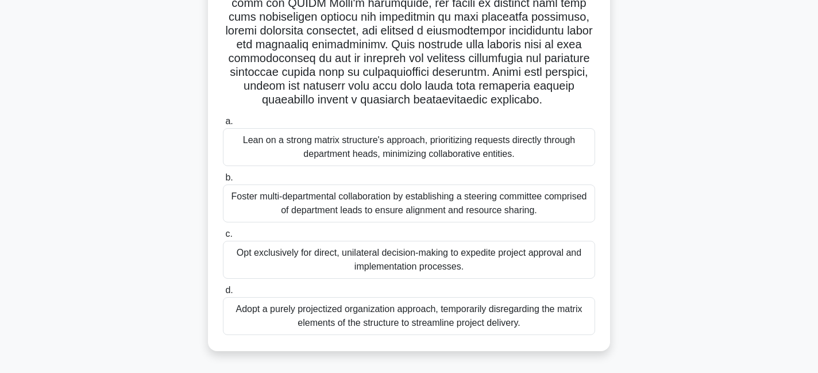
click at [370, 203] on div "Foster multi-departmental collaboration by establishing a steering committee co…" at bounding box center [409, 203] width 372 height 38
click at [223, 181] on input "[PERSON_NAME] multi-departmental collaboration by establishing a steering commi…" at bounding box center [223, 177] width 0 height 7
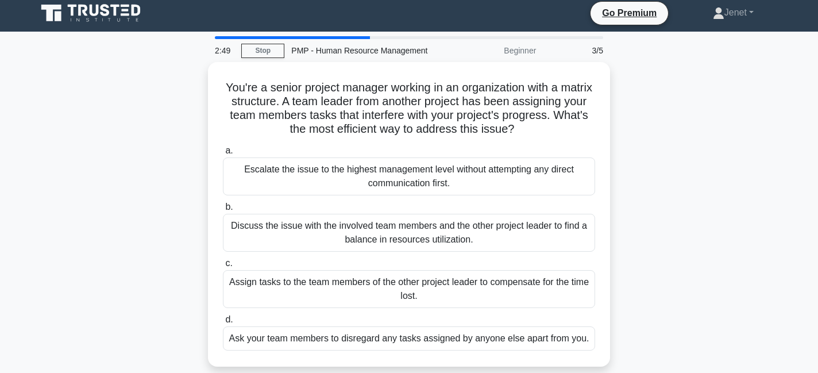
scroll to position [0, 0]
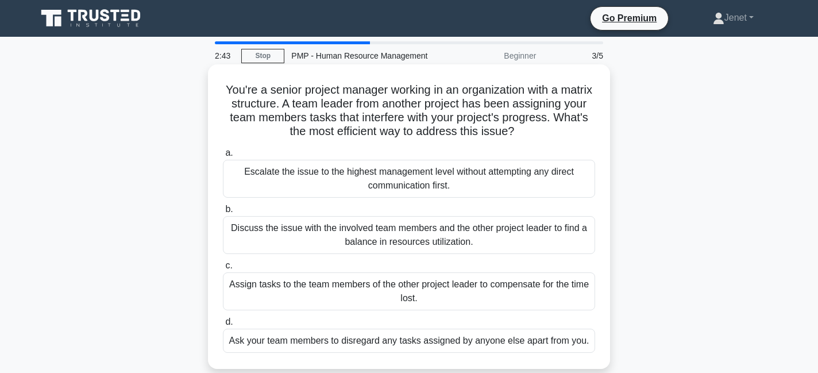
drag, startPoint x: 294, startPoint y: 82, endPoint x: 518, endPoint y: 139, distance: 231.0
click at [518, 139] on div "You're a senior project manager working in an organization with a matrix struct…" at bounding box center [408, 216] width 393 height 295
click at [518, 139] on icon ".spinner_0XTQ{transform-origin:center;animation:spinner_y6GP .75s linear infini…" at bounding box center [521, 132] width 14 height 14
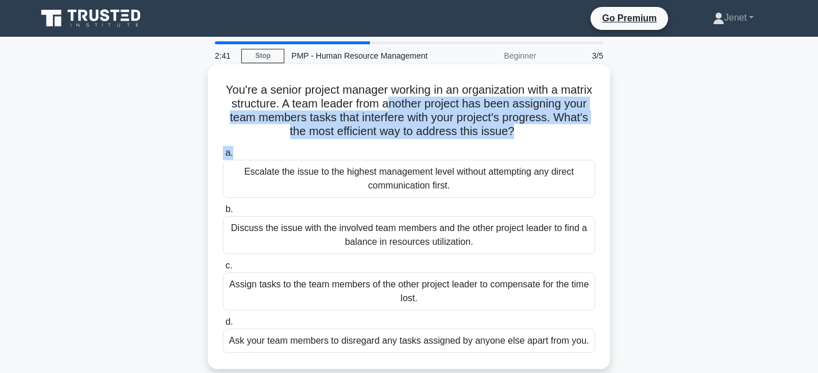
drag, startPoint x: 392, startPoint y: 102, endPoint x: 543, endPoint y: 152, distance: 158.3
click at [549, 152] on div "You're a senior project manager working in an organization with a matrix struct…" at bounding box center [408, 216] width 393 height 295
click at [537, 131] on h5 "You're a senior project manager working in an organization with a matrix struct…" at bounding box center [409, 111] width 374 height 56
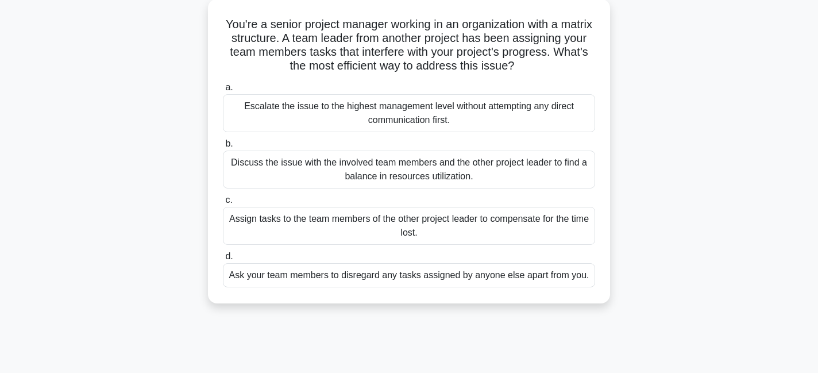
scroll to position [66, 0]
click at [432, 175] on div "Discuss the issue with the involved team members and the other project leader t…" at bounding box center [409, 169] width 372 height 38
click at [223, 147] on input "b. Discuss the issue with the involved team members and the other project leade…" at bounding box center [223, 143] width 0 height 7
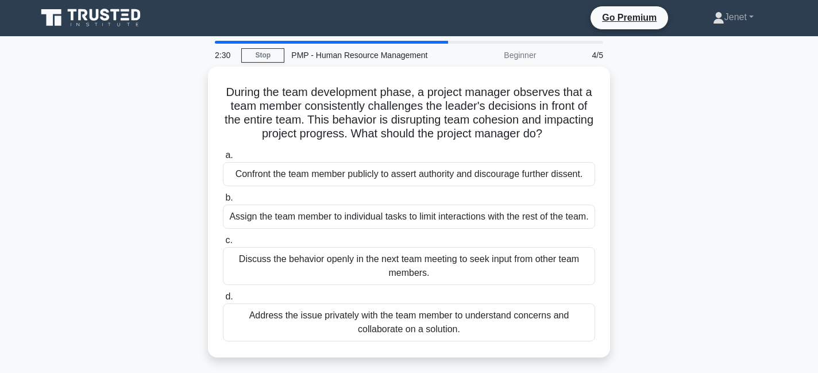
scroll to position [0, 0]
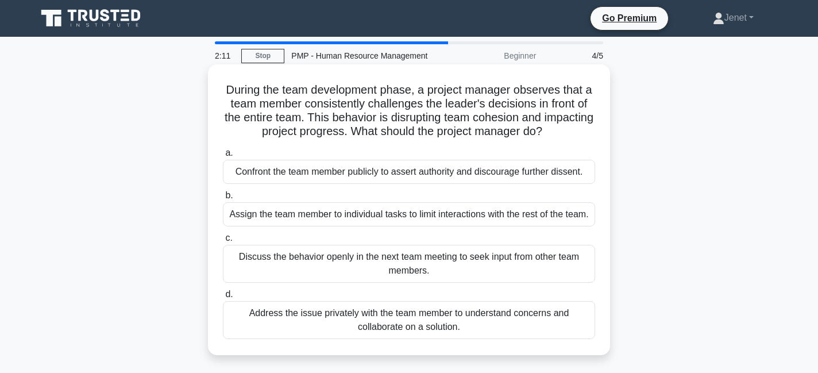
click at [425, 335] on div "Address the issue privately with the team member to understand concerns and col…" at bounding box center [409, 320] width 372 height 38
click at [223, 298] on input "d. Address the issue privately with the team member to understand concerns and …" at bounding box center [223, 294] width 0 height 7
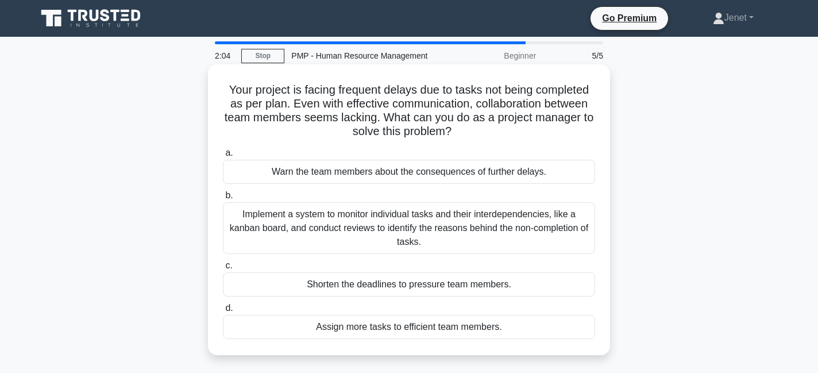
click at [394, 116] on h5 "Your project is facing frequent delays due to tasks not being completed as per …" at bounding box center [409, 111] width 374 height 56
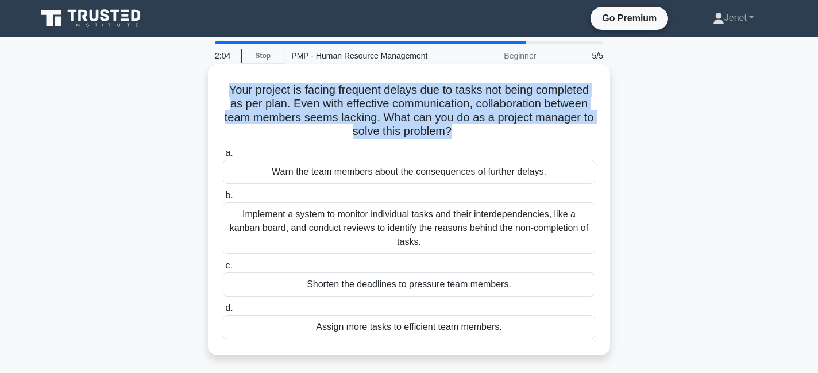
click at [394, 116] on h5 "Your project is facing frequent delays due to tasks not being completed as per …" at bounding box center [409, 111] width 374 height 56
click at [398, 116] on h5 "Your project is facing frequent delays due to tasks not being completed as per …" at bounding box center [409, 111] width 374 height 56
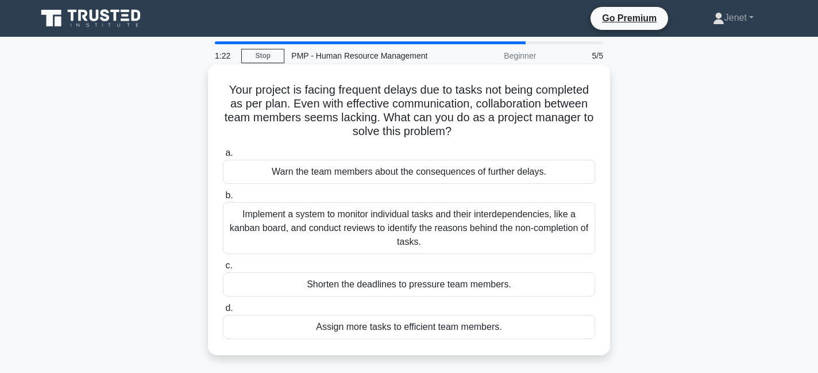
click at [373, 226] on div "Implement a system to monitor individual tasks and their interdependencies, lik…" at bounding box center [409, 228] width 372 height 52
click at [223, 199] on input "b. Implement a system to monitor individual tasks and their interdependencies, …" at bounding box center [223, 195] width 0 height 7
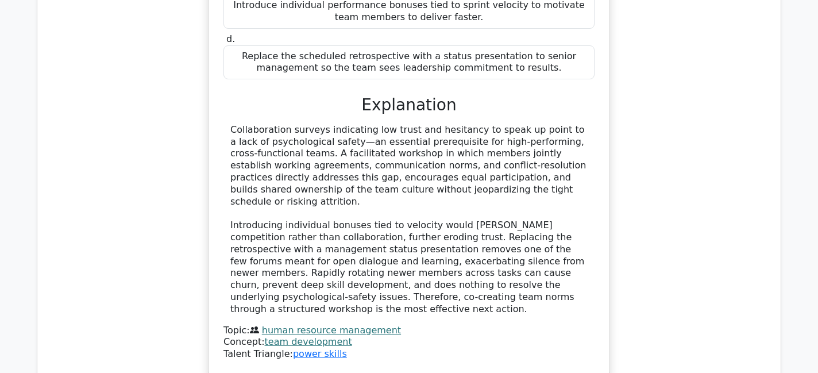
scroll to position [1453, 0]
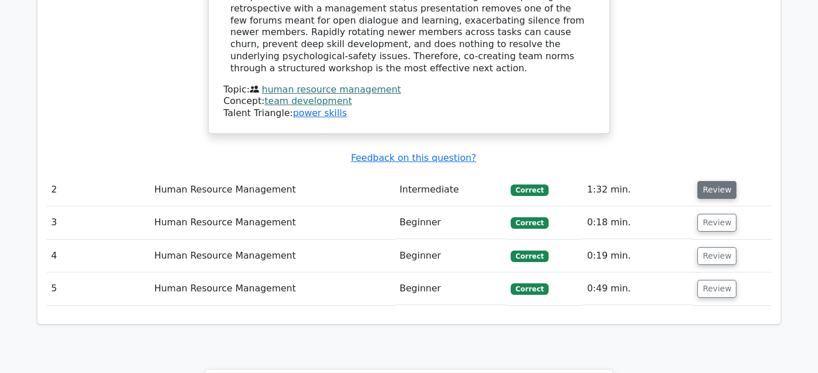
click at [702, 181] on button "Review" at bounding box center [716, 190] width 39 height 18
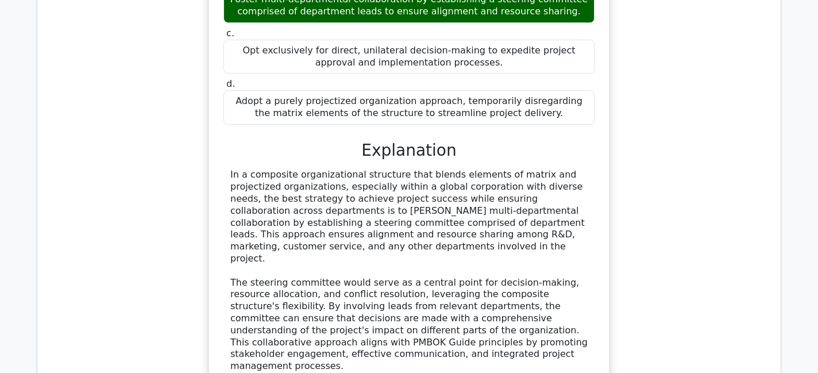
scroll to position [2145, 0]
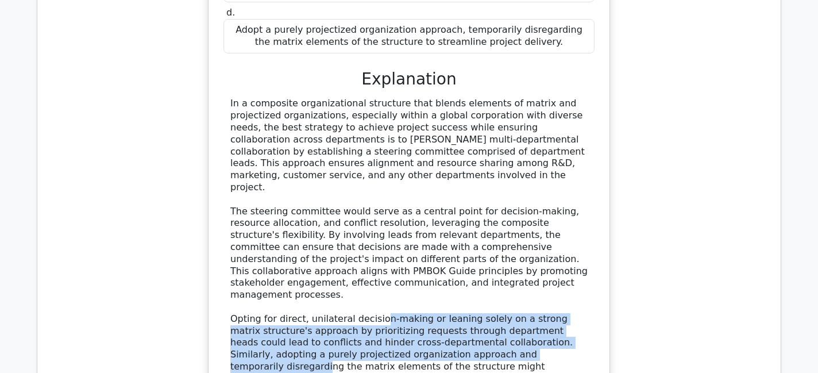
drag, startPoint x: 375, startPoint y: 179, endPoint x: 484, endPoint y: 213, distance: 114.4
click at [485, 207] on div "In a composite organizational structure that blends elements of matrix and proj…" at bounding box center [408, 277] width 357 height 358
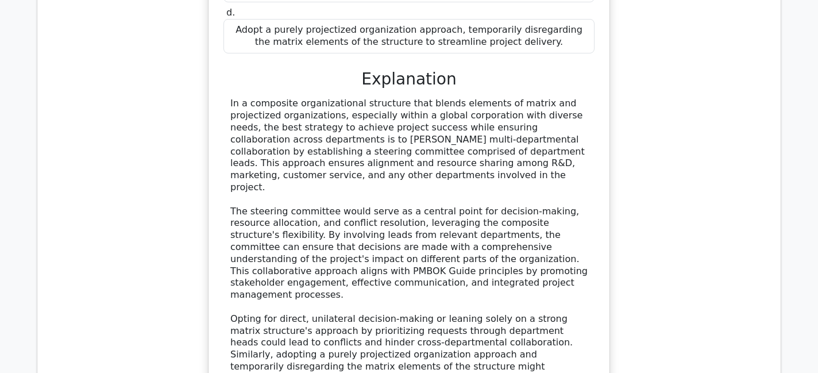
click at [473, 235] on div "In a composite organizational structure that blends elements of matrix and proj…" at bounding box center [408, 277] width 357 height 358
click at [322, 176] on div "In a composite organizational structure that blends elements of matrix and proj…" at bounding box center [408, 277] width 357 height 358
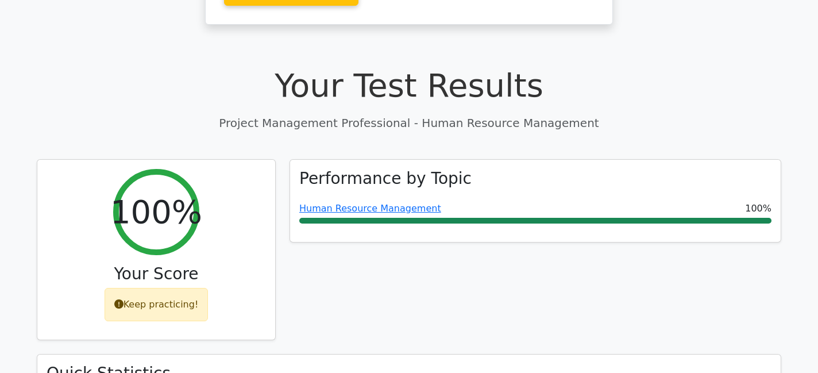
scroll to position [0, 0]
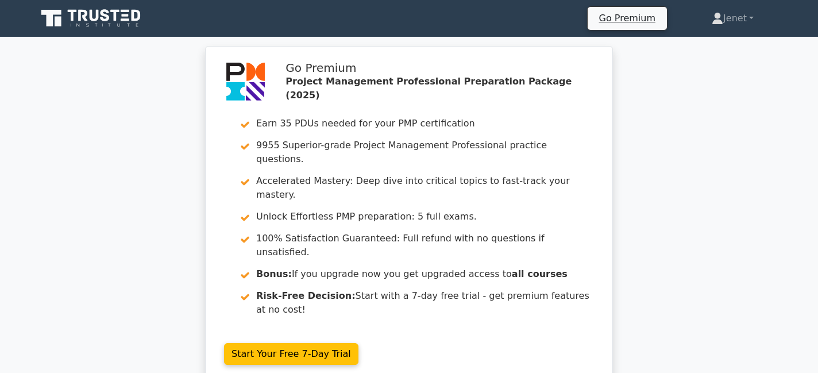
click at [89, 18] on icon at bounding box center [92, 18] width 110 height 22
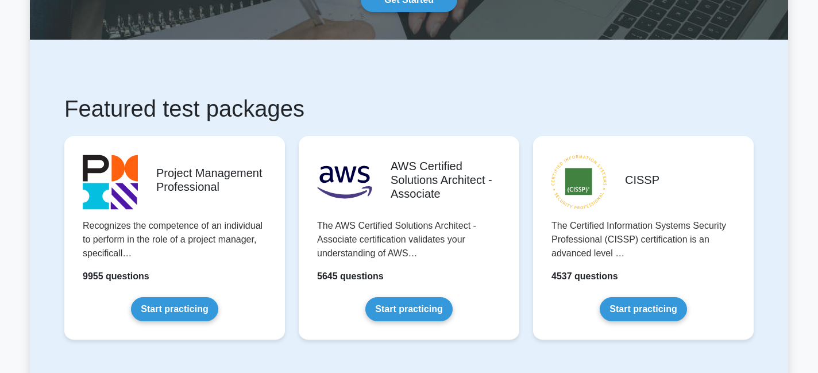
scroll to position [137, 0]
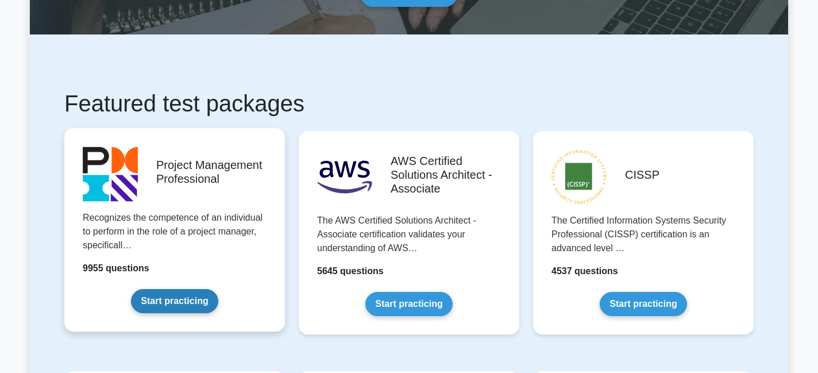
click at [174, 301] on link "Start practicing" at bounding box center [174, 301] width 87 height 24
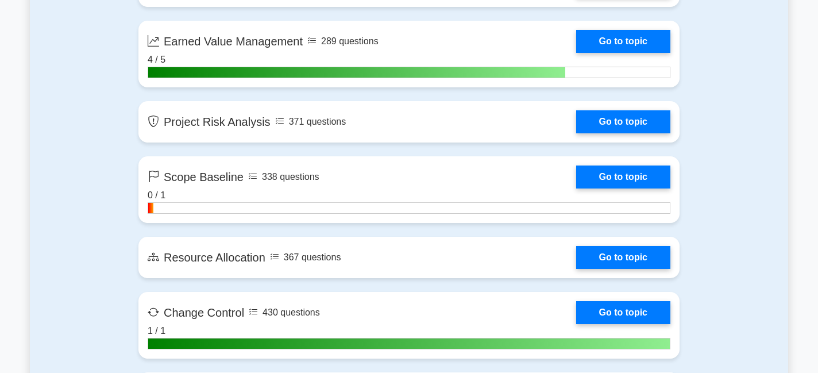
scroll to position [2057, 0]
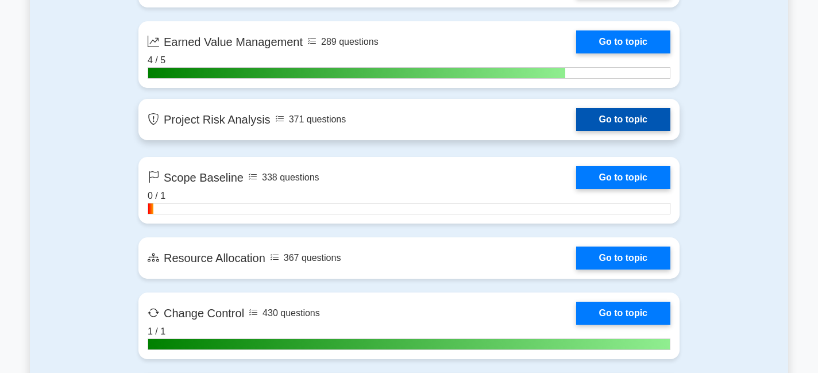
click at [618, 129] on link "Go to topic" at bounding box center [623, 119] width 94 height 23
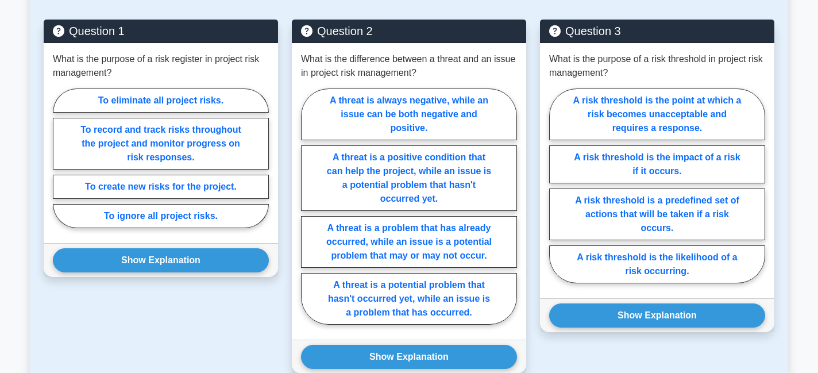
scroll to position [539, 0]
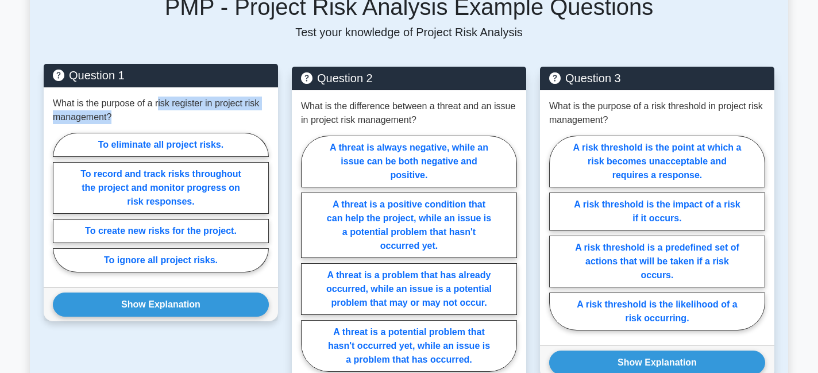
drag, startPoint x: 158, startPoint y: 100, endPoint x: 218, endPoint y: 111, distance: 60.2
click at [218, 111] on p "What is the purpose of a risk register in project risk management?" at bounding box center [161, 110] width 216 height 28
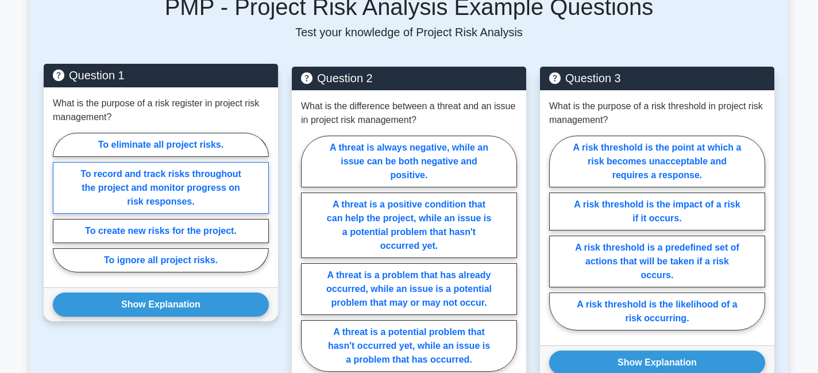
click at [195, 189] on label "To record and track risks throughout the project and monitor progress on risk r…" at bounding box center [161, 188] width 216 height 52
click at [60, 202] on input "To record and track risks throughout the project and monitor progress on risk r…" at bounding box center [56, 205] width 7 height 7
radio input "true"
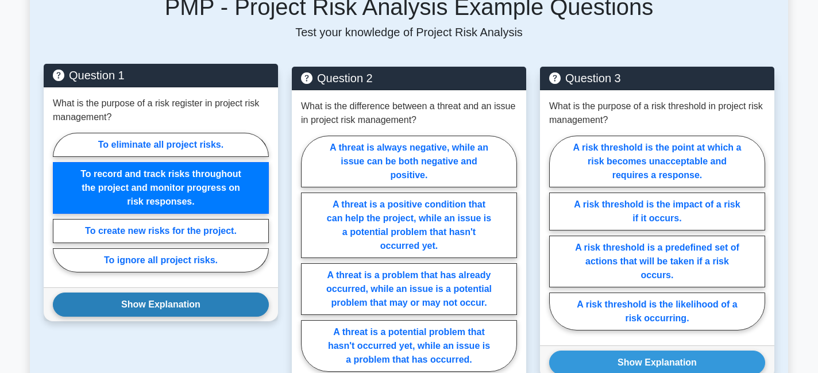
click at [186, 314] on button "Show Explanation" at bounding box center [161, 304] width 216 height 24
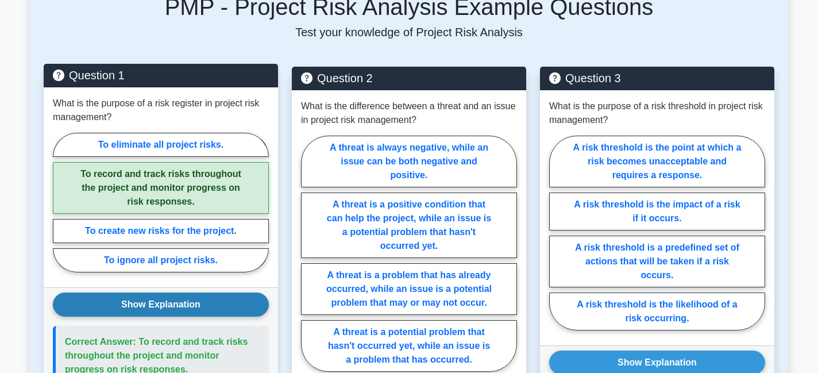
scroll to position [563, 0]
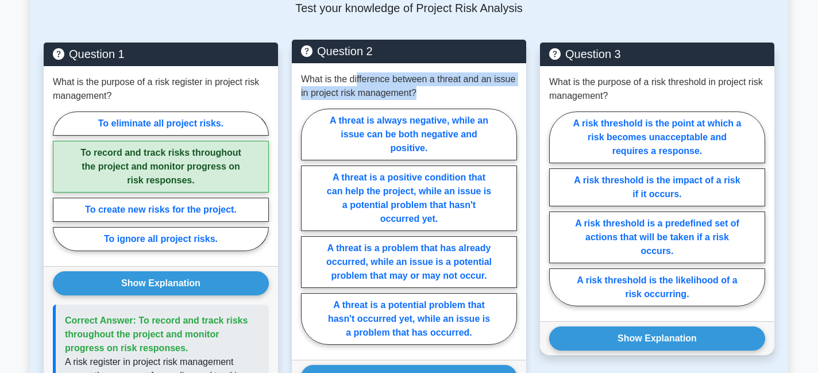
drag, startPoint x: 358, startPoint y: 79, endPoint x: 450, endPoint y: 91, distance: 92.7
click at [454, 91] on p "What is the difference between a threat and an issue in project risk management?" at bounding box center [409, 86] width 216 height 28
click at [450, 91] on p "What is the difference between a threat and an issue in project risk management?" at bounding box center [409, 86] width 216 height 28
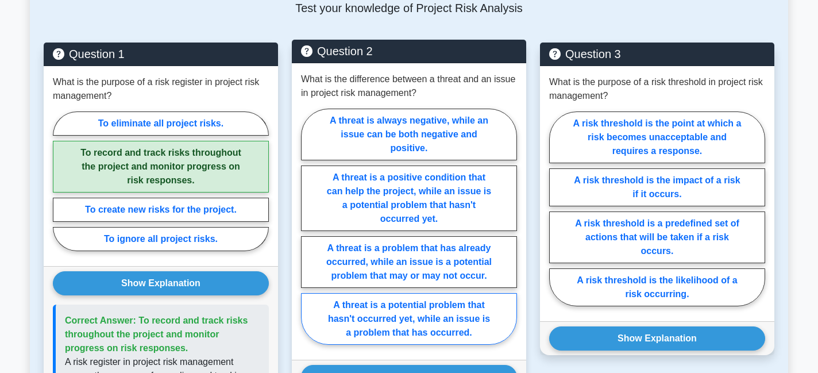
click at [452, 320] on label "A threat is a potential problem that hasn't occurred yet, while an issue is a p…" at bounding box center [409, 319] width 216 height 52
click at [308, 234] on input "A threat is a potential problem that hasn't occurred yet, while an issue is a p…" at bounding box center [304, 229] width 7 height 7
radio input "true"
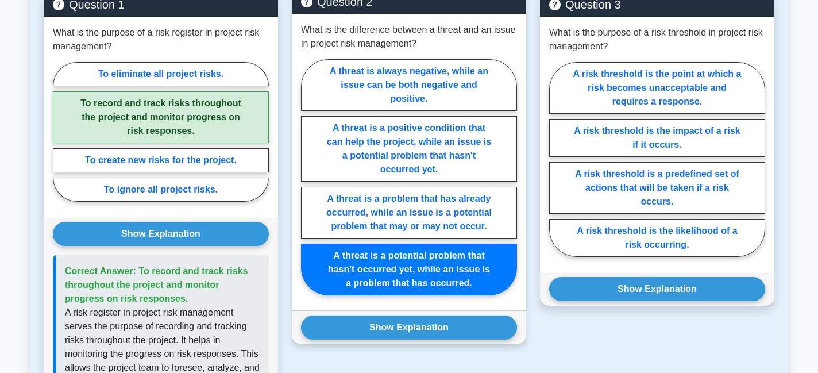
scroll to position [642, 0]
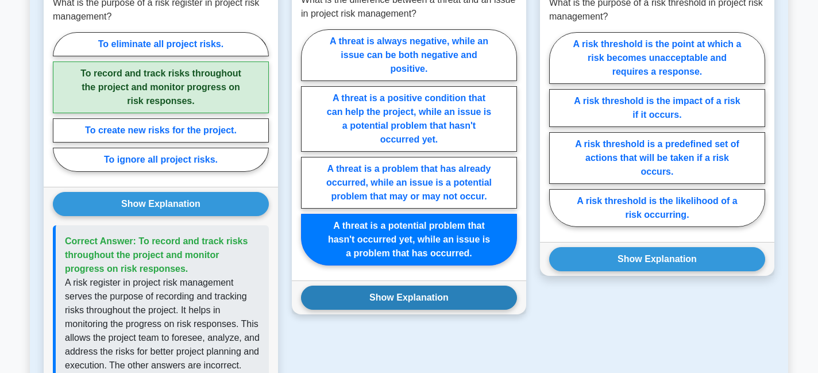
click at [444, 299] on button "Show Explanation" at bounding box center [409, 297] width 216 height 24
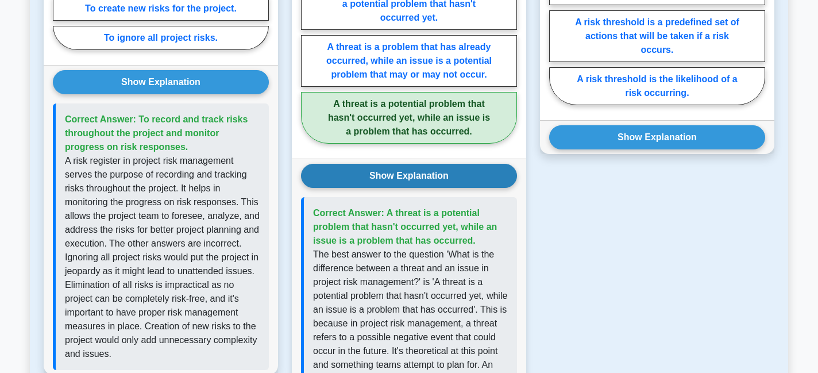
scroll to position [771, 0]
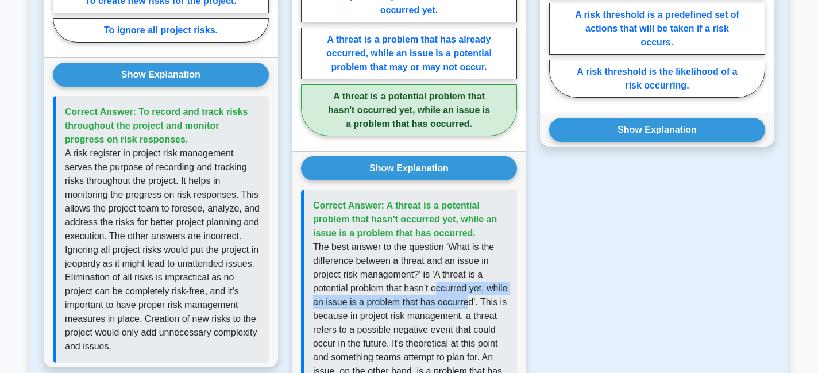
drag, startPoint x: 436, startPoint y: 292, endPoint x: 491, endPoint y: 309, distance: 57.0
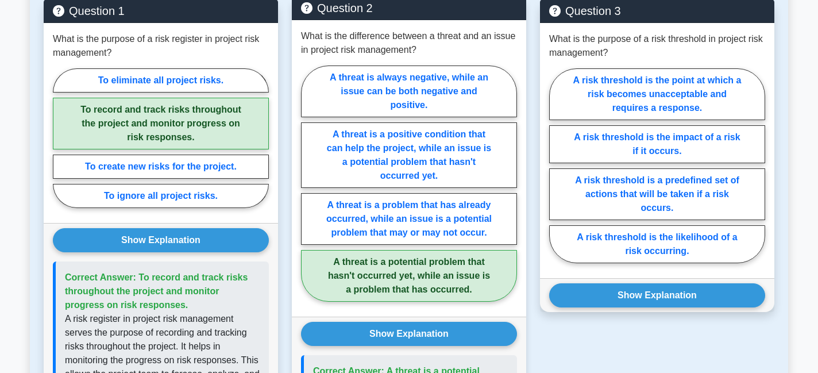
scroll to position [561, 0]
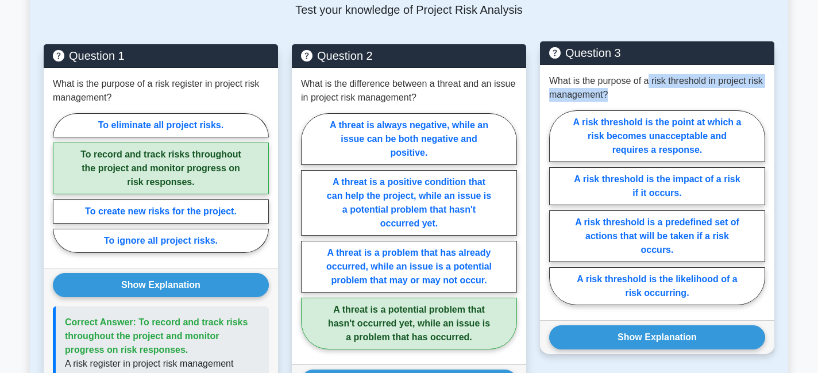
drag, startPoint x: 648, startPoint y: 83, endPoint x: 671, endPoint y: 92, distance: 25.0
click at [671, 92] on p "What is the purpose of a risk threshold in project risk management?" at bounding box center [657, 88] width 216 height 28
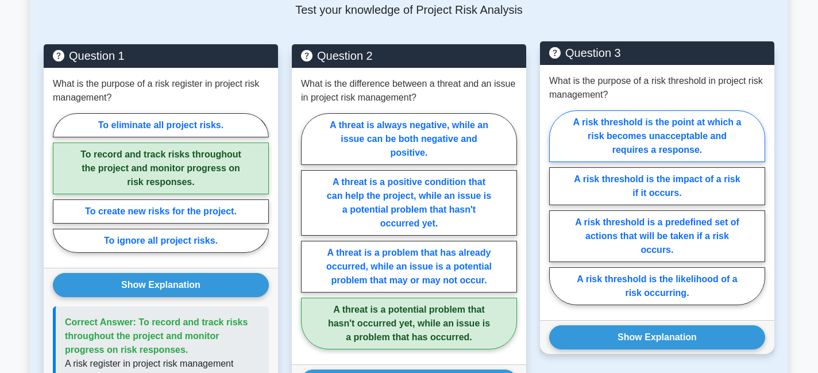
click at [684, 121] on label "A risk threshold is the point at which a risk becomes unacceptable and requires…" at bounding box center [657, 136] width 216 height 52
click at [556, 207] on input "A risk threshold is the point at which a risk becomes unacceptable and requires…" at bounding box center [552, 210] width 7 height 7
radio input "true"
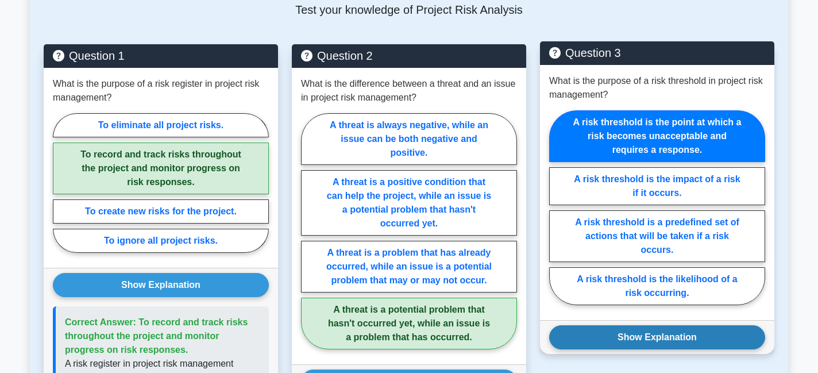
click at [677, 334] on button "Show Explanation" at bounding box center [657, 337] width 216 height 24
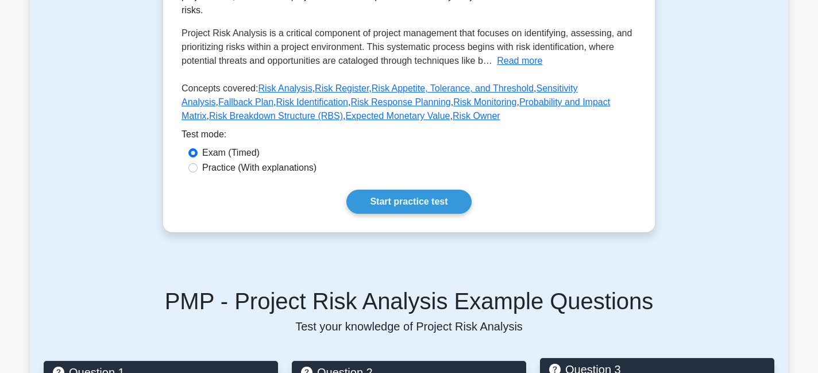
scroll to position [244, 0]
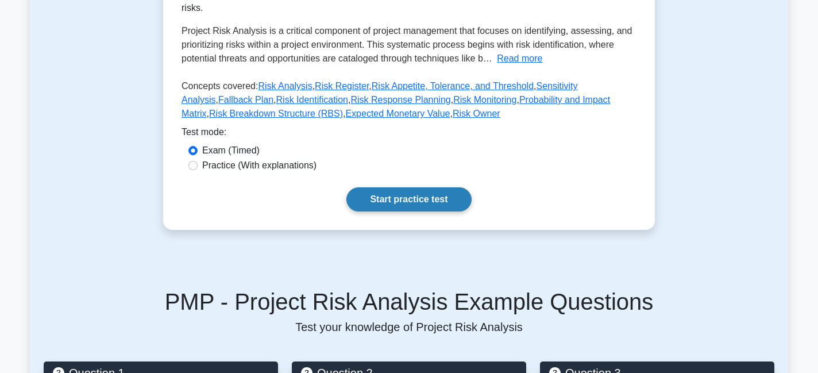
click at [419, 203] on link "Start practice test" at bounding box center [408, 199] width 125 height 24
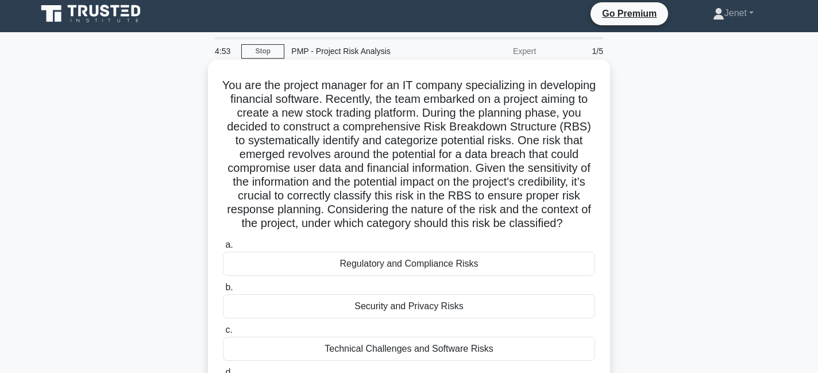
scroll to position [3, 0]
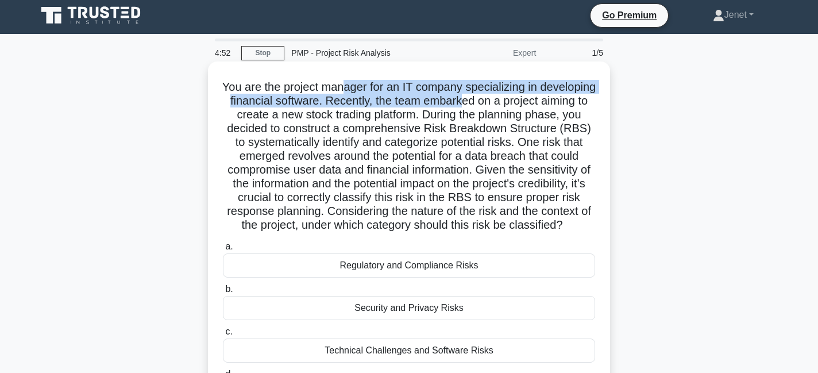
drag, startPoint x: 343, startPoint y: 87, endPoint x: 459, endPoint y: 103, distance: 116.5
click at [462, 103] on h5 "You are the project manager for an IT company specializing in developing financ…" at bounding box center [409, 156] width 374 height 153
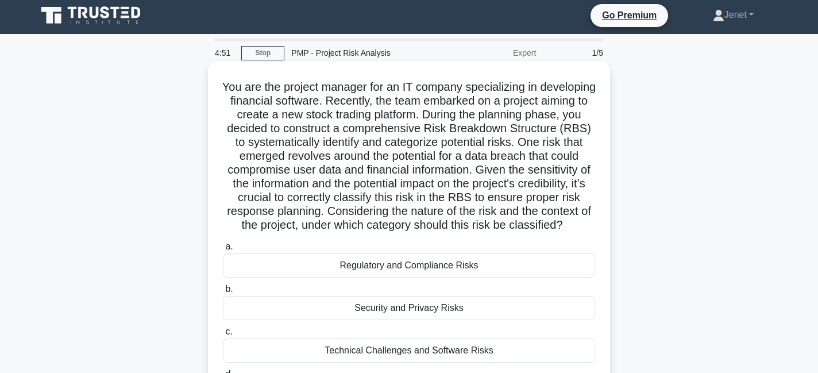
click at [453, 123] on h5 "You are the project manager for an IT company specializing in developing financ…" at bounding box center [409, 156] width 374 height 153
drag, startPoint x: 272, startPoint y: 117, endPoint x: 414, endPoint y: 114, distance: 142.4
click at [414, 114] on h5 "You are the project manager for an IT company specializing in developing financ…" at bounding box center [409, 156] width 374 height 153
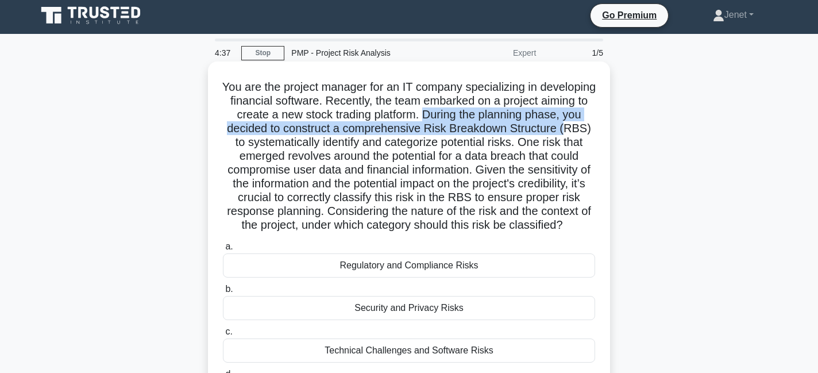
drag, startPoint x: 422, startPoint y: 113, endPoint x: 554, endPoint y: 129, distance: 133.0
click at [554, 129] on h5 "You are the project manager for an IT company specializing in developing financ…" at bounding box center [409, 156] width 374 height 153
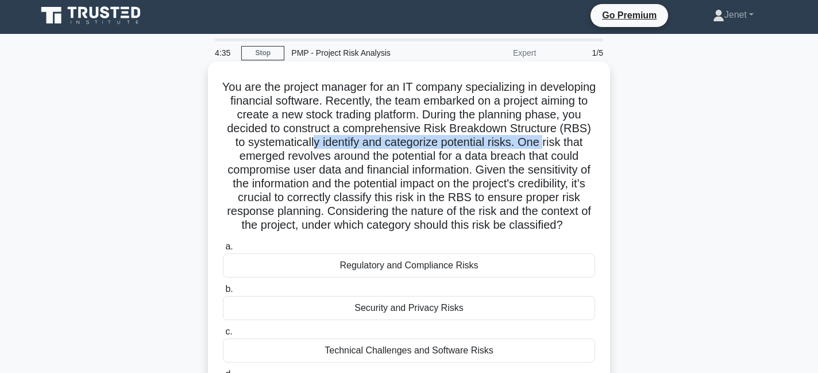
drag, startPoint x: 307, startPoint y: 142, endPoint x: 536, endPoint y: 142, distance: 228.5
click at [536, 142] on h5 "You are the project manager for an IT company specializing in developing financ…" at bounding box center [409, 156] width 374 height 153
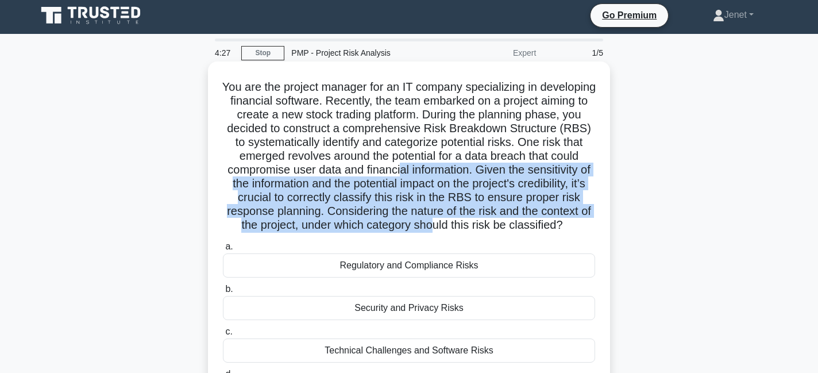
drag, startPoint x: 400, startPoint y: 175, endPoint x: 434, endPoint y: 218, distance: 55.6
click at [434, 218] on h5 "You are the project manager for an IT company specializing in developing financ…" at bounding box center [409, 156] width 374 height 153
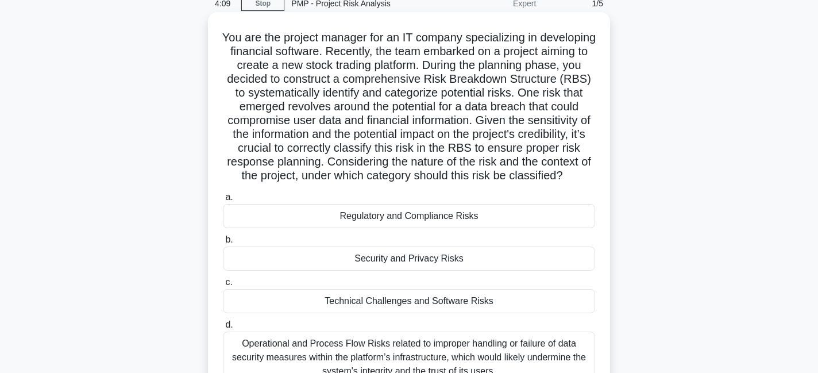
scroll to position [144, 0]
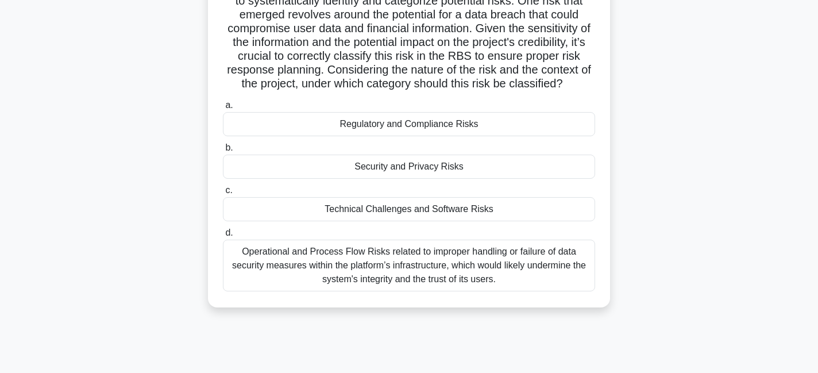
click at [487, 262] on div "Operational and Process Flow Risks related to improper handling or failure of d…" at bounding box center [409, 265] width 372 height 52
click at [223, 237] on input "d. Operational and Process Flow Risks related to improper handling or failure o…" at bounding box center [223, 232] width 0 height 7
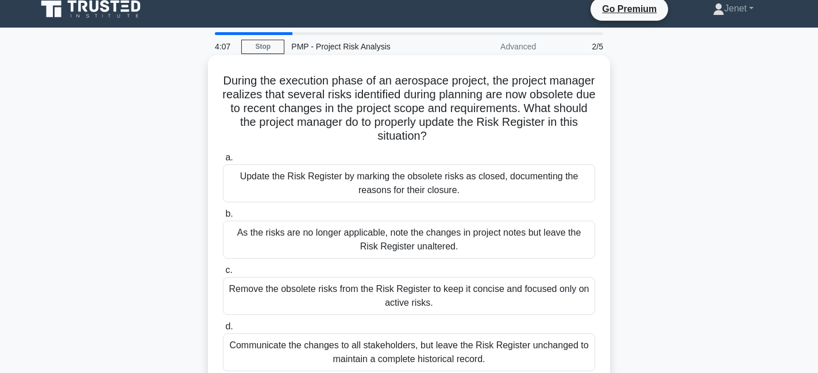
scroll to position [0, 0]
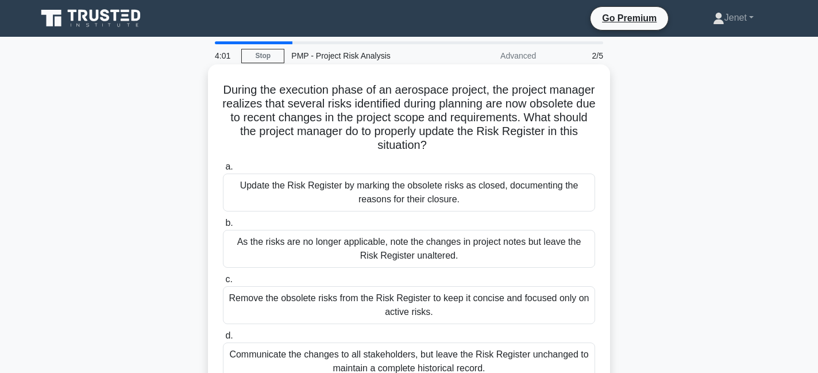
drag, startPoint x: 373, startPoint y: 89, endPoint x: 490, endPoint y: 145, distance: 130.2
click at [491, 145] on h5 "During the execution phase of an aerospace project, the project manager realize…" at bounding box center [409, 118] width 374 height 70
click at [490, 145] on h5 "During the execution phase of an aerospace project, the project manager realize…" at bounding box center [409, 118] width 374 height 70
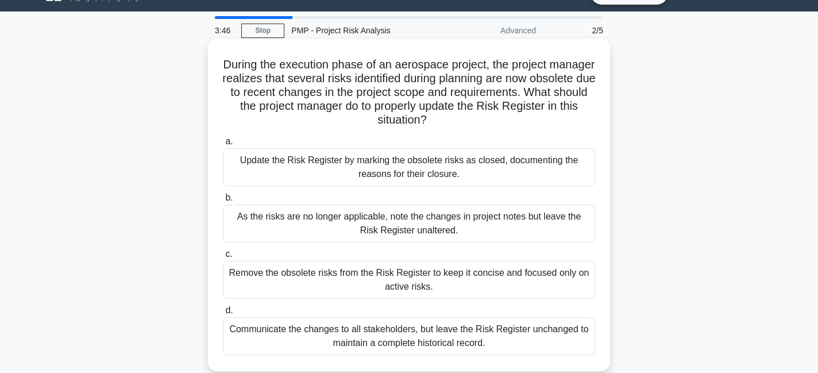
scroll to position [31, 0]
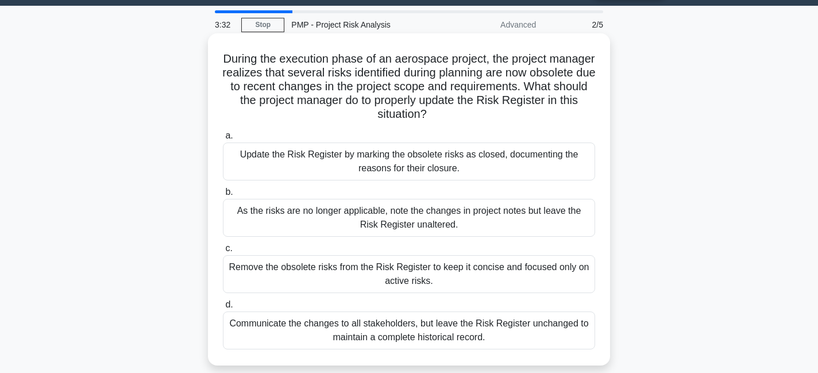
click at [419, 165] on div "Update the Risk Register by marking the obsolete risks as closed, documenting t…" at bounding box center [409, 161] width 372 height 38
click at [223, 140] on input "a. Update the Risk Register by marking the obsolete risks as closed, documentin…" at bounding box center [223, 135] width 0 height 7
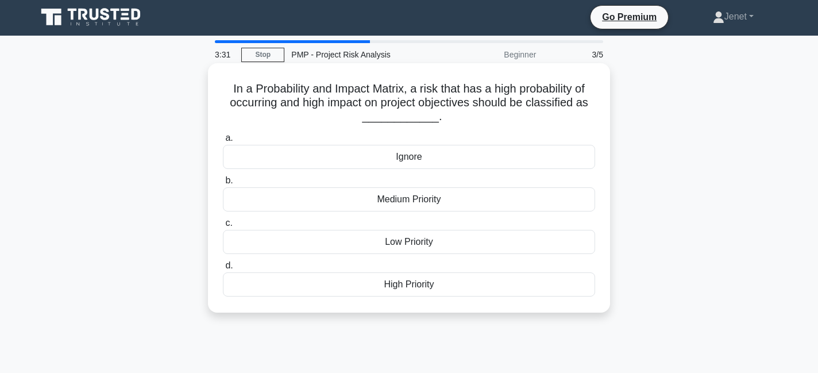
scroll to position [0, 0]
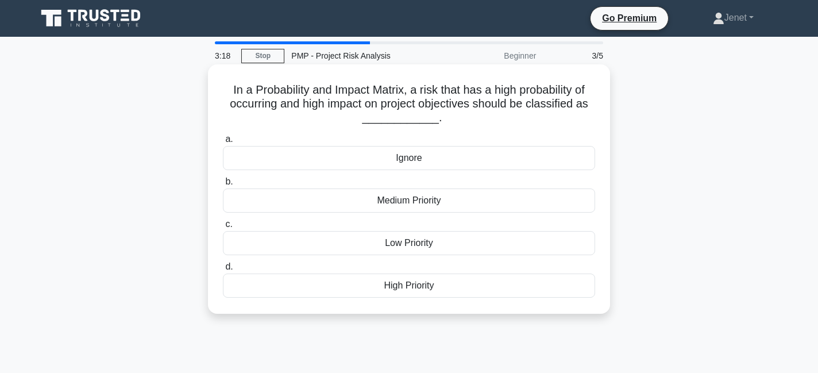
click at [414, 285] on div "High Priority" at bounding box center [409, 285] width 372 height 24
click at [223, 270] on input "d. High Priority" at bounding box center [223, 266] width 0 height 7
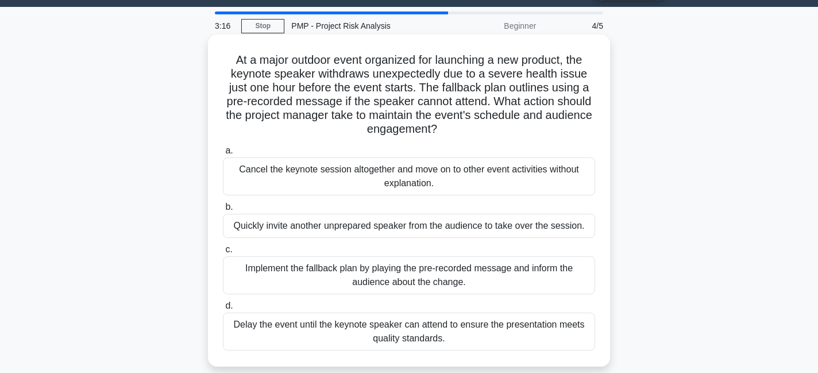
scroll to position [30, 0]
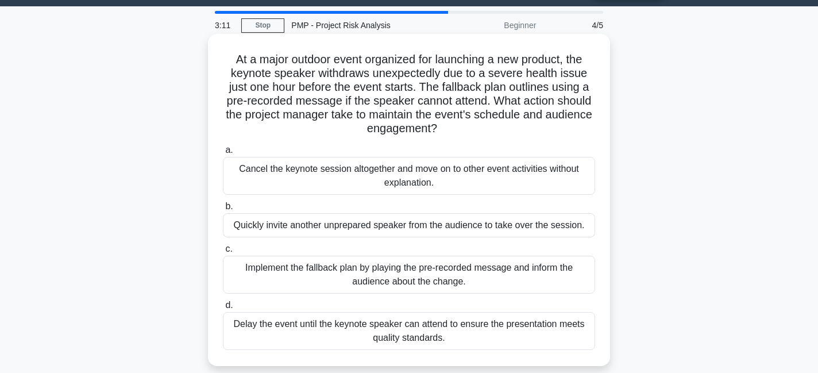
drag, startPoint x: 337, startPoint y: 75, endPoint x: 523, endPoint y: 135, distance: 195.4
click at [531, 128] on h5 "At a major outdoor event organized for launching a new product, the keynote spe…" at bounding box center [409, 94] width 374 height 84
click at [523, 135] on h5 "At a major outdoor event organized for launching a new product, the keynote spe…" at bounding box center [409, 94] width 374 height 84
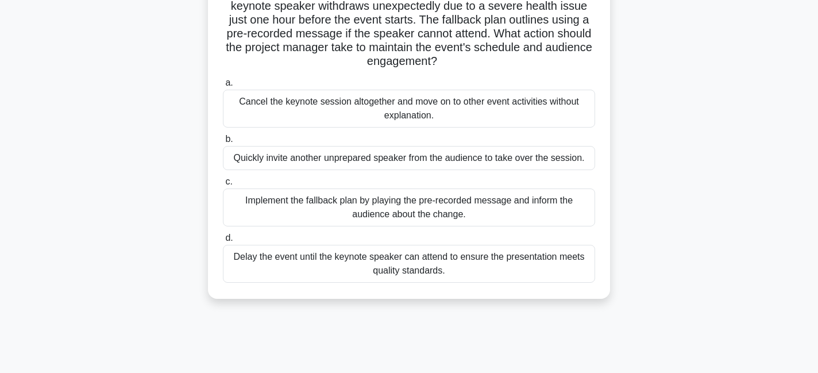
scroll to position [102, 0]
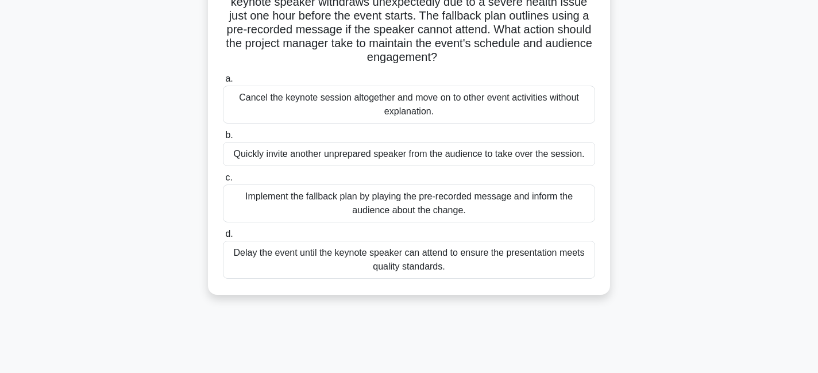
click at [450, 214] on div "Implement the fallback plan by playing the pre-recorded message and inform the …" at bounding box center [409, 203] width 372 height 38
click at [223, 181] on input "c. Implement the fallback plan by playing the pre-recorded message and inform t…" at bounding box center [223, 177] width 0 height 7
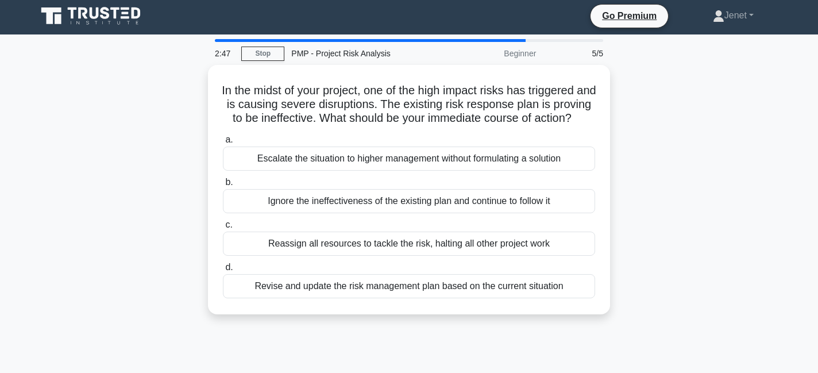
scroll to position [3, 0]
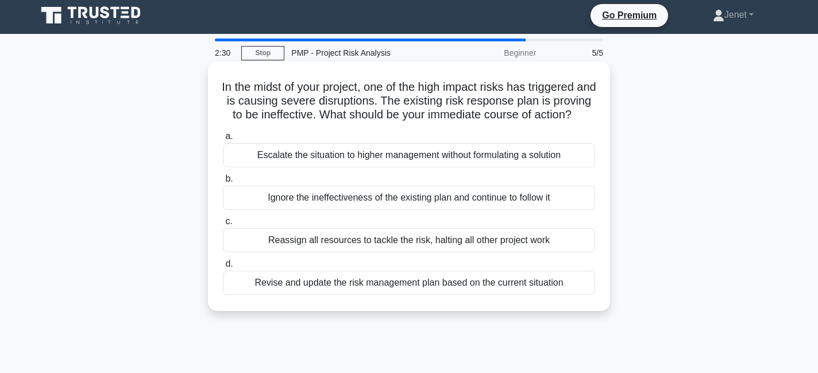
click at [429, 295] on div "Revise and update the risk management plan based on the current situation" at bounding box center [409, 282] width 372 height 24
click at [223, 268] on input "d. Revise and update the risk management plan based on the current situation" at bounding box center [223, 263] width 0 height 7
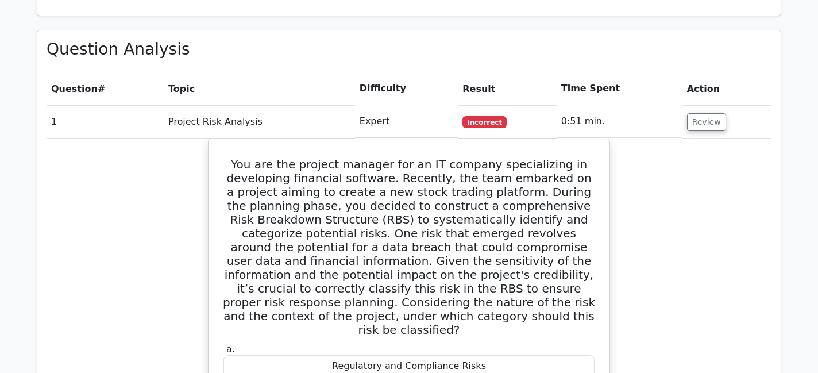
scroll to position [949, 0]
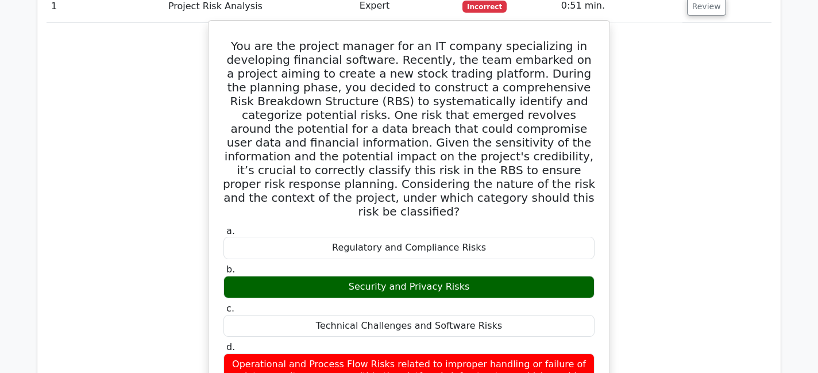
click at [449, 276] on div "Security and Privacy Risks" at bounding box center [408, 287] width 371 height 22
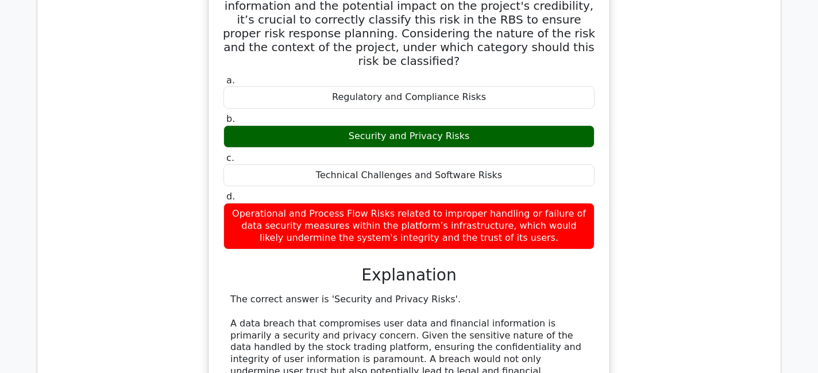
scroll to position [1158, 0]
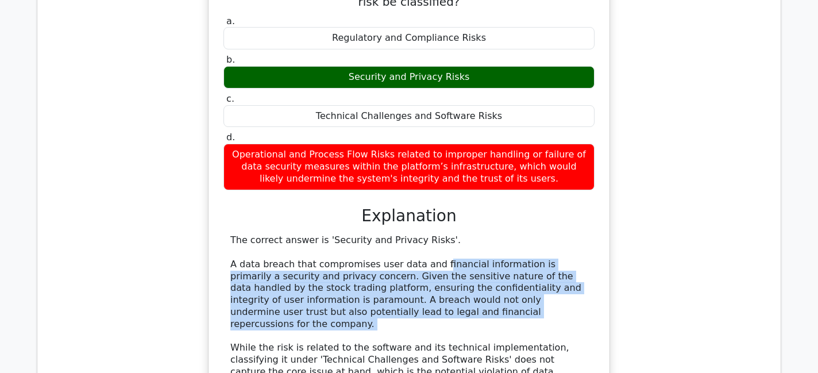
drag, startPoint x: 429, startPoint y: 210, endPoint x: 482, endPoint y: 266, distance: 76.4
click at [483, 266] on div "The correct answer is 'Security and Privacy Risks'. A data breach that compromi…" at bounding box center [408, 371] width 357 height 274
click at [482, 266] on div "The correct answer is 'Security and Privacy Risks'. A data breach that compromi…" at bounding box center [408, 371] width 357 height 274
drag, startPoint x: 441, startPoint y: 203, endPoint x: 479, endPoint y: 255, distance: 64.5
click at [479, 255] on div "The correct answer is 'Security and Privacy Risks'. A data breach that compromi…" at bounding box center [408, 371] width 357 height 274
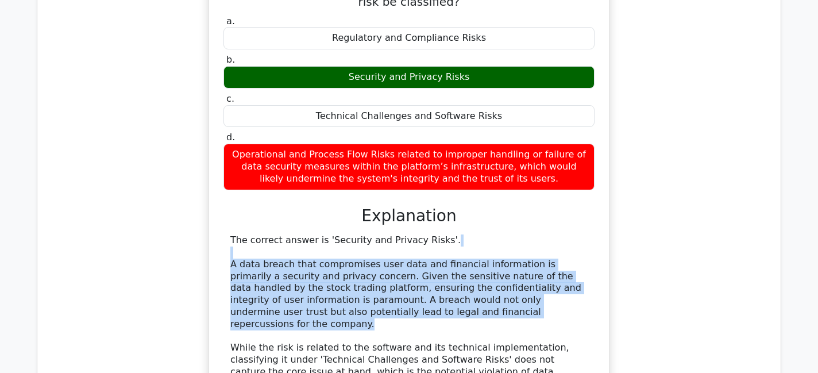
click at [479, 255] on div "The correct answer is 'Security and Privacy Risks'. A data breach that compromi…" at bounding box center [408, 371] width 357 height 274
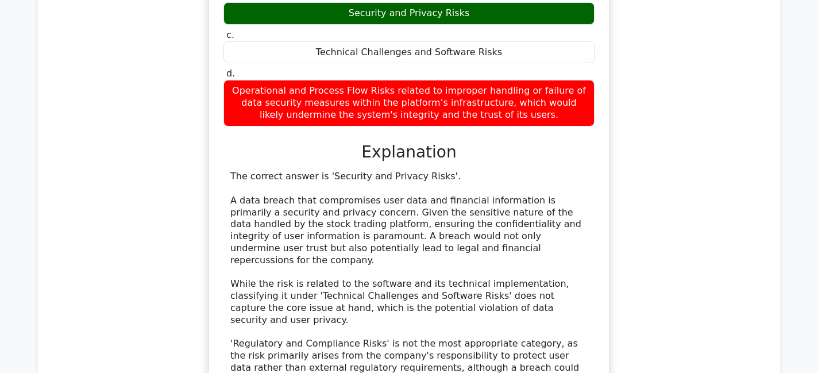
scroll to position [1221, 0]
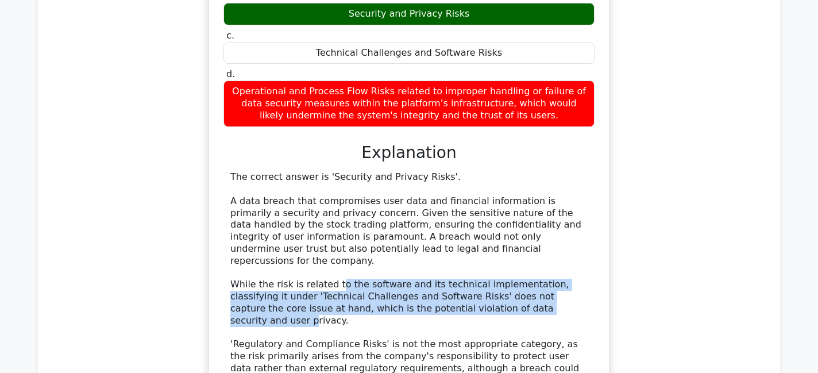
drag, startPoint x: 331, startPoint y: 219, endPoint x: 492, endPoint y: 242, distance: 162.5
click at [492, 242] on div "The correct answer is 'Security and Privacy Risks'. A data breach that compromi…" at bounding box center [408, 308] width 357 height 274
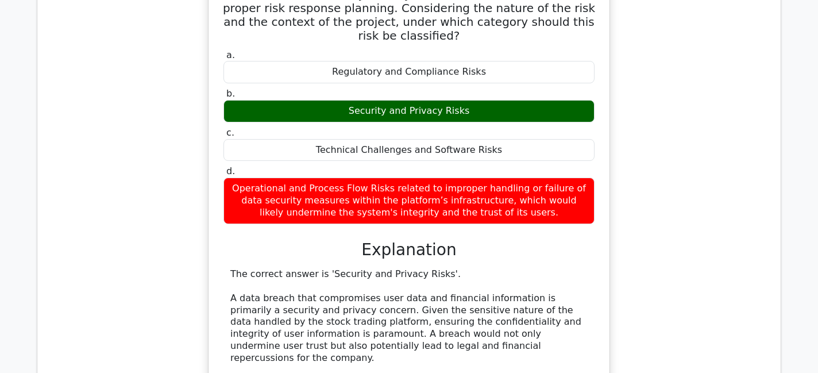
scroll to position [1152, 0]
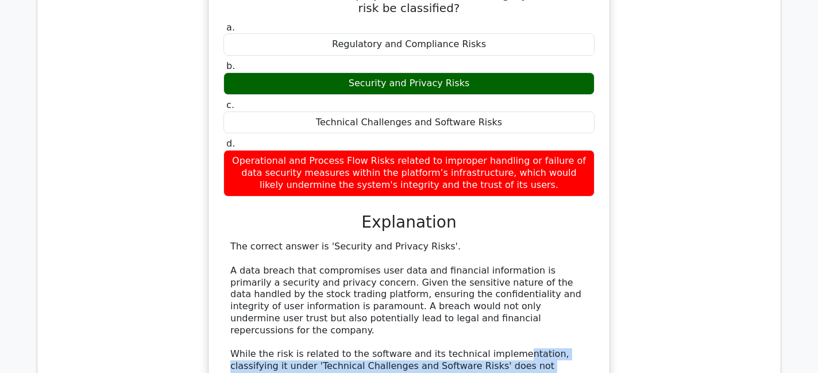
drag, startPoint x: 500, startPoint y: 292, endPoint x: 509, endPoint y: 312, distance: 22.1
click at [509, 312] on div "The correct answer is 'Security and Privacy Risks'. A data breach that compromi…" at bounding box center [408, 378] width 357 height 274
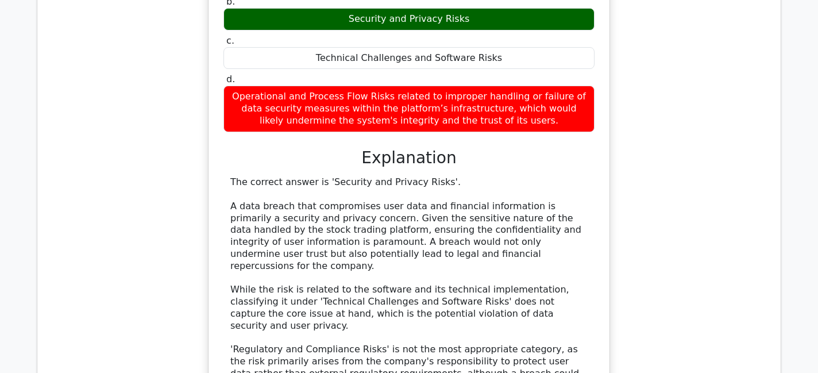
scroll to position [1215, 0]
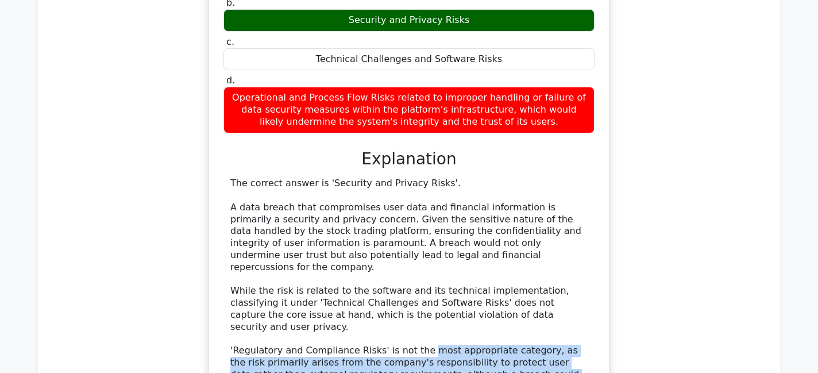
drag, startPoint x: 417, startPoint y: 271, endPoint x: 529, endPoint y: 300, distance: 115.7
click at [529, 300] on div "The correct answer is 'Security and Privacy Risks'. A data breach that compromi…" at bounding box center [408, 314] width 357 height 274
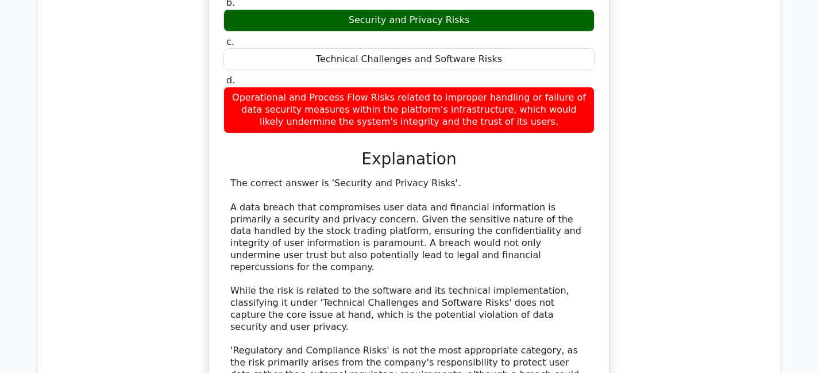
click at [532, 294] on div "The correct answer is 'Security and Privacy Risks'. A data breach that compromi…" at bounding box center [408, 314] width 357 height 274
drag, startPoint x: 532, startPoint y: 279, endPoint x: 546, endPoint y: 312, distance: 36.3
click at [547, 312] on div "The correct answer is 'Security and Privacy Risks'. A data breach that compromi…" at bounding box center [408, 314] width 357 height 274
click at [546, 312] on div "The correct answer is 'Security and Privacy Risks'. A data breach that compromi…" at bounding box center [408, 314] width 357 height 274
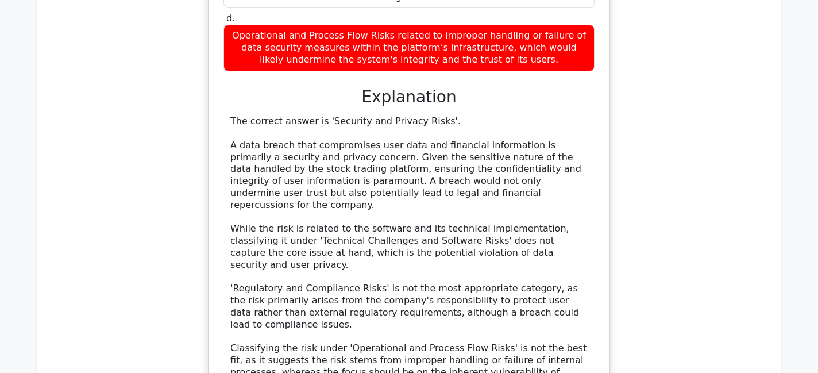
scroll to position [1278, 0]
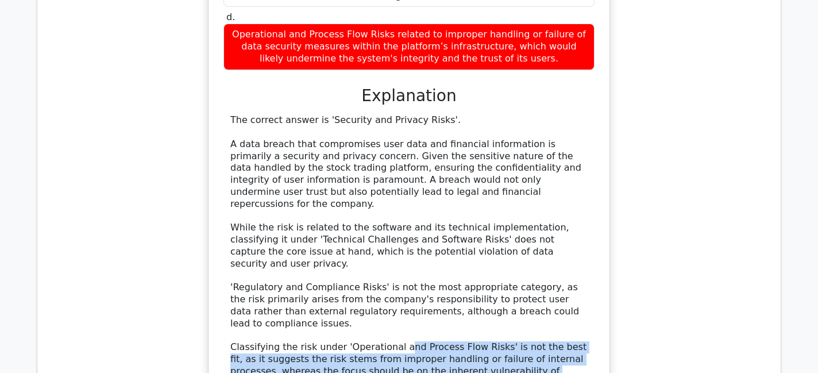
drag, startPoint x: 398, startPoint y: 259, endPoint x: 431, endPoint y: 296, distance: 49.6
click at [431, 296] on div "The correct answer is 'Security and Privacy Risks'. A data breach that compromi…" at bounding box center [408, 251] width 357 height 274
click at [429, 297] on div "The correct answer is 'Security and Privacy Risks'. A data breach that compromi…" at bounding box center [408, 251] width 357 height 274
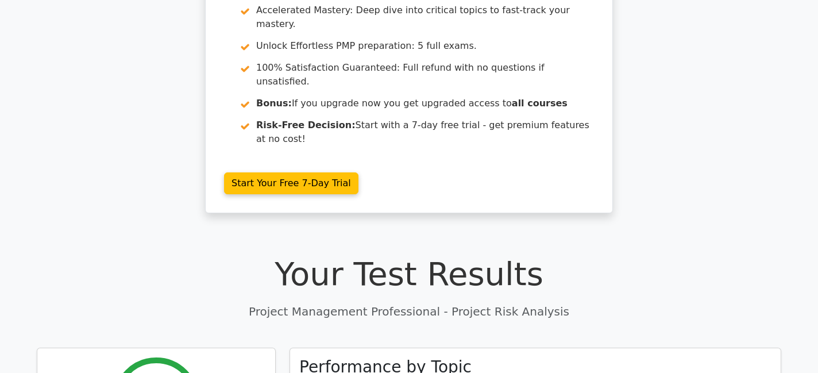
scroll to position [0, 0]
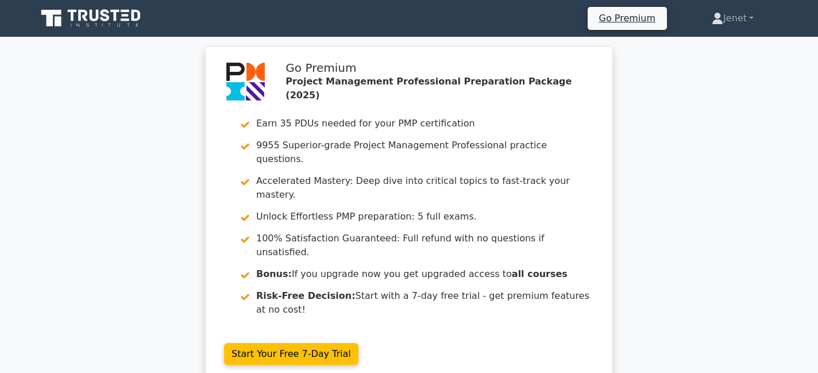
click at [122, 22] on icon at bounding box center [92, 18] width 110 height 22
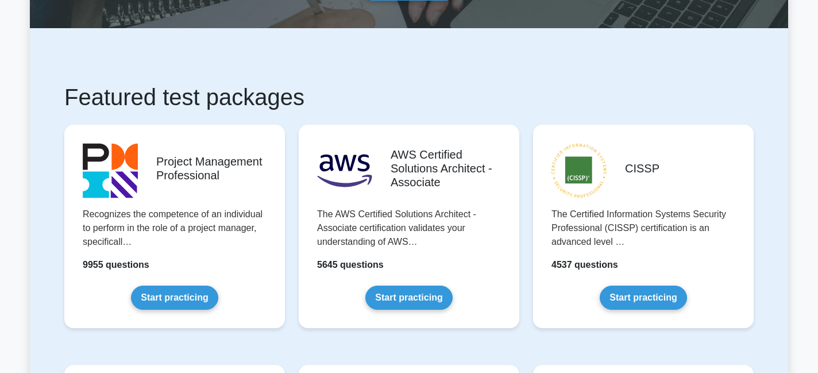
scroll to position [144, 0]
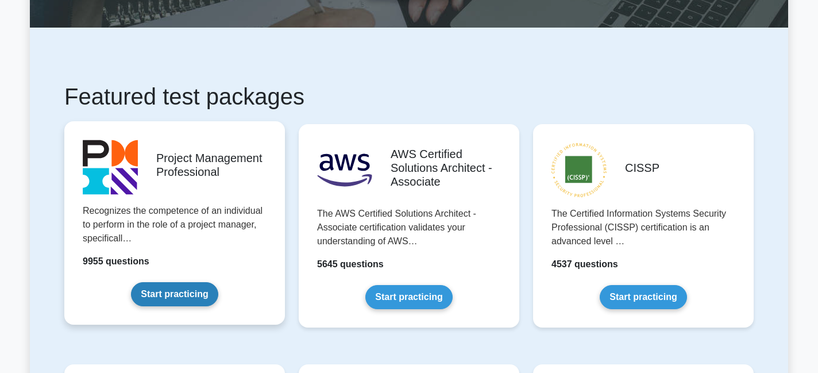
click at [196, 297] on link "Start practicing" at bounding box center [174, 294] width 87 height 24
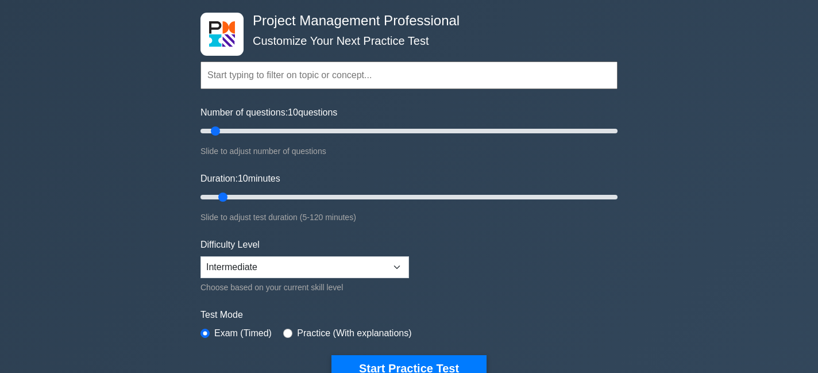
scroll to position [51, 0]
